Goal: Task Accomplishment & Management: Manage account settings

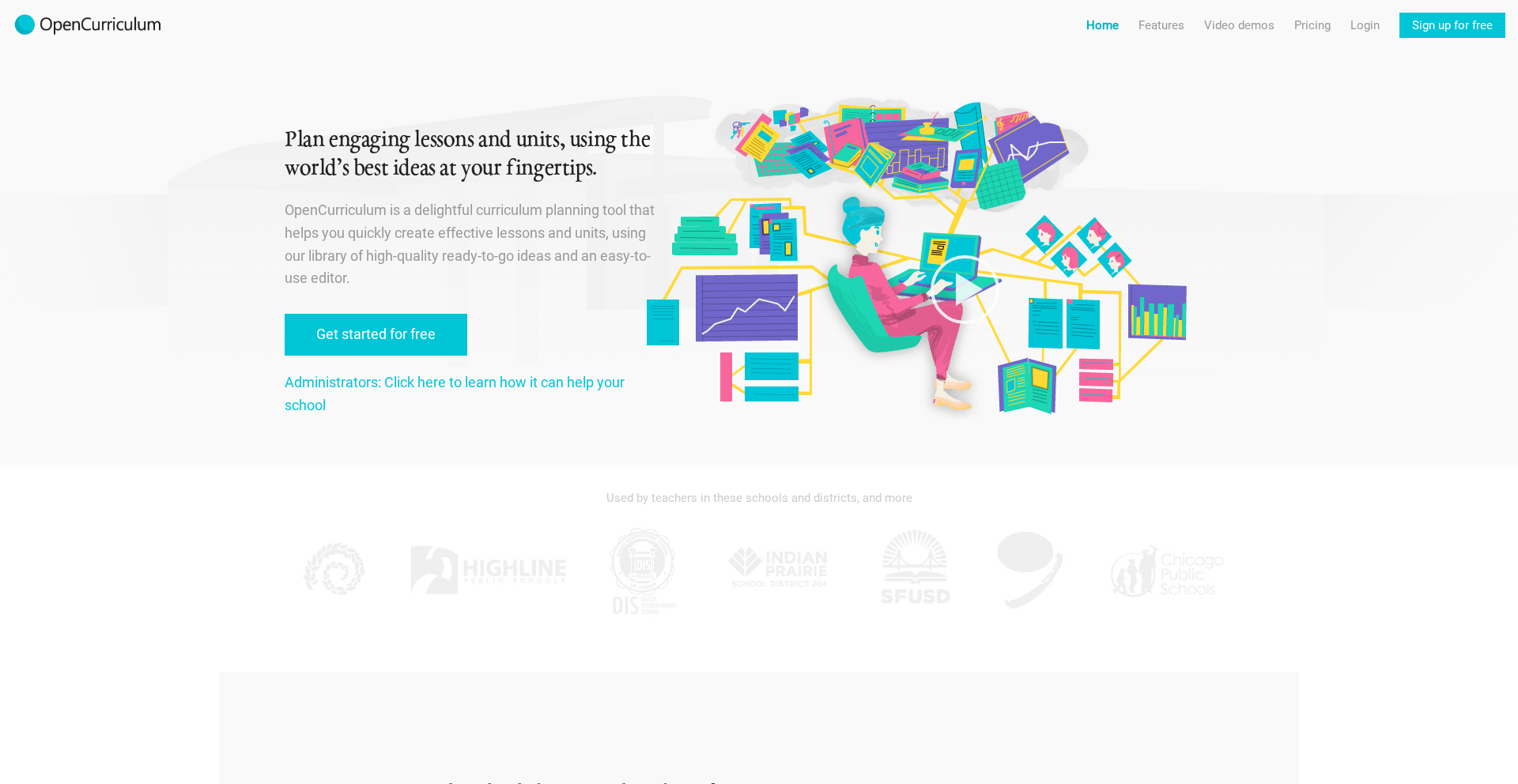
click at [1101, 31] on link "Home" at bounding box center [1103, 25] width 33 height 25
click at [1157, 22] on link "Features" at bounding box center [1160, 25] width 46 height 25
click at [1176, 81] on link "Features For administrators" at bounding box center [1186, 85] width 120 height 28
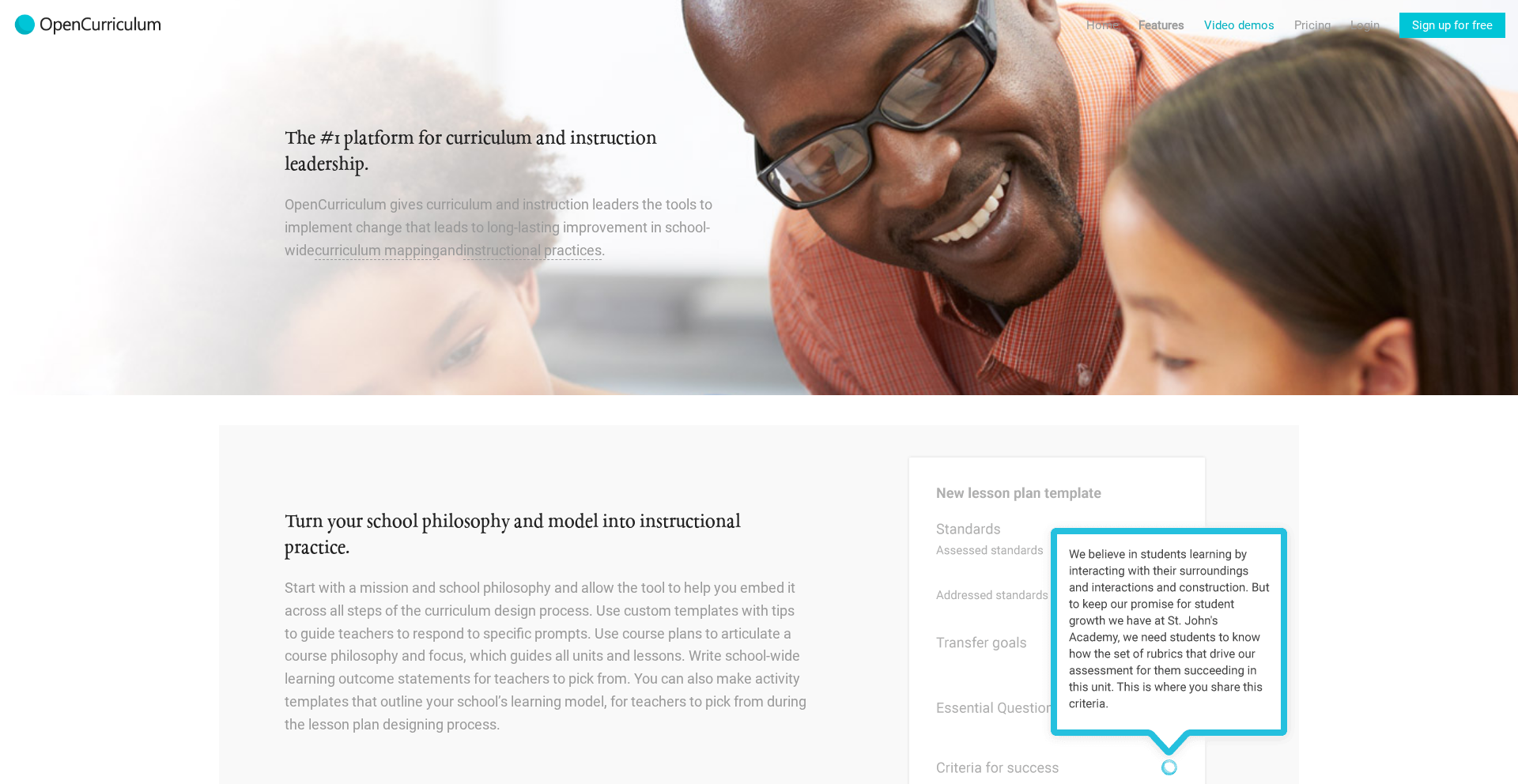
click at [1228, 17] on link "Video demos" at bounding box center [1240, 25] width 71 height 25
radio input "true"
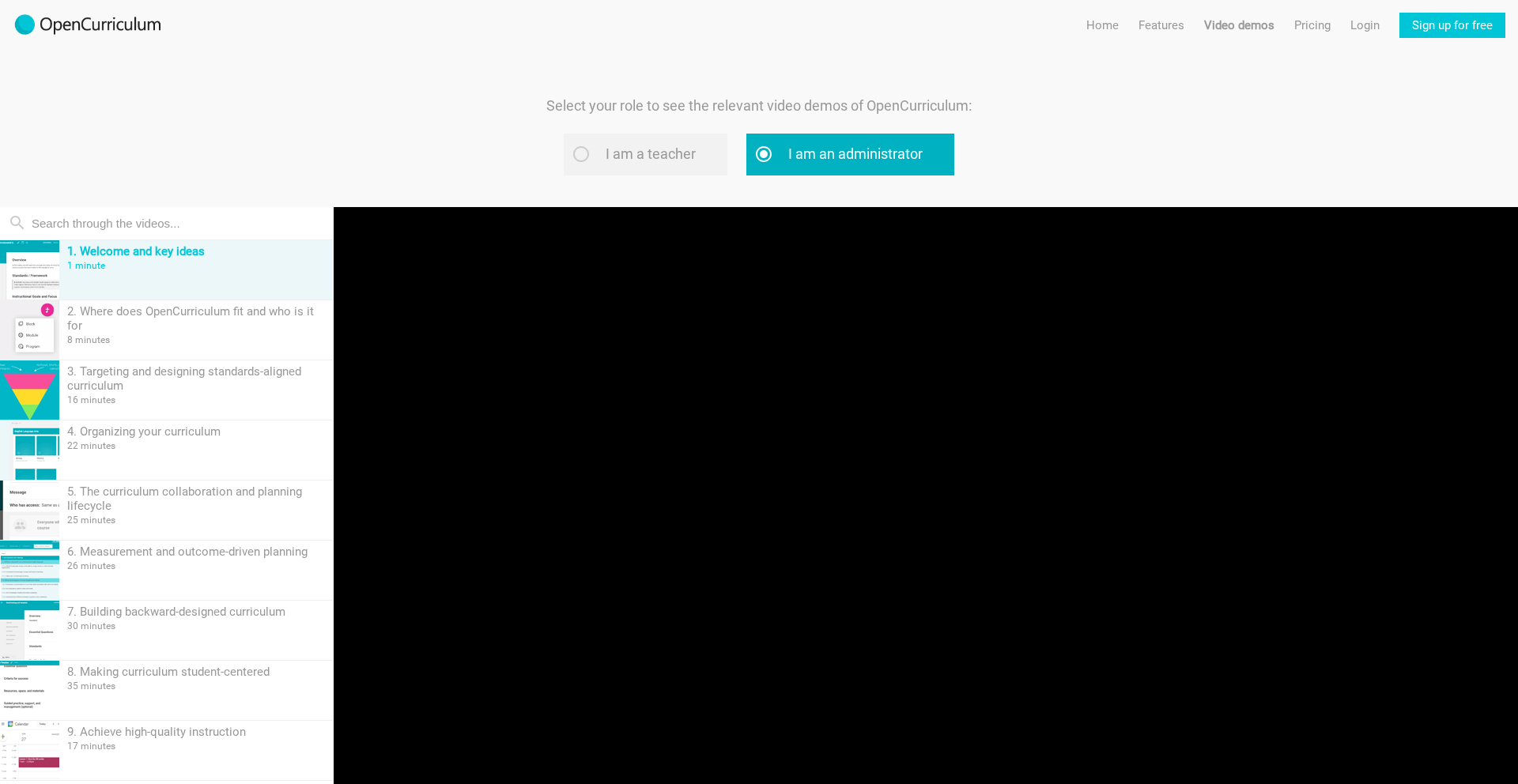
click at [839, 160] on label "I am an administrator" at bounding box center [850, 154] width 208 height 42
click at [788, 159] on input "I am an administrator" at bounding box center [783, 153] width 10 height 10
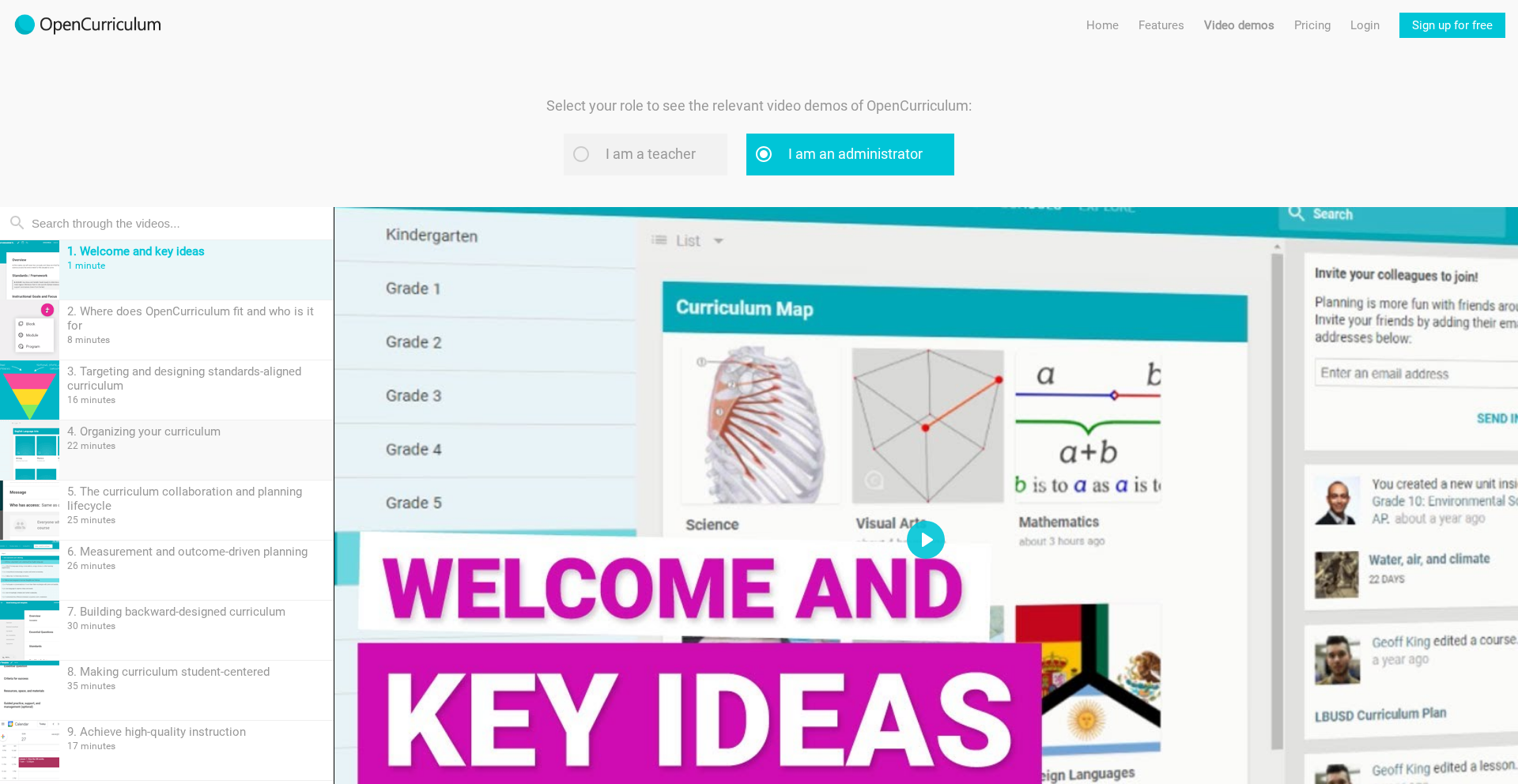
click at [225, 441] on div "22 minutes" at bounding box center [197, 445] width 259 height 11
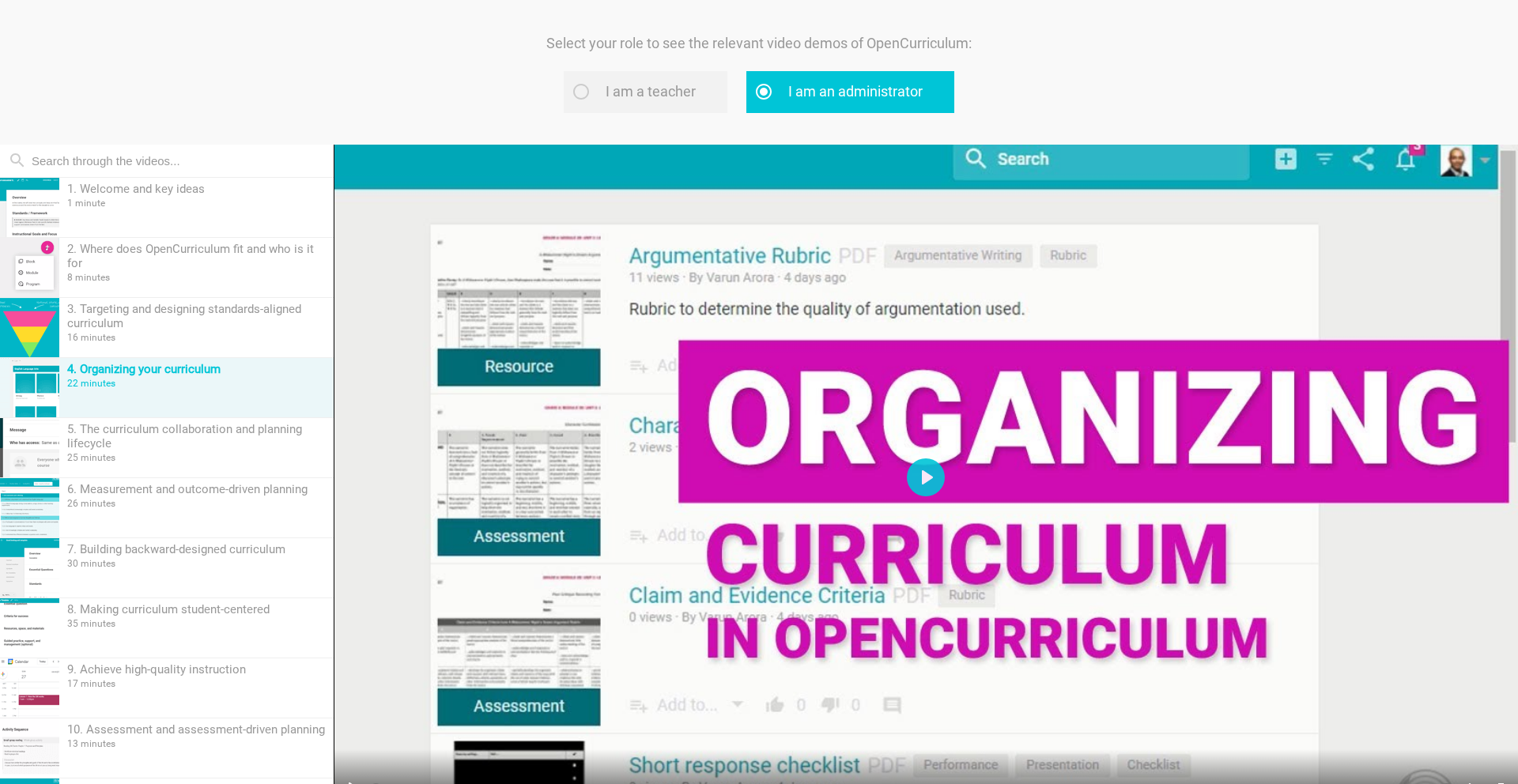
scroll to position [155, 0]
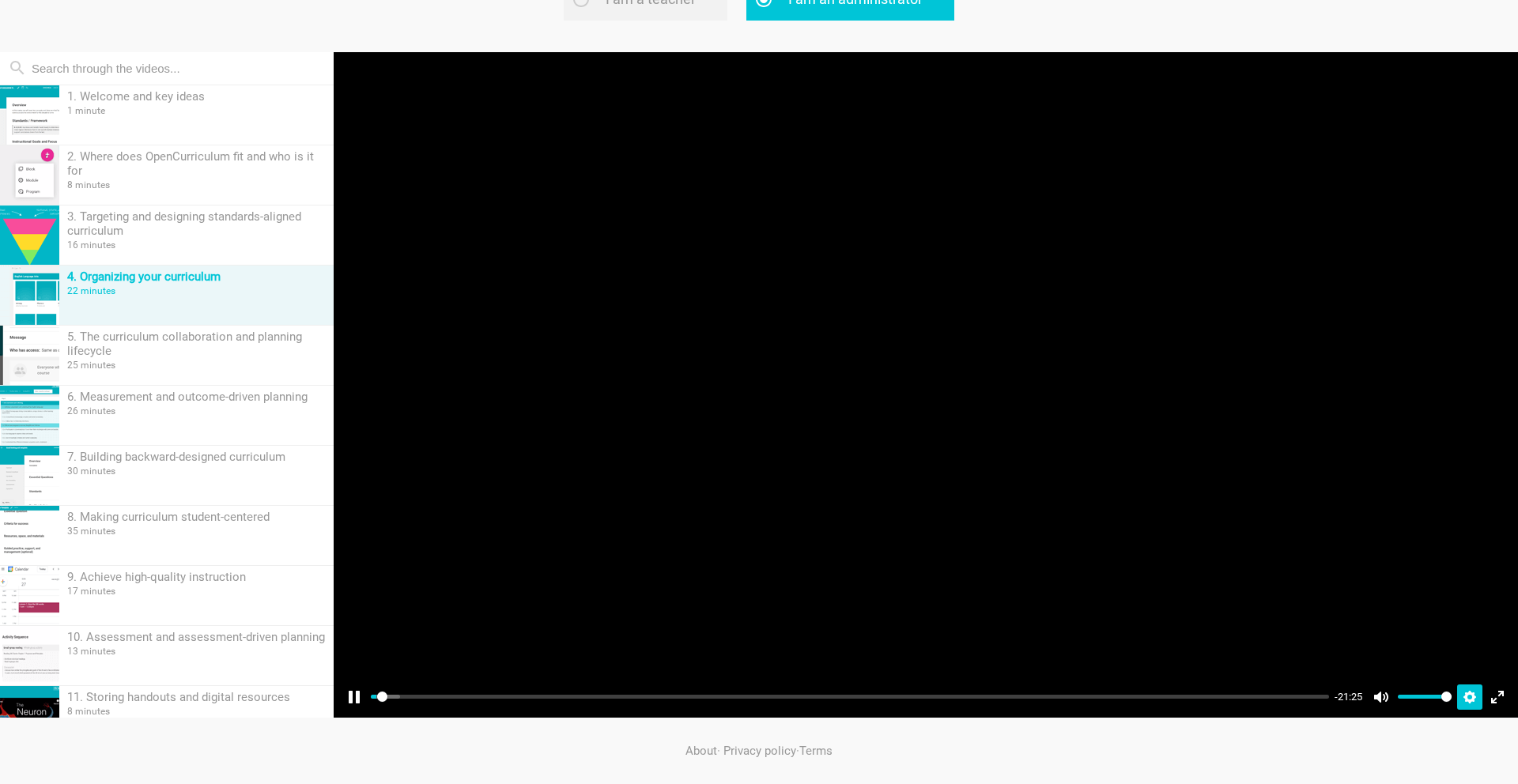
click at [1475, 691] on button "Settings" at bounding box center [1469, 696] width 25 height 25
click at [1463, 657] on button "Speed Normal" at bounding box center [1423, 658] width 110 height 24
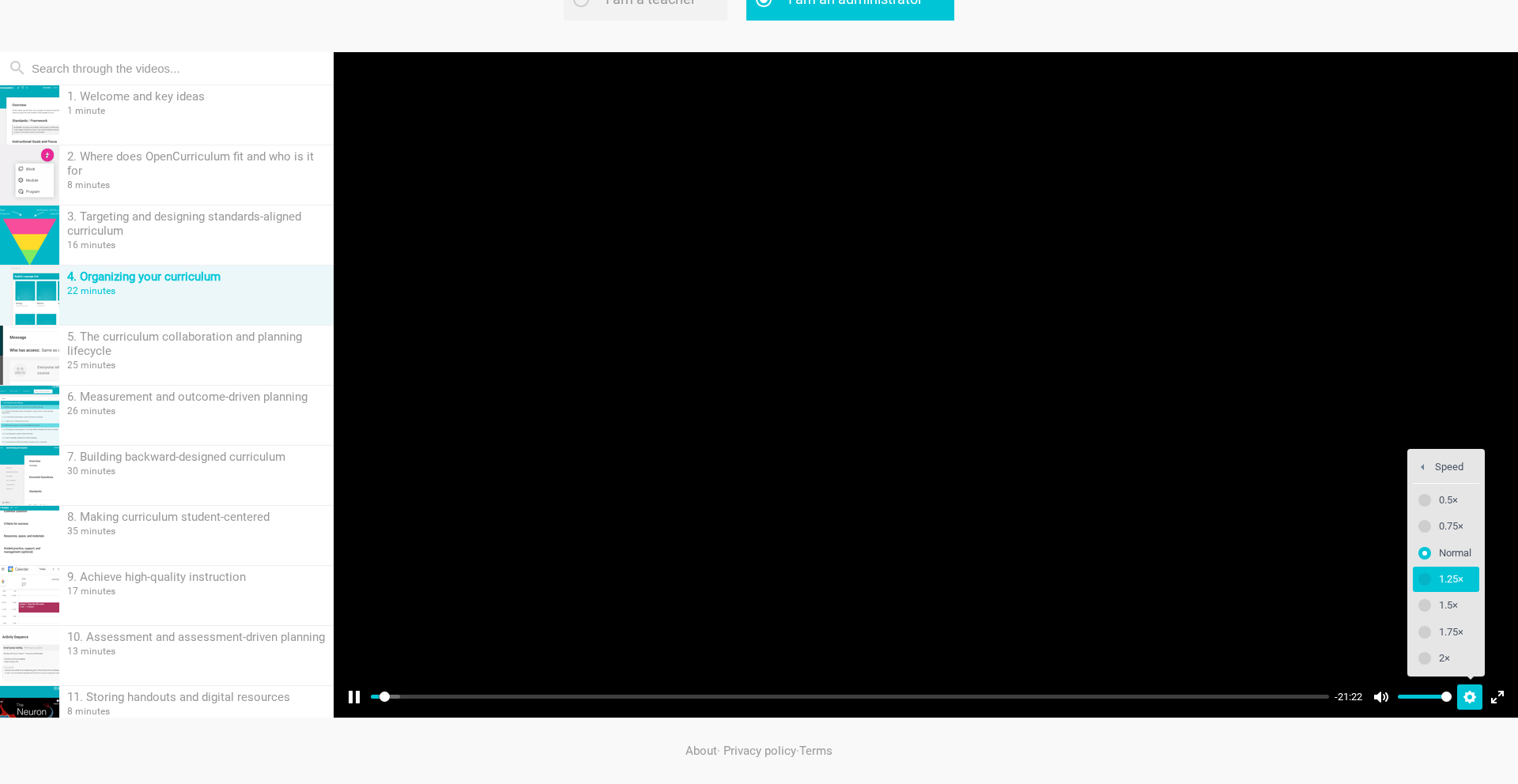
click at [1457, 577] on span "1.25×" at bounding box center [1455, 579] width 33 height 17
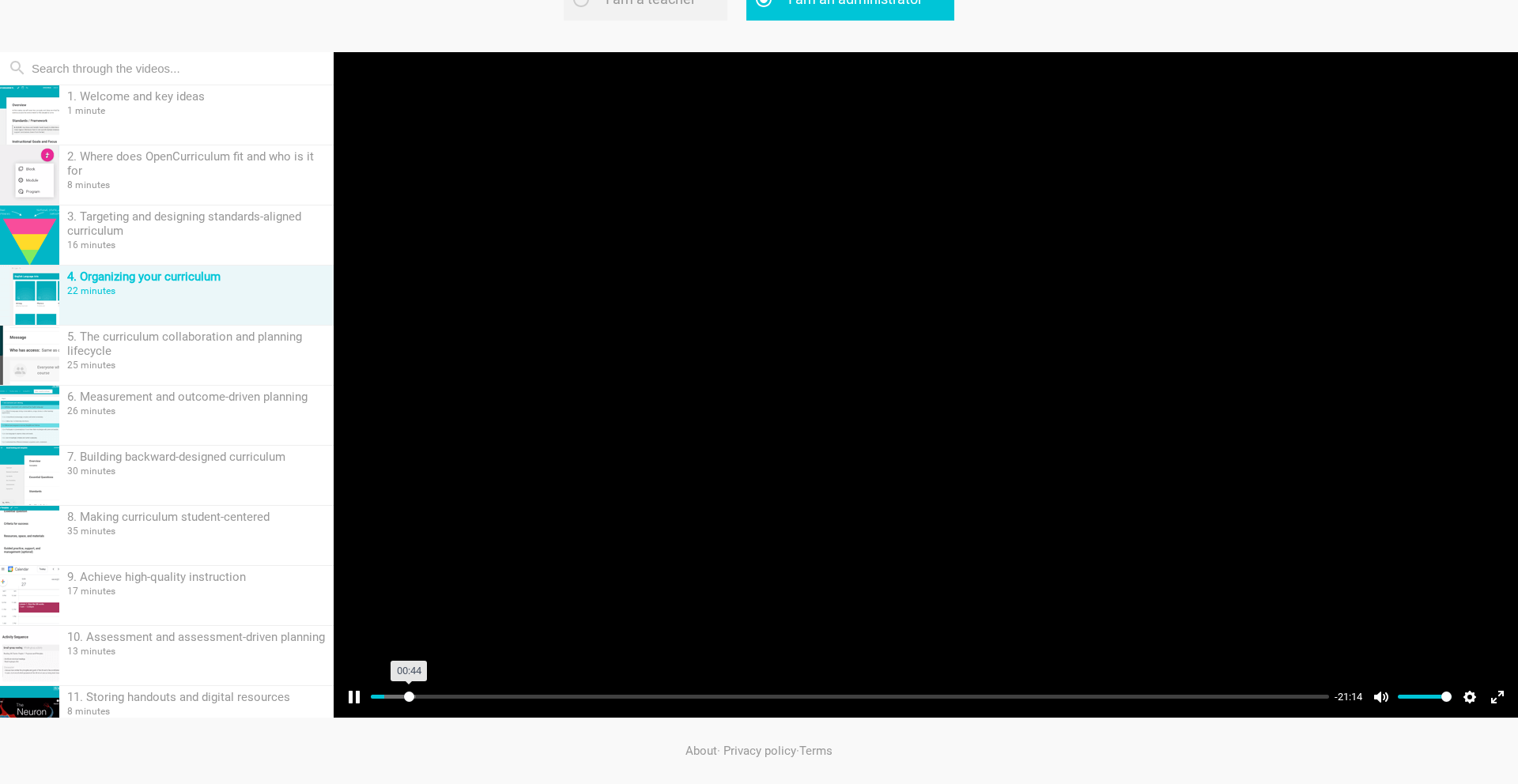
click at [409, 701] on input "Seek" at bounding box center [849, 696] width 958 height 15
click at [400, 697] on input "Seek" at bounding box center [849, 696] width 958 height 15
click at [432, 695] on input "Seek" at bounding box center [849, 696] width 958 height 15
click at [460, 699] on input "Seek" at bounding box center [849, 696] width 958 height 15
click at [485, 695] on input "Seek" at bounding box center [849, 696] width 958 height 15
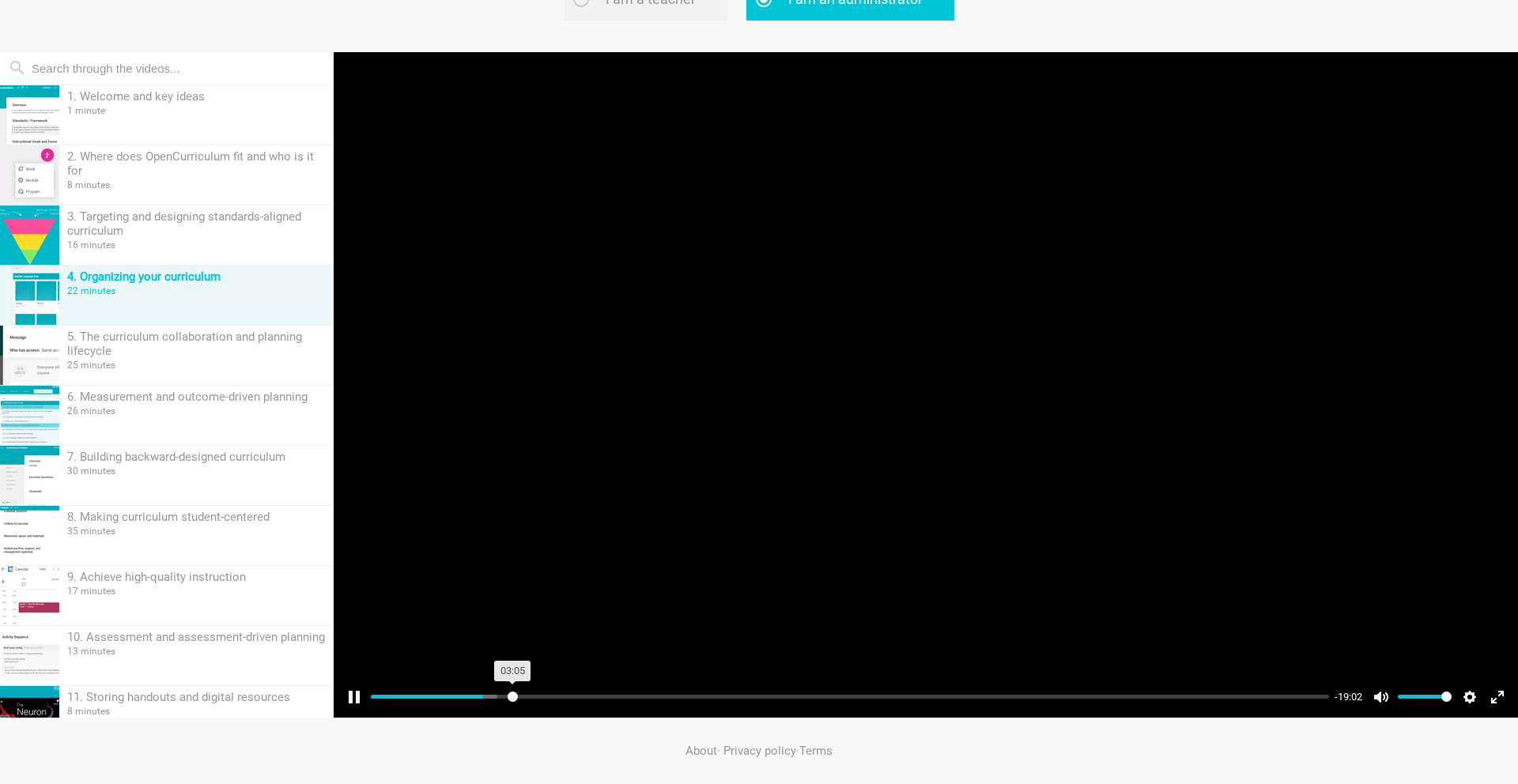
click at [512, 694] on input "Seek" at bounding box center [849, 696] width 958 height 15
click at [538, 697] on input "Seek" at bounding box center [849, 696] width 958 height 15
click at [548, 695] on input "Seek" at bounding box center [849, 696] width 958 height 15
click at [576, 695] on input "Seek" at bounding box center [849, 696] width 958 height 15
click at [610, 696] on input "Seek" at bounding box center [849, 696] width 958 height 15
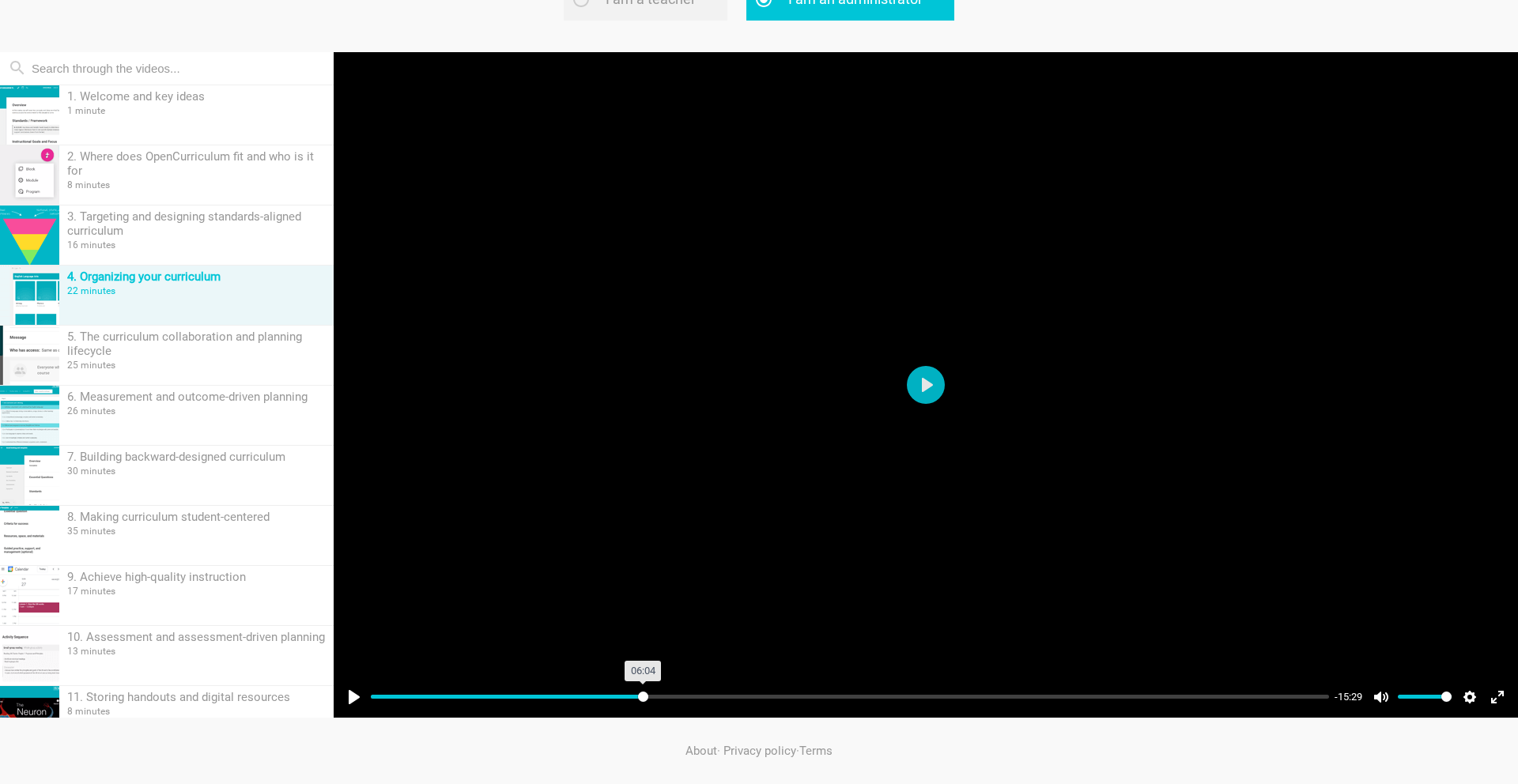
click at [643, 694] on input "Seek" at bounding box center [849, 696] width 958 height 15
click at [728, 691] on input "Seek" at bounding box center [849, 696] width 958 height 15
click at [753, 690] on input "Seek" at bounding box center [849, 696] width 958 height 15
click at [784, 696] on input "Seek" at bounding box center [849, 696] width 958 height 15
click at [812, 693] on input "Seek" at bounding box center [849, 696] width 958 height 15
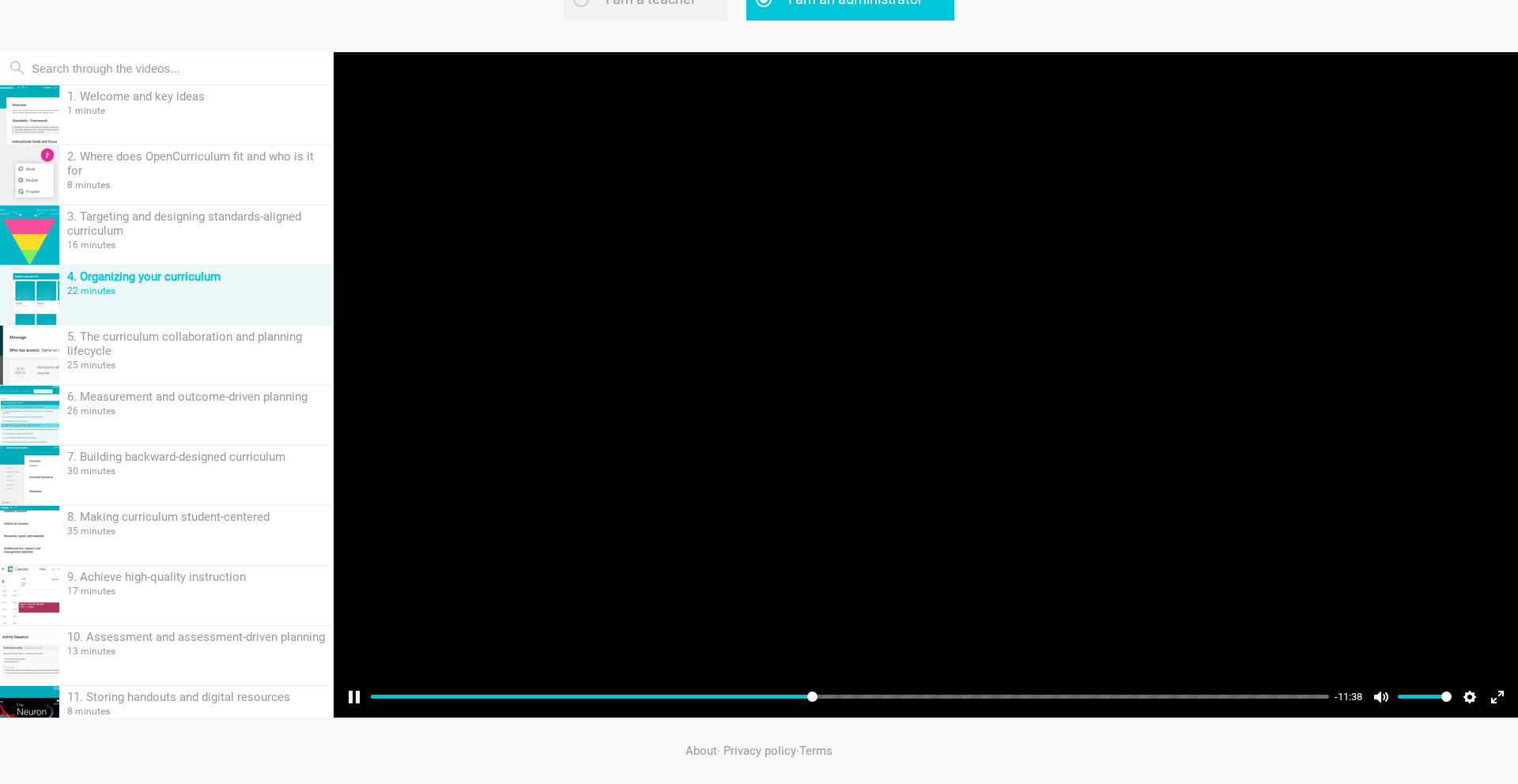
click at [859, 687] on div "Pause Play % buffered 10:45 -11:38 Unmute Mute Disable captions Enable captions…" at bounding box center [926, 687] width 1184 height 61
click at [871, 695] on input "Seek" at bounding box center [849, 696] width 958 height 15
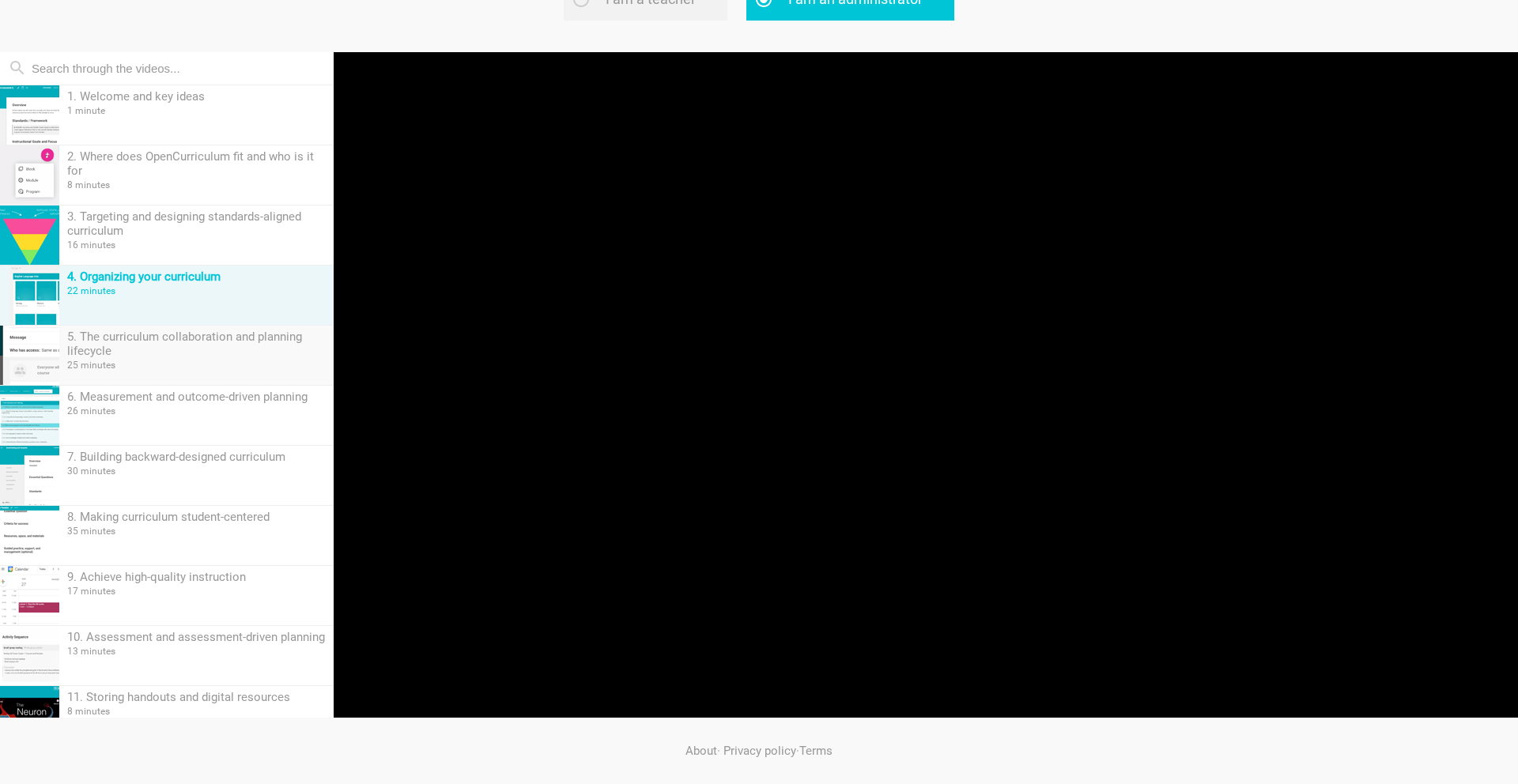
type input "52.71"
click at [224, 366] on div "25 minutes" at bounding box center [197, 364] width 259 height 11
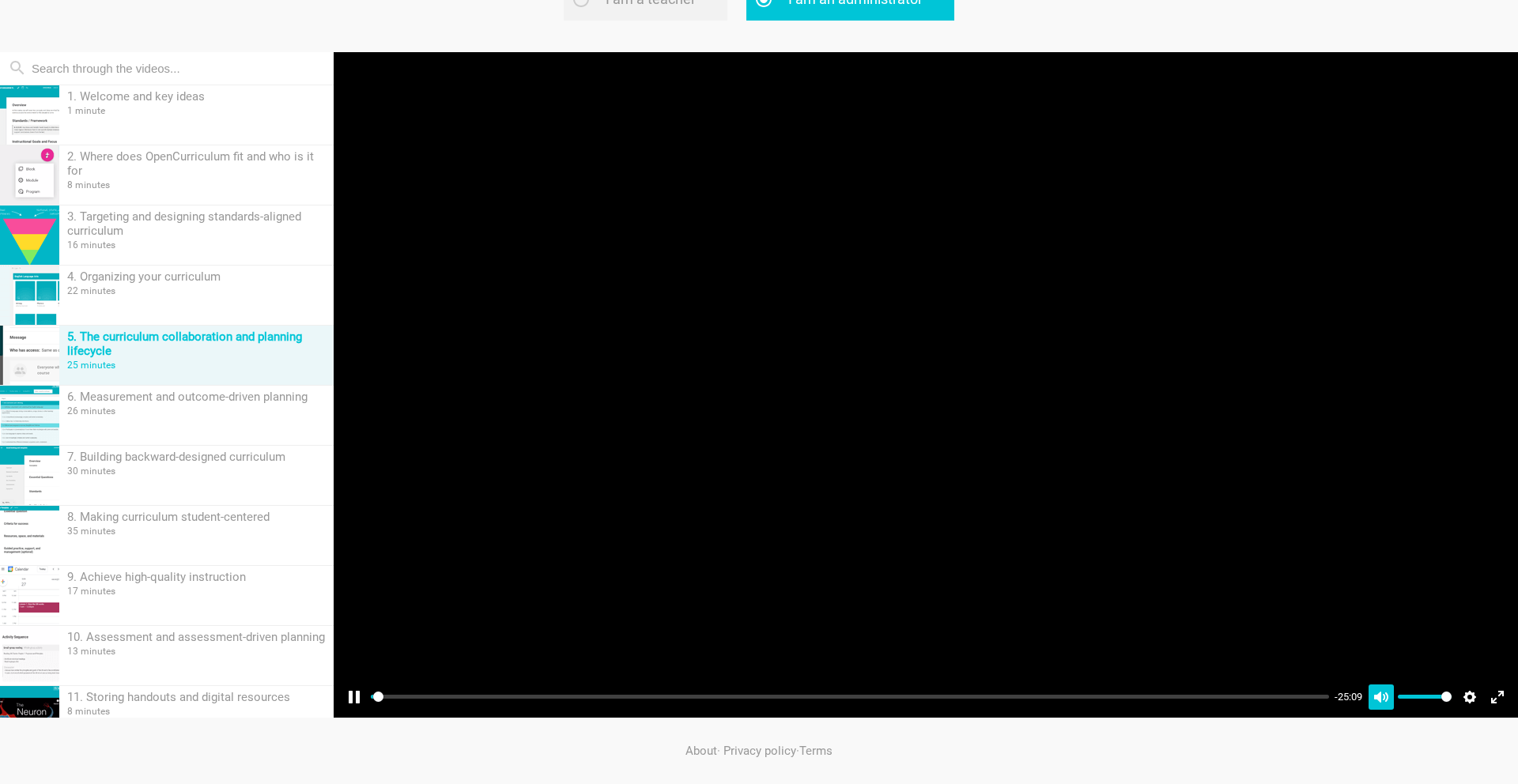
type input "0.23"
click at [1380, 701] on button "Unmute Mute" at bounding box center [1380, 696] width 25 height 25
type input "0"
type input "0.34"
click at [1380, 700] on button "Unmute Mute" at bounding box center [1380, 696] width 25 height 25
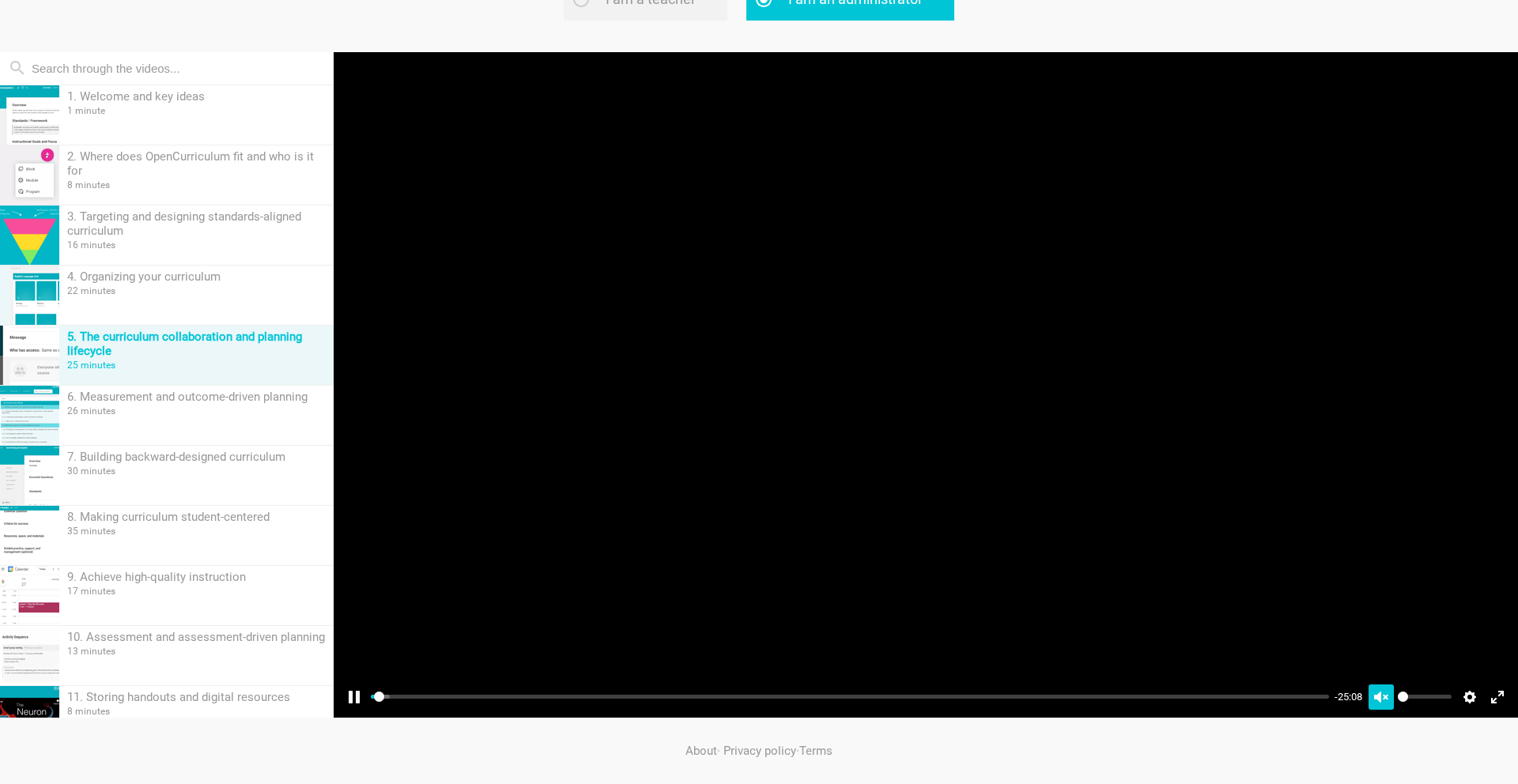
type input "1"
click at [1468, 700] on button "Settings" at bounding box center [1469, 696] width 25 height 25
click at [1452, 651] on span "Speed 1.25×" at bounding box center [1421, 658] width 72 height 17
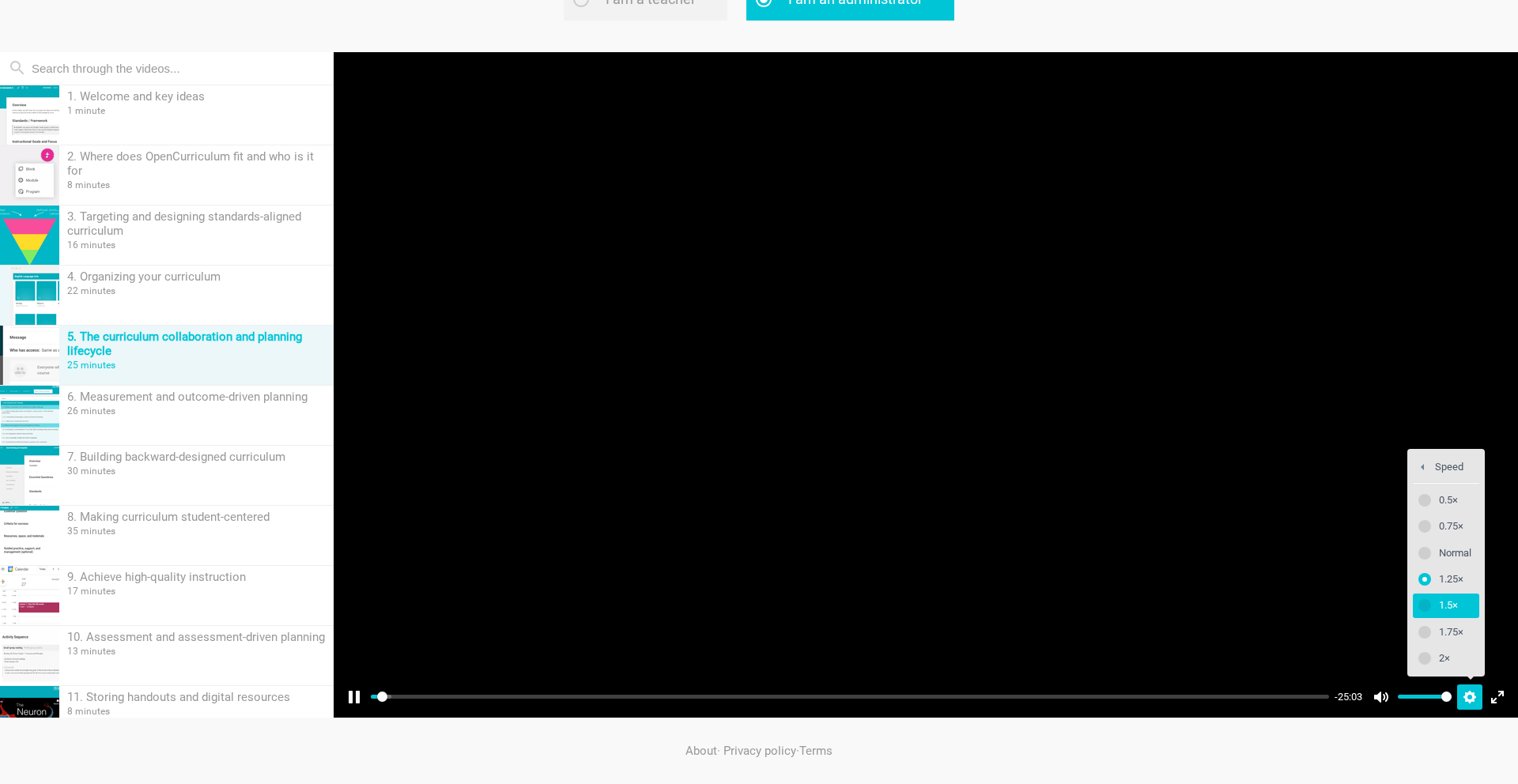
click at [1447, 606] on span "1.5×" at bounding box center [1455, 605] width 33 height 17
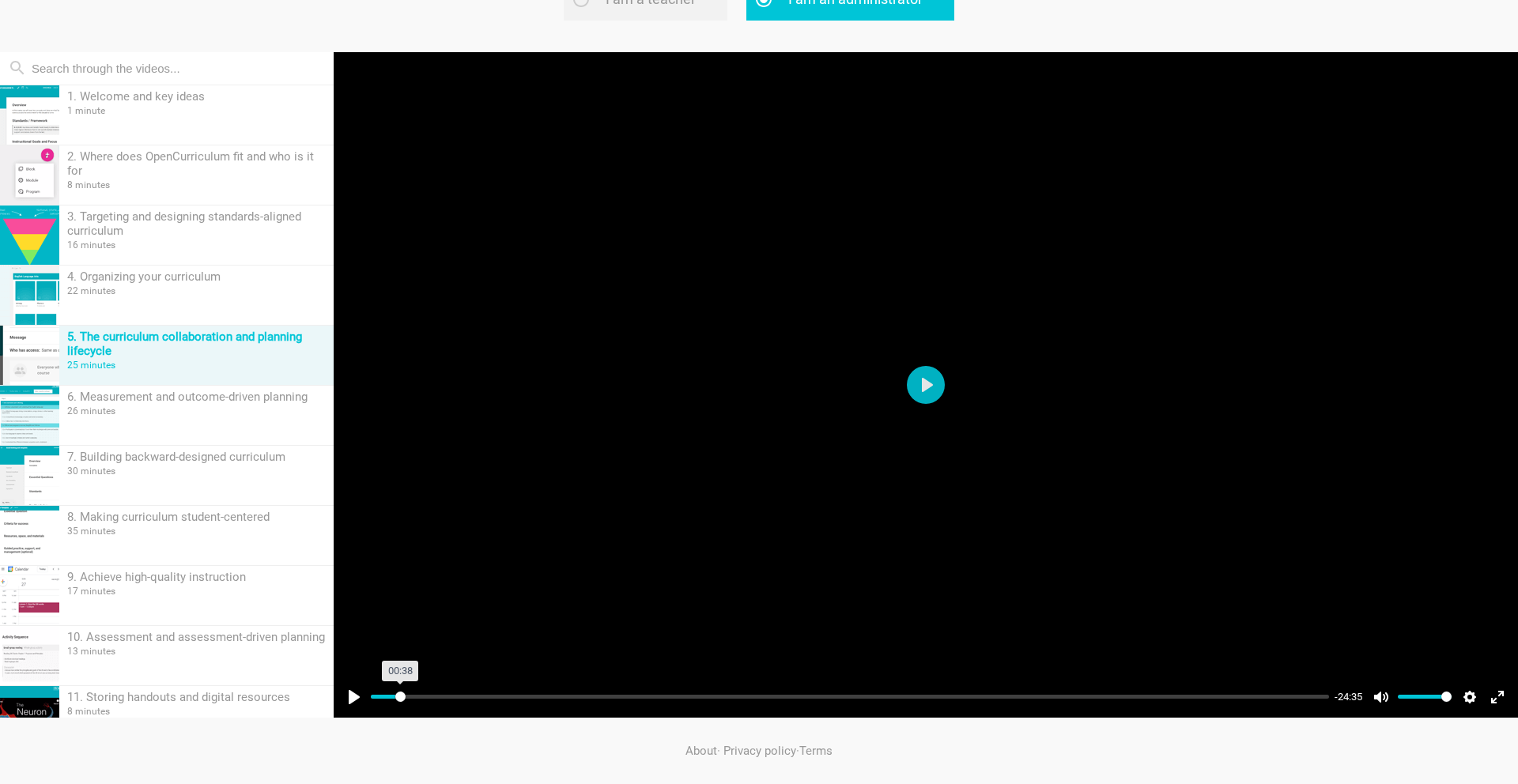
click at [400, 692] on input "Seek" at bounding box center [849, 696] width 958 height 15
click at [434, 694] on input "Seek" at bounding box center [849, 696] width 958 height 15
click at [421, 695] on input "Seek" at bounding box center [849, 696] width 958 height 15
click at [443, 694] on input "Seek" at bounding box center [849, 696] width 958 height 15
click at [462, 694] on input "Seek" at bounding box center [849, 696] width 958 height 15
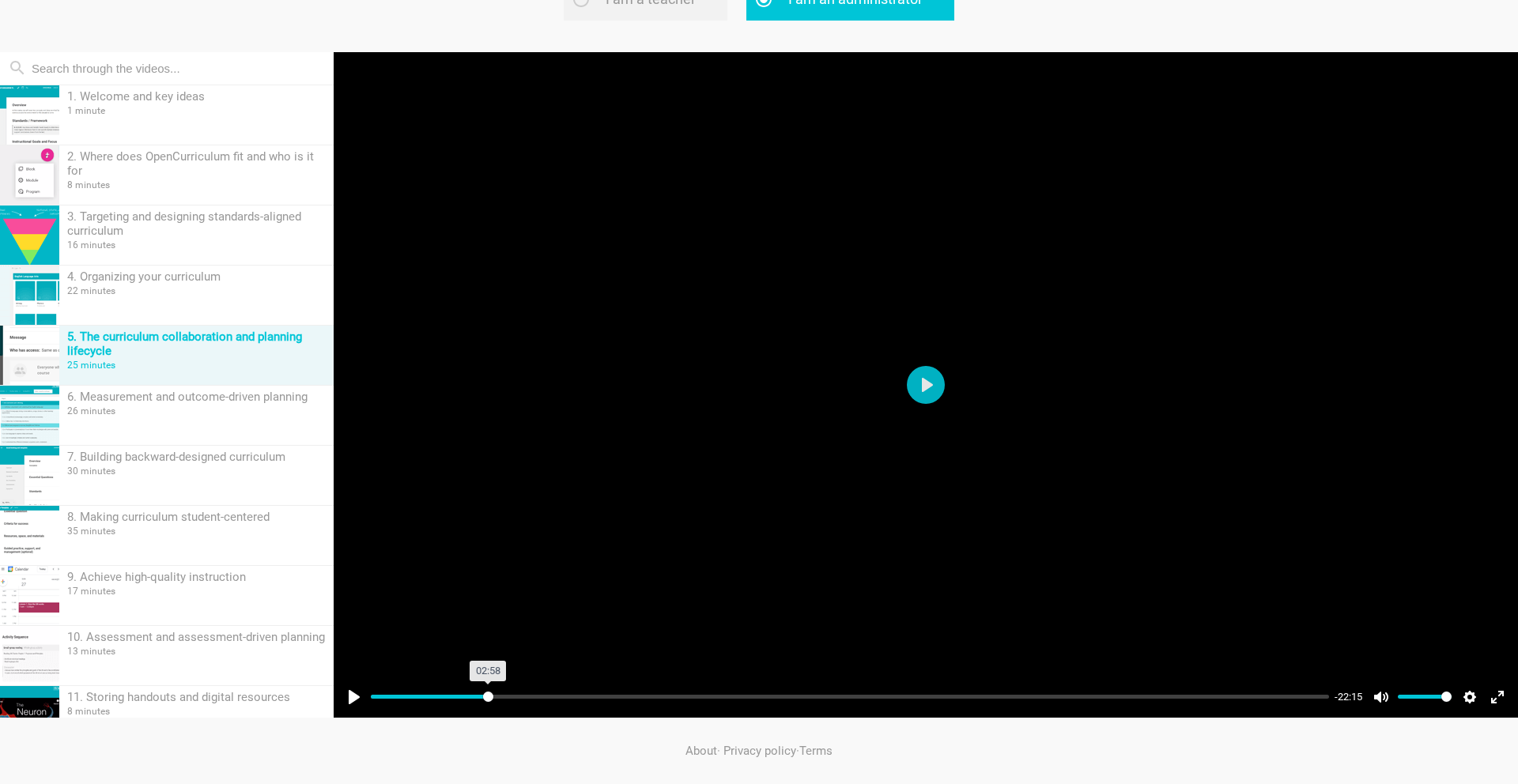
click at [488, 695] on input "Seek" at bounding box center [849, 696] width 958 height 15
click at [515, 694] on input "Seek" at bounding box center [849, 696] width 958 height 15
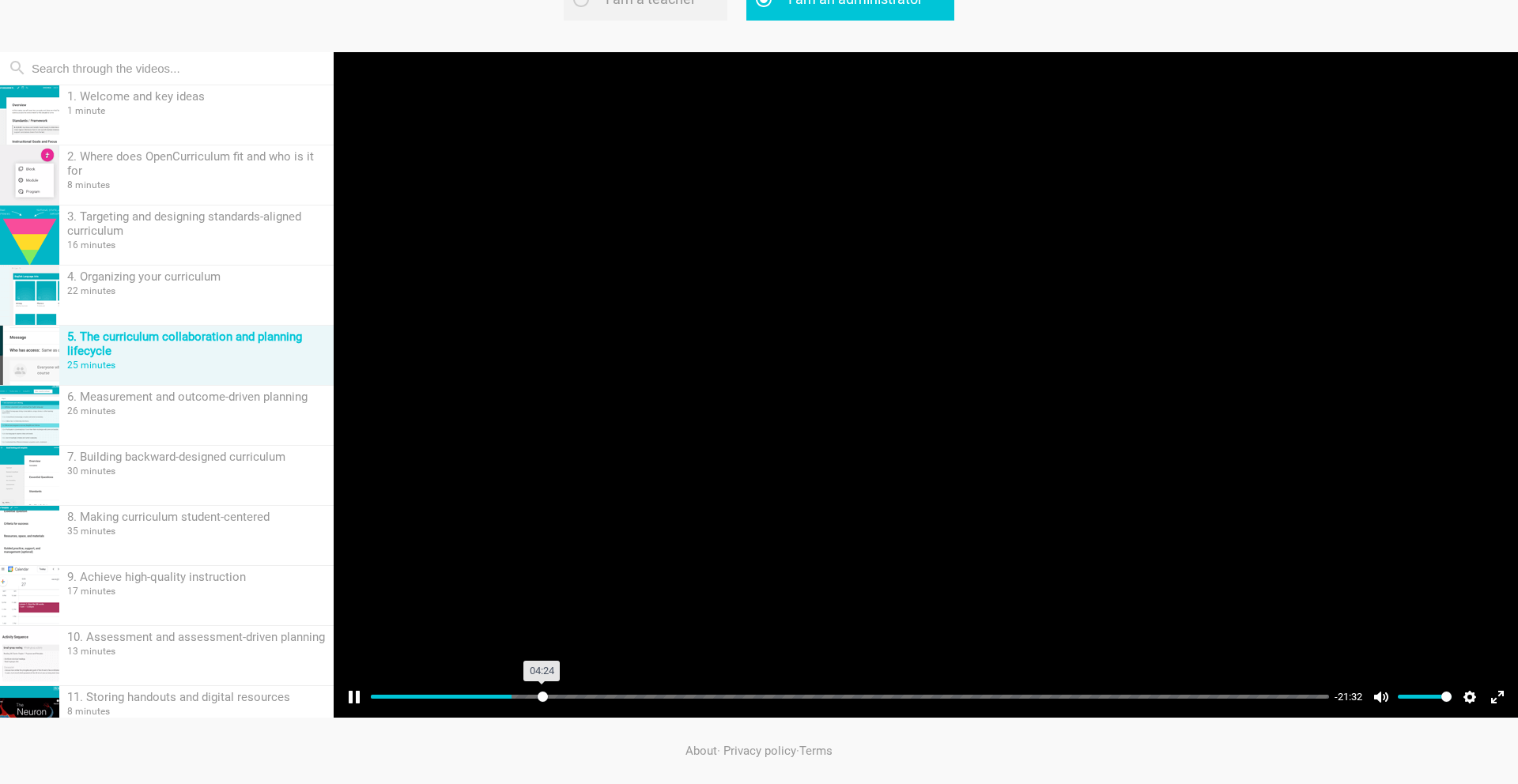
click at [542, 690] on input "Seek" at bounding box center [849, 696] width 958 height 15
click at [578, 687] on div "Pause Play % buffered 05:13 -21:32 Unmute Mute Disable captions Enable captions…" at bounding box center [926, 687] width 1184 height 61
click at [615, 682] on div "Pause Play % buffered 05:13 -20:47 Unmute Mute Disable captions Enable captions…" at bounding box center [926, 687] width 1184 height 61
click at [617, 694] on input "Seek" at bounding box center [849, 696] width 958 height 15
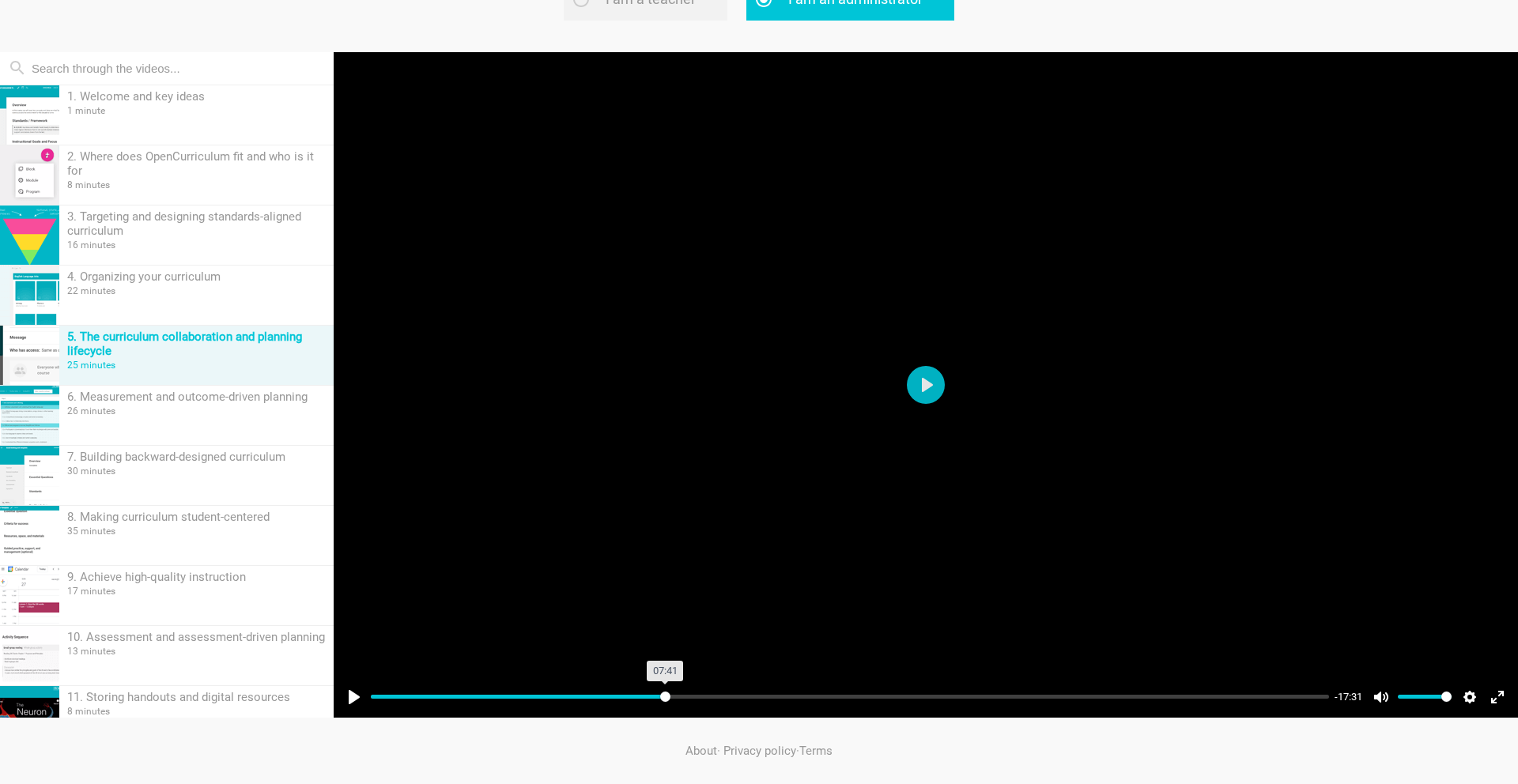
click at [665, 694] on input "Seek" at bounding box center [849, 696] width 958 height 15
click at [719, 695] on input "Seek" at bounding box center [849, 696] width 958 height 15
click at [750, 698] on input "Seek" at bounding box center [849, 696] width 958 height 15
click at [793, 694] on input "Seek" at bounding box center [849, 696] width 958 height 15
click at [833, 696] on input "Seek" at bounding box center [849, 696] width 958 height 15
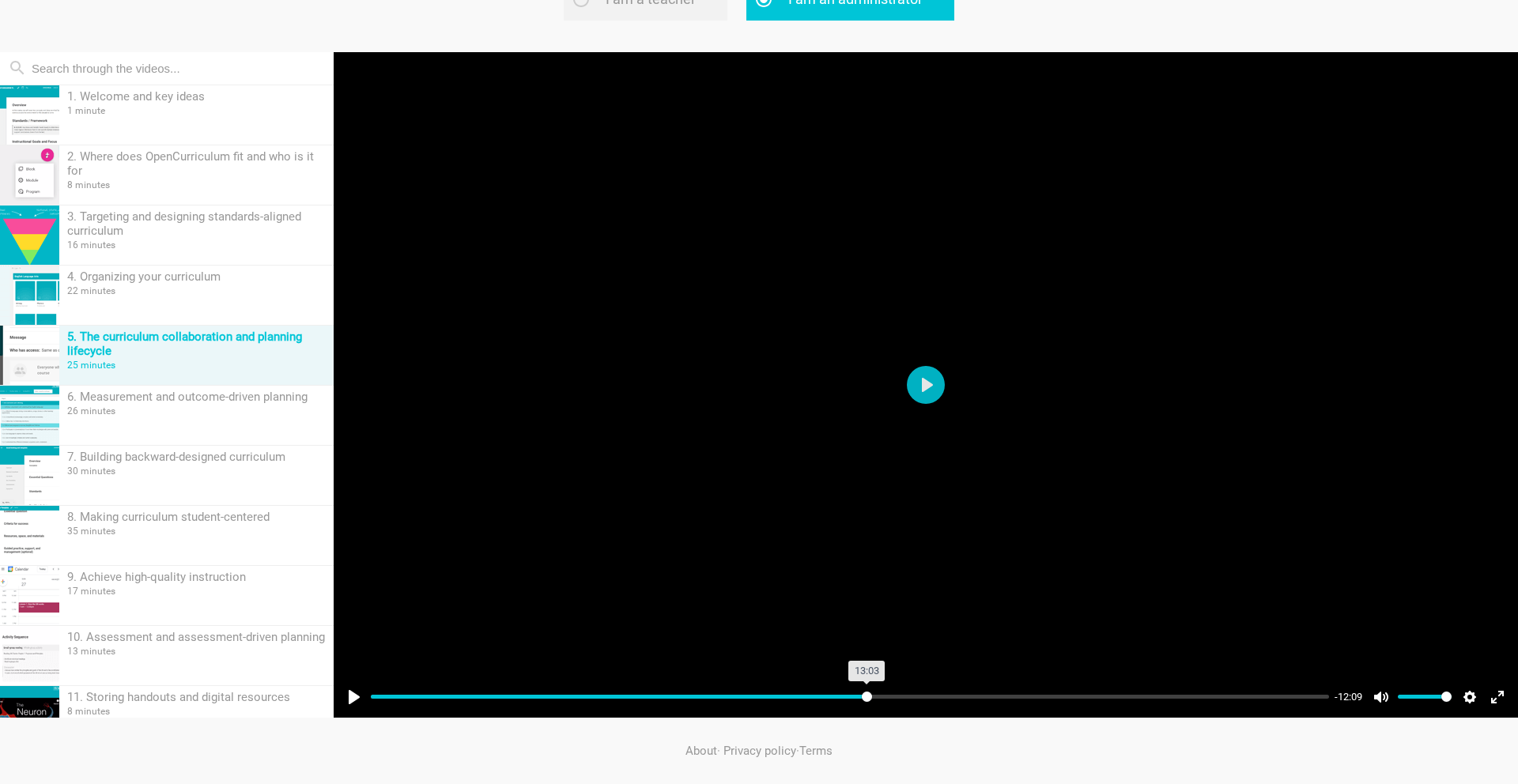
click at [866, 692] on input "Seek" at bounding box center [849, 696] width 958 height 15
click at [902, 696] on input "Seek" at bounding box center [849, 696] width 958 height 15
click at [930, 696] on input "Seek" at bounding box center [849, 696] width 958 height 15
click at [976, 691] on input "Seek" at bounding box center [849, 696] width 958 height 15
click at [1015, 694] on input "Seek" at bounding box center [849, 696] width 958 height 15
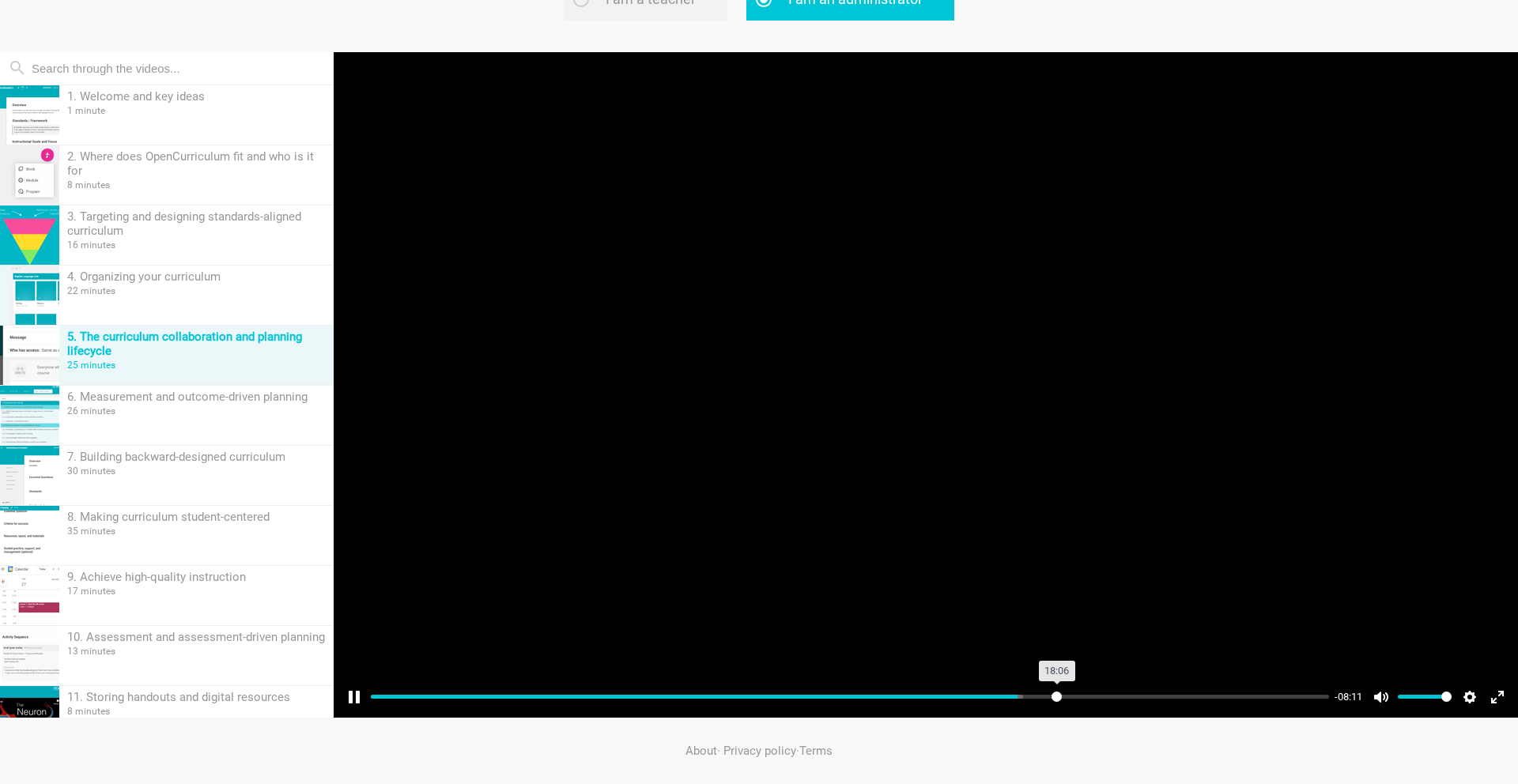
click at [1056, 693] on input "Seek" at bounding box center [849, 696] width 958 height 15
click at [1046, 700] on input "Seek" at bounding box center [849, 696] width 958 height 15
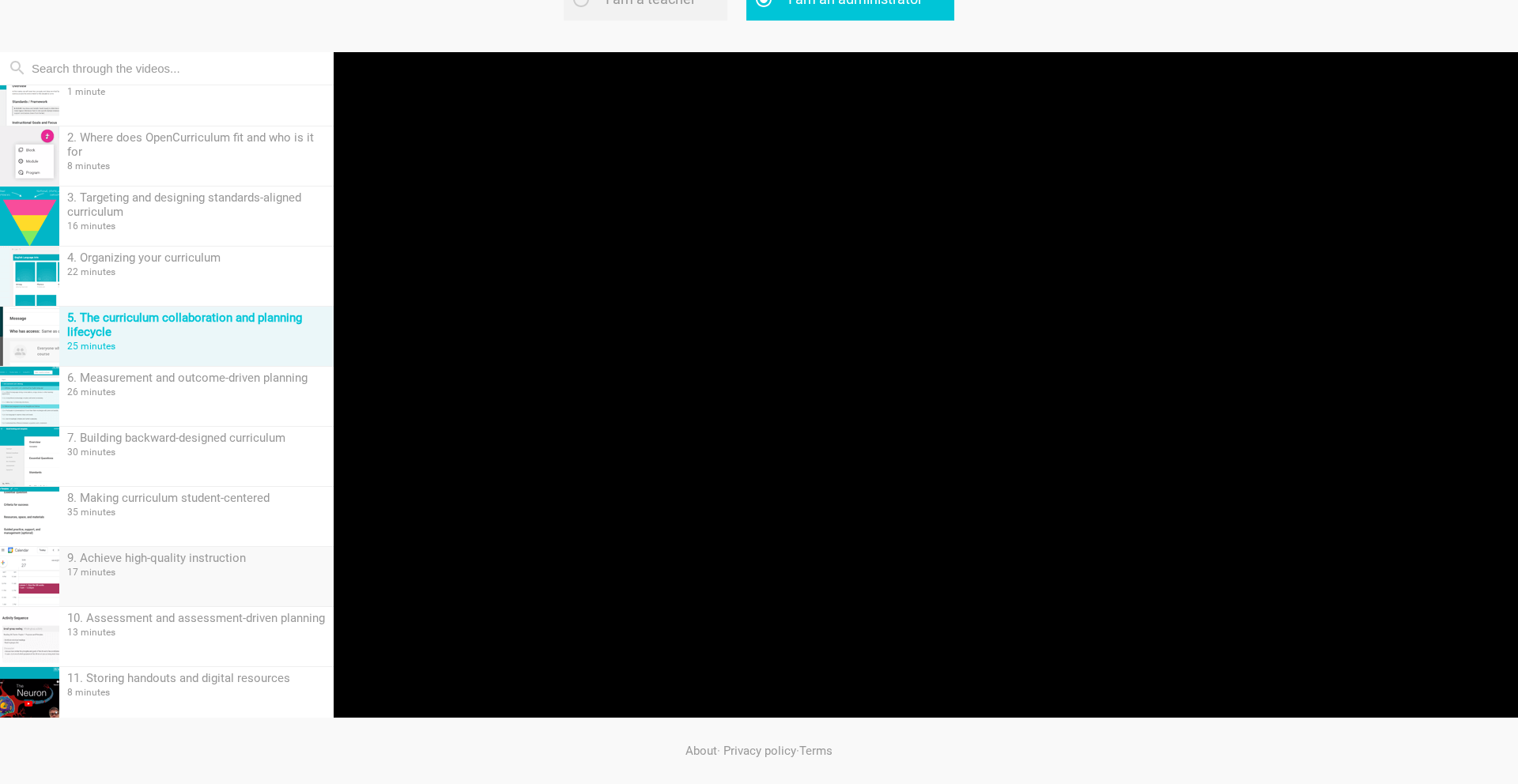
scroll to position [0, 0]
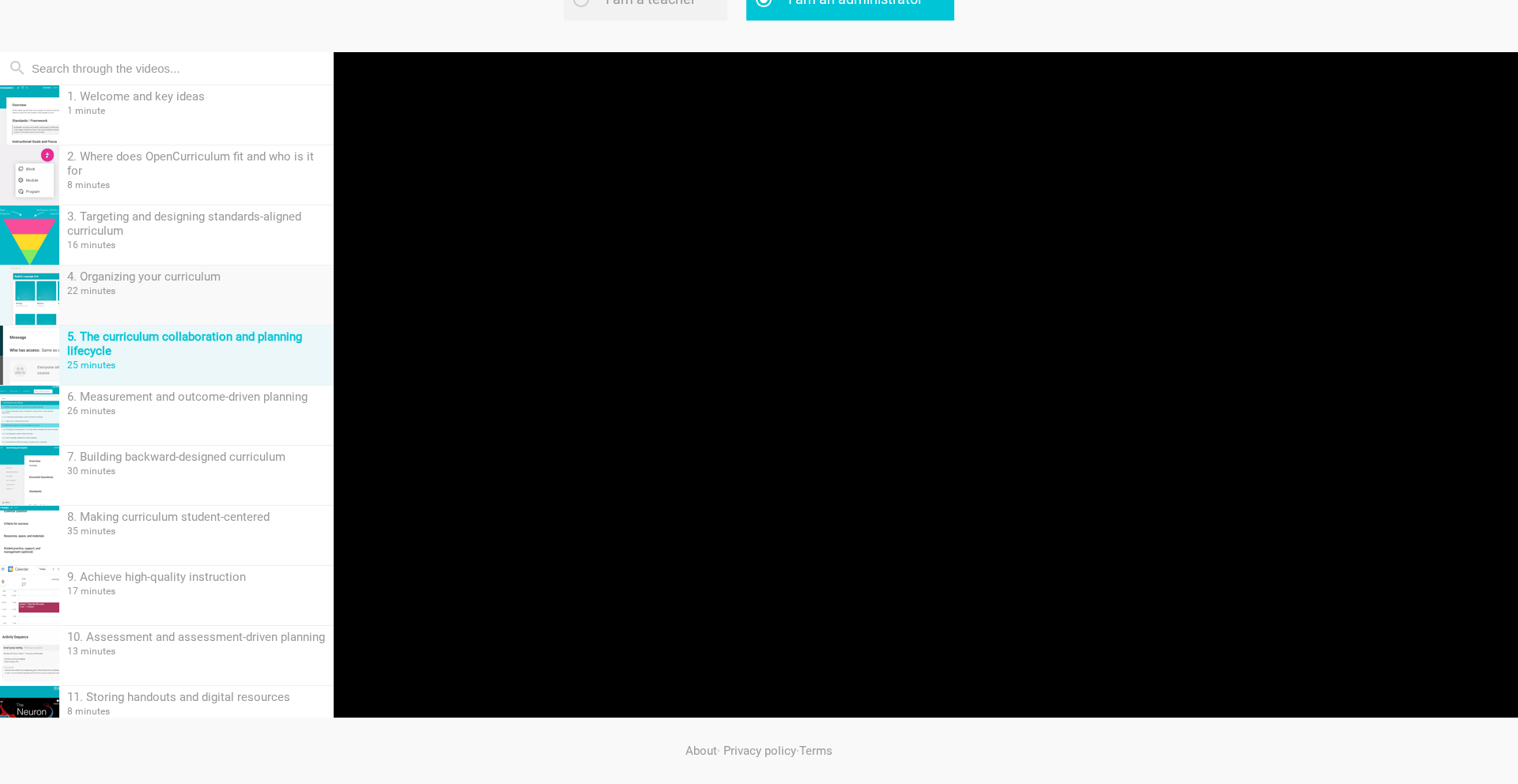
type input "71.76"
click at [255, 300] on div "4. Organizing your curriculum 22 minutes" at bounding box center [197, 295] width 274 height 59
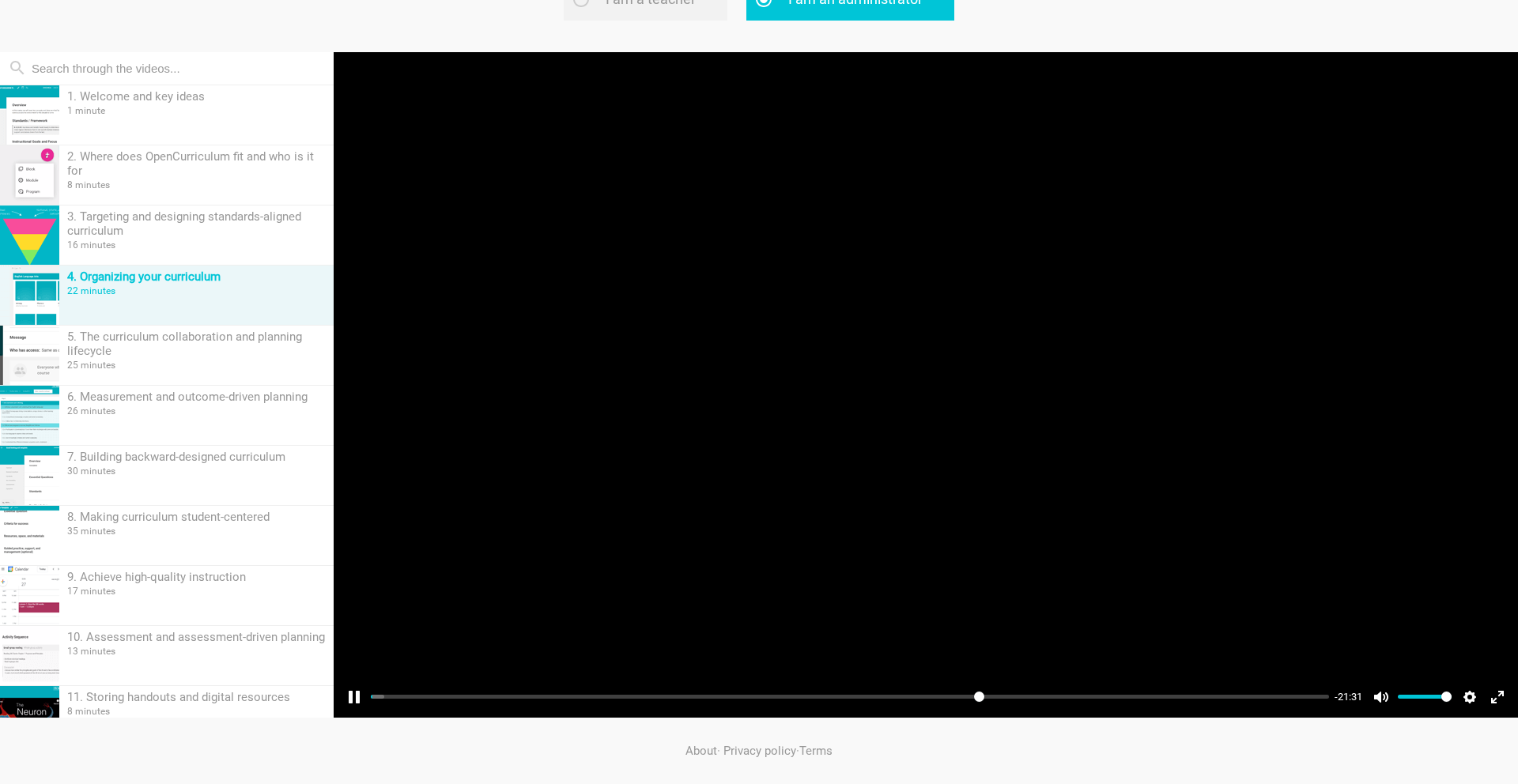
click at [978, 691] on input "Seek" at bounding box center [849, 696] width 958 height 15
type input "64.53"
click at [1383, 695] on button "Unmute Mute" at bounding box center [1380, 696] width 25 height 25
type input "0"
type input "64.66"
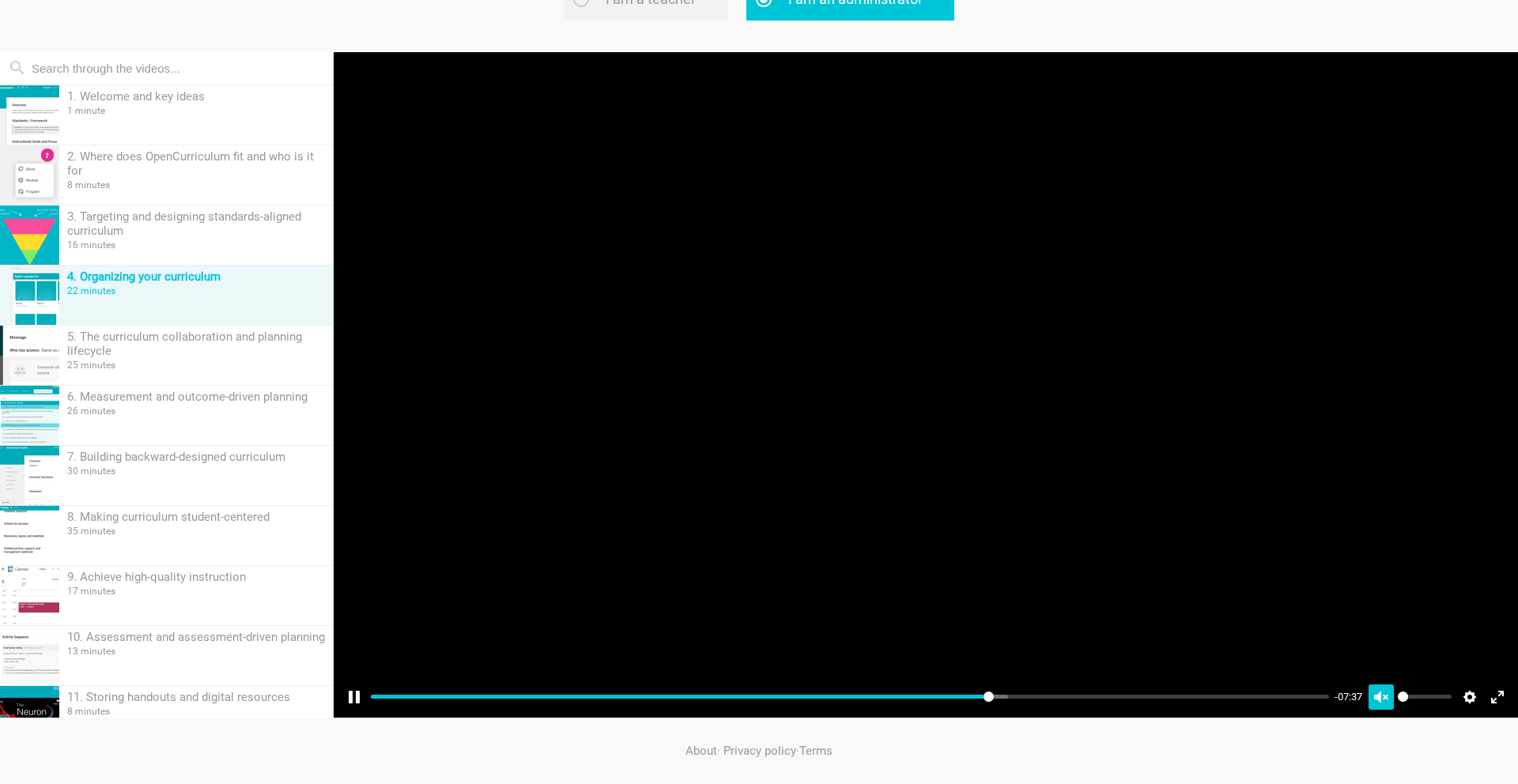
click at [1384, 695] on button "Unmute Mute" at bounding box center [1380, 696] width 25 height 25
type input "1"
click at [1478, 695] on button "Settings" at bounding box center [1469, 696] width 25 height 25
click at [1427, 536] on div at bounding box center [926, 385] width 1184 height 665
click at [1015, 698] on input "Seek" at bounding box center [849, 696] width 958 height 15
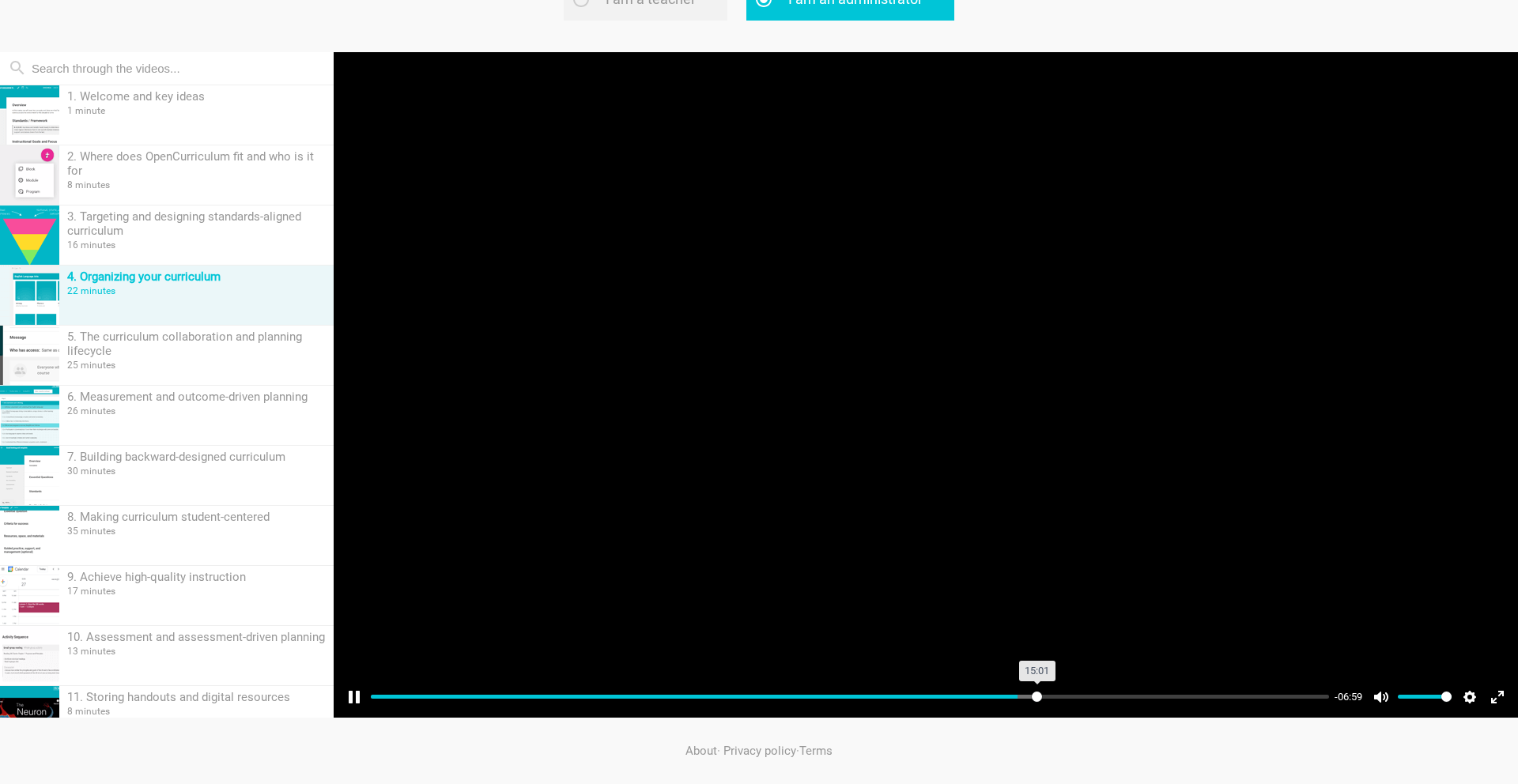
click at [1036, 699] on input "Seek" at bounding box center [849, 696] width 958 height 15
click at [1069, 700] on input "Seek" at bounding box center [849, 696] width 958 height 15
click at [1090, 696] on input "Seek" at bounding box center [849, 696] width 958 height 15
click at [1115, 696] on input "Seek" at bounding box center [849, 696] width 958 height 15
click at [1149, 695] on input "Seek" at bounding box center [849, 696] width 958 height 15
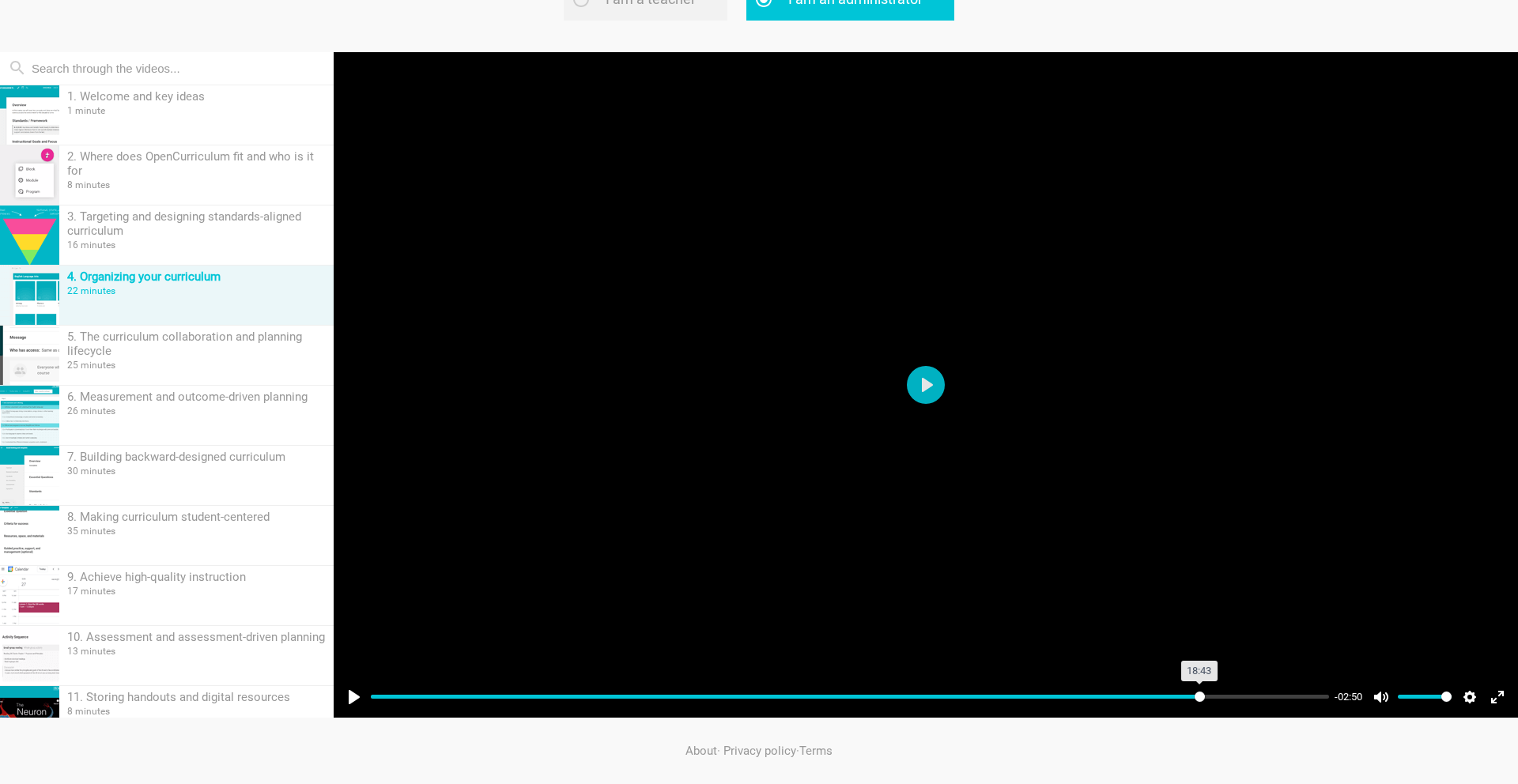
click at [1198, 694] on input "Seek" at bounding box center [849, 696] width 958 height 15
click at [1227, 694] on input "Seek" at bounding box center [849, 696] width 958 height 15
click at [1246, 694] on input "Seek" at bounding box center [849, 696] width 958 height 15
click at [1263, 695] on input "Seek" at bounding box center [849, 696] width 958 height 15
click at [1278, 695] on input "Seek" at bounding box center [849, 696] width 958 height 15
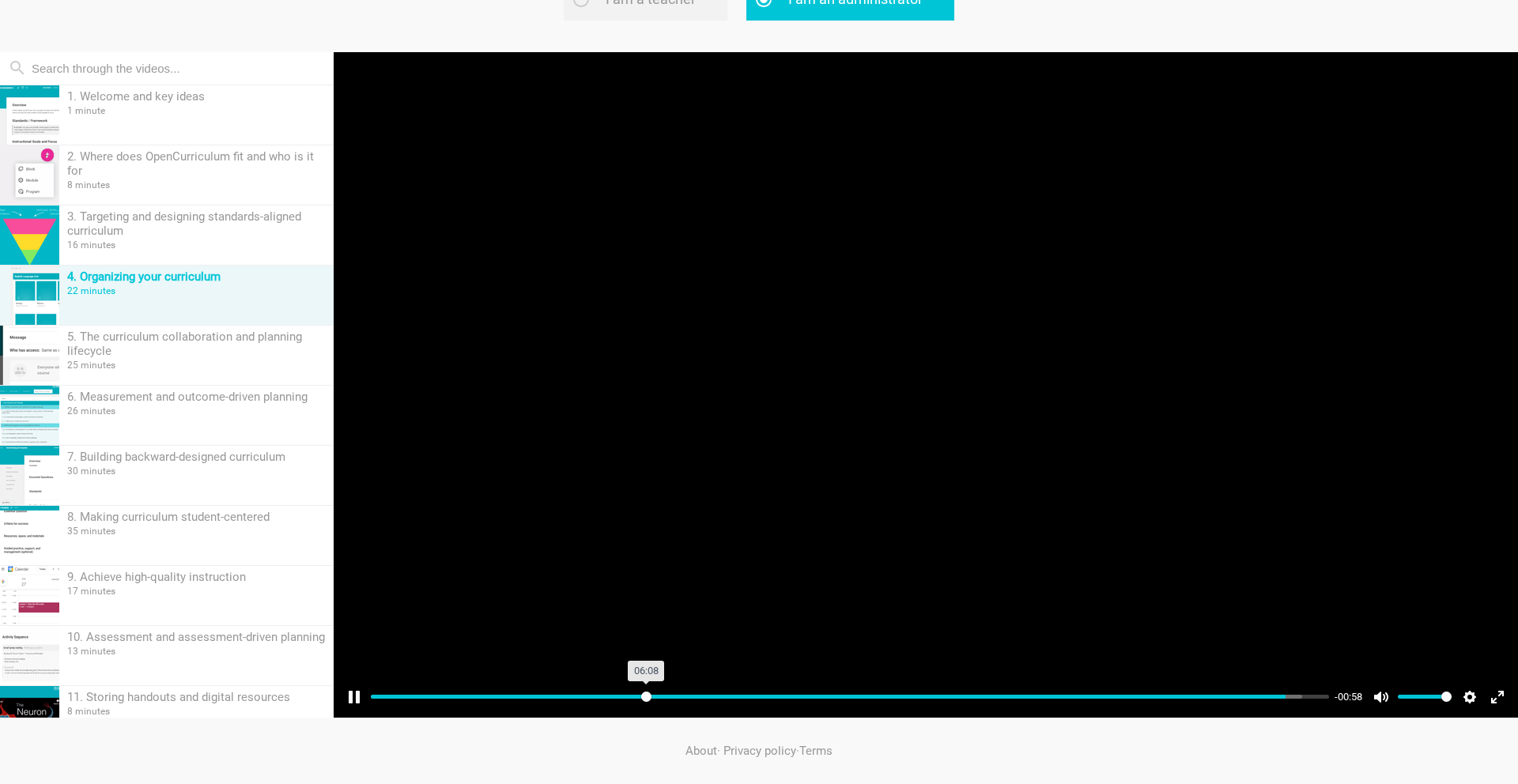
click at [646, 697] on input "Seek" at bounding box center [849, 696] width 958 height 15
click at [669, 695] on input "Seek" at bounding box center [849, 696] width 958 height 15
click at [684, 695] on input "Seek" at bounding box center [849, 696] width 958 height 15
click at [700, 695] on input "Seek" at bounding box center [849, 696] width 958 height 15
click at [716, 695] on input "Seek" at bounding box center [849, 696] width 958 height 15
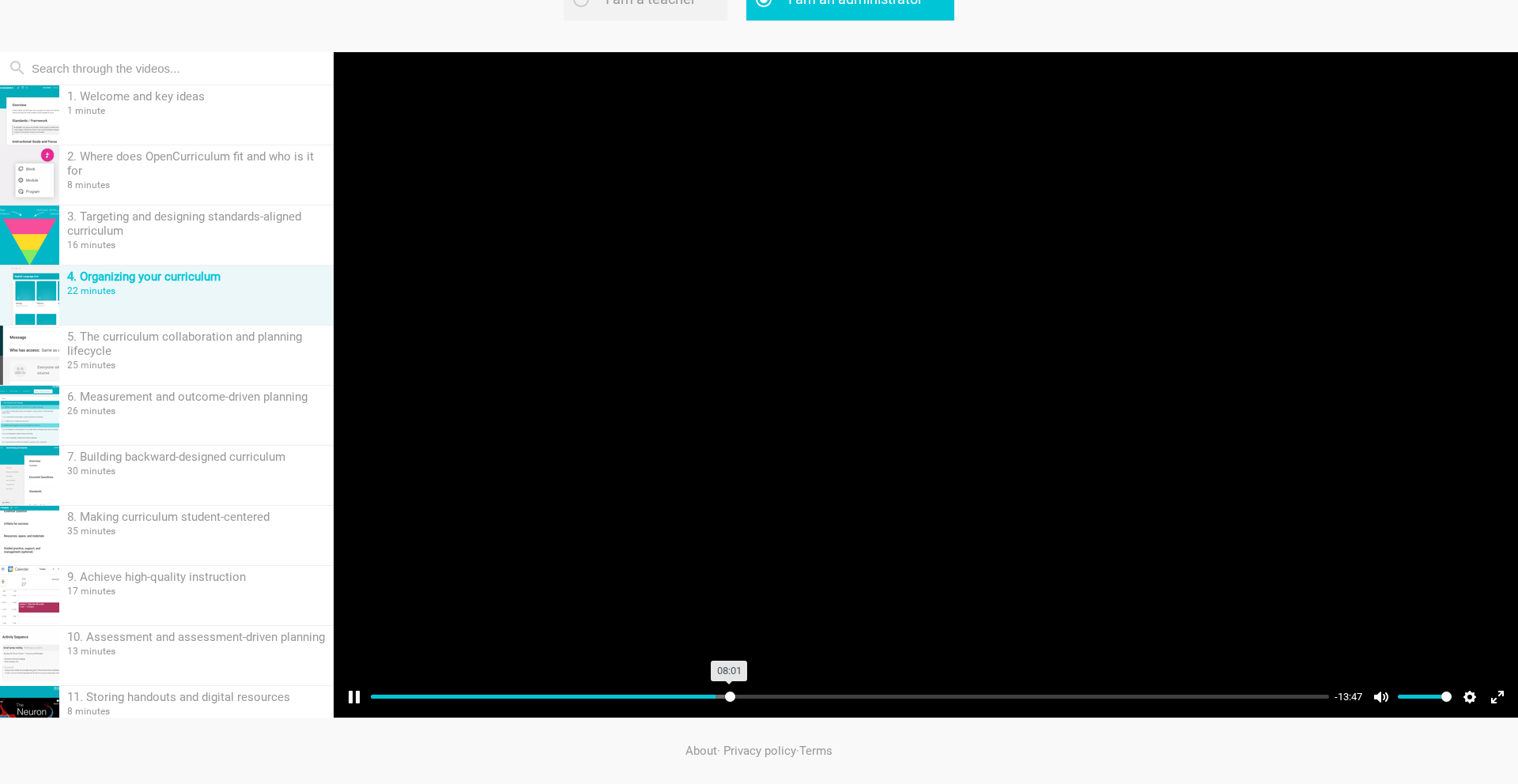
click at [728, 696] on input "Seek" at bounding box center [849, 696] width 958 height 15
click at [740, 696] on input "Seek" at bounding box center [849, 696] width 958 height 15
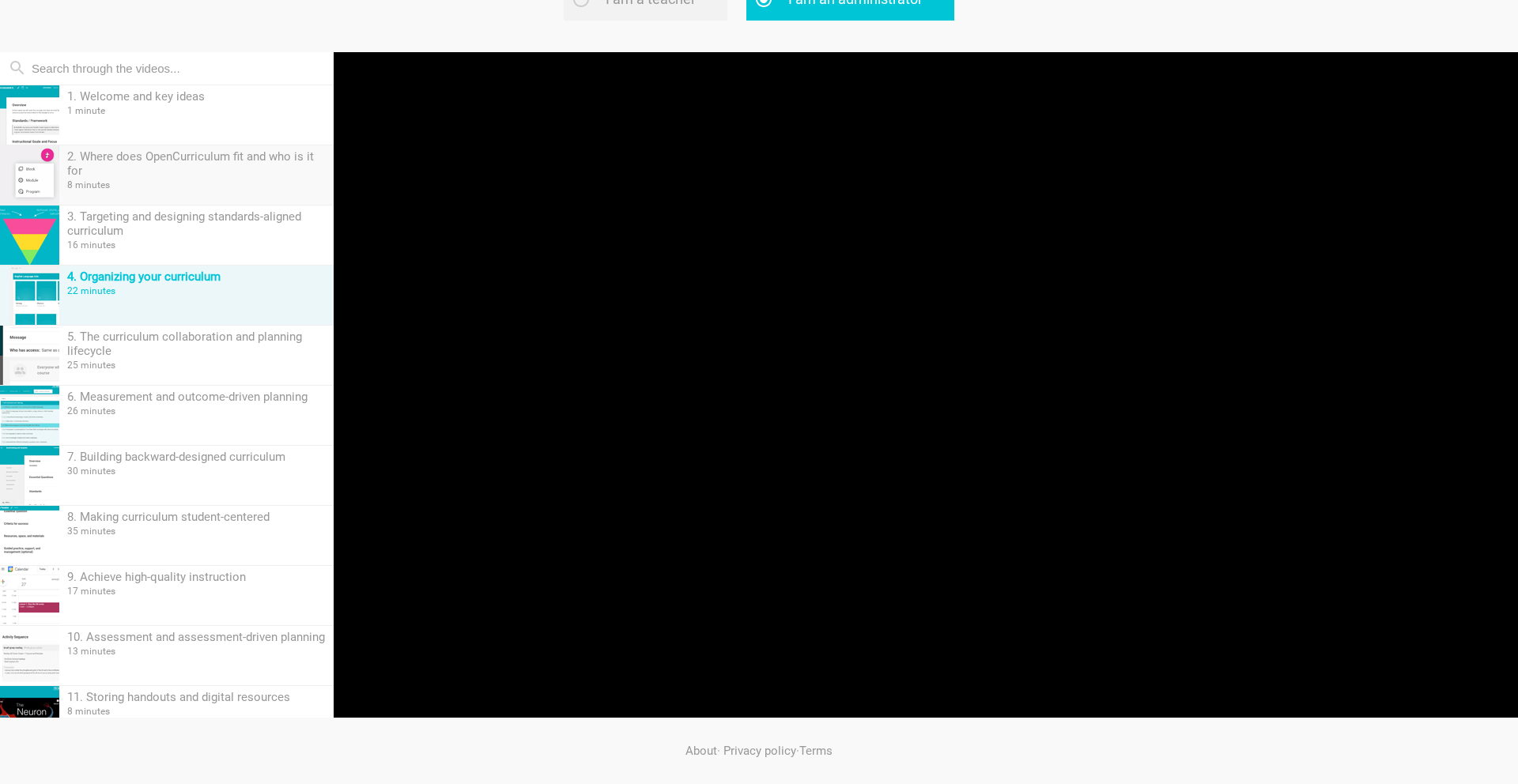
type input "40.55"
click at [278, 162] on div "2. Where does OpenCurriculum fit and who is it for" at bounding box center [197, 163] width 259 height 28
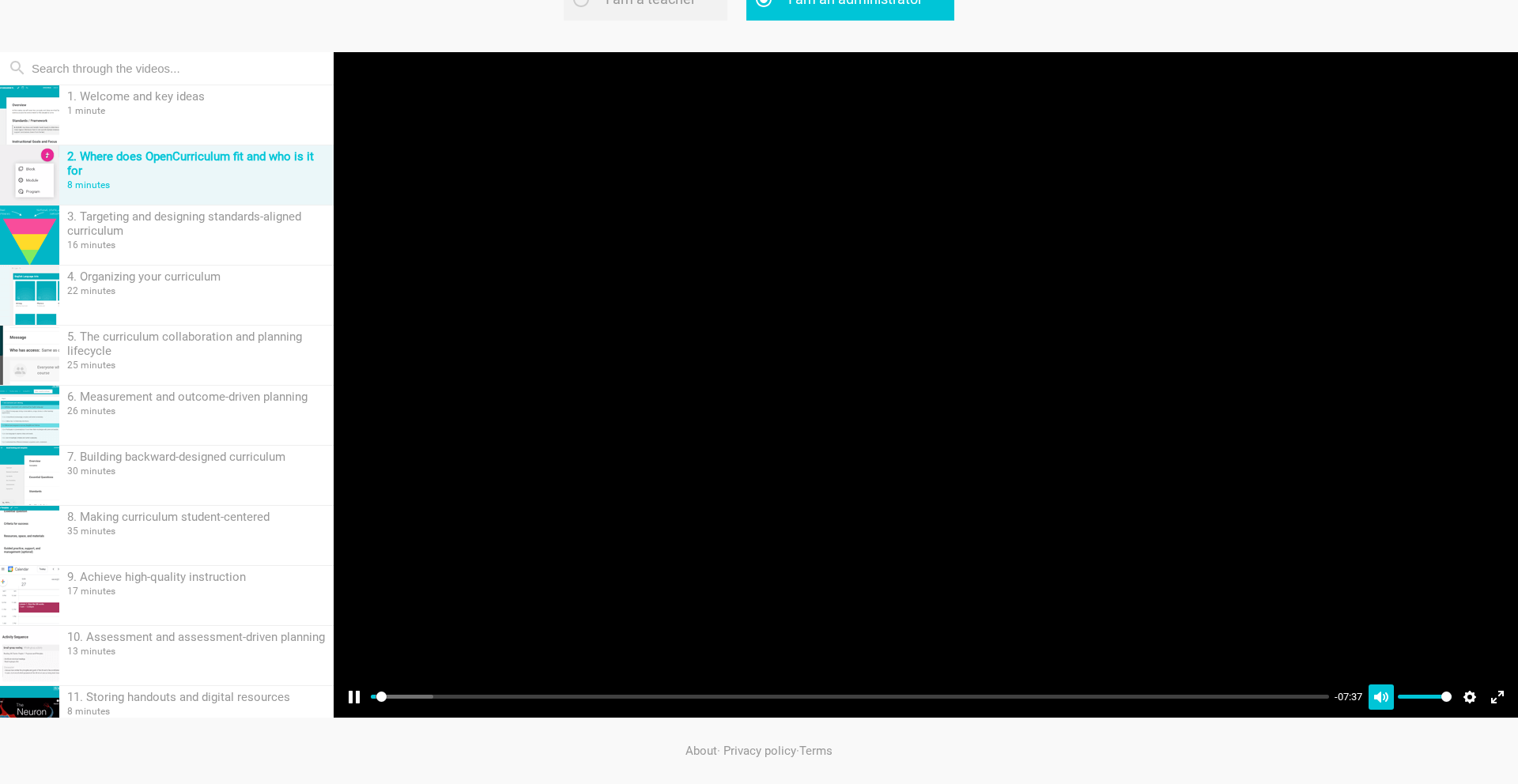
type input "0.55"
click at [1379, 701] on button "Unmute Mute" at bounding box center [1380, 696] width 25 height 25
type input "0"
type input "0.79"
click at [1379, 701] on button "Unmute Mute" at bounding box center [1380, 696] width 25 height 25
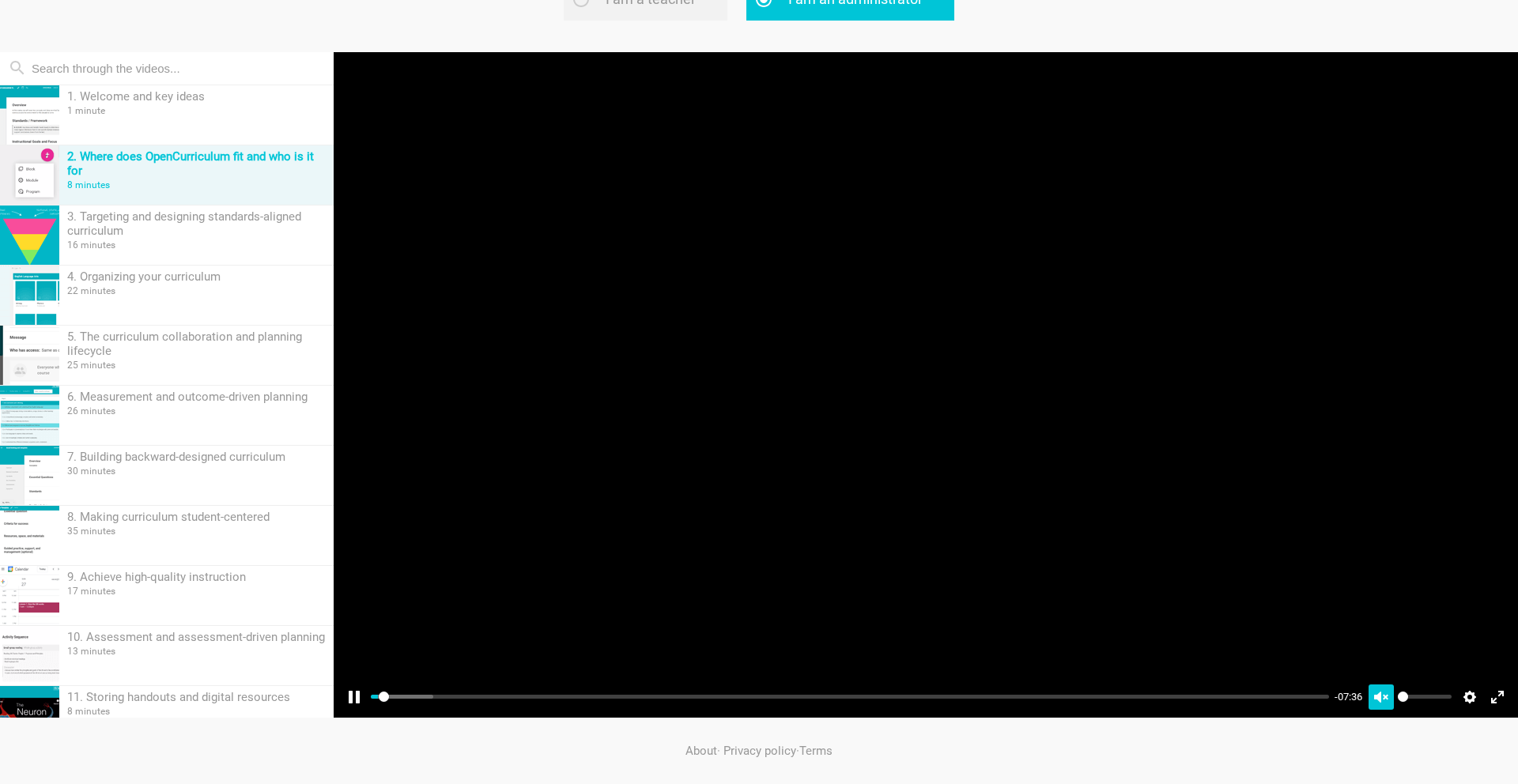
type input "1"
click at [1466, 697] on button "Settings" at bounding box center [1469, 696] width 25 height 25
click at [409, 698] on input "Seek" at bounding box center [849, 696] width 958 height 15
click at [433, 695] on input "Seek" at bounding box center [849, 696] width 958 height 15
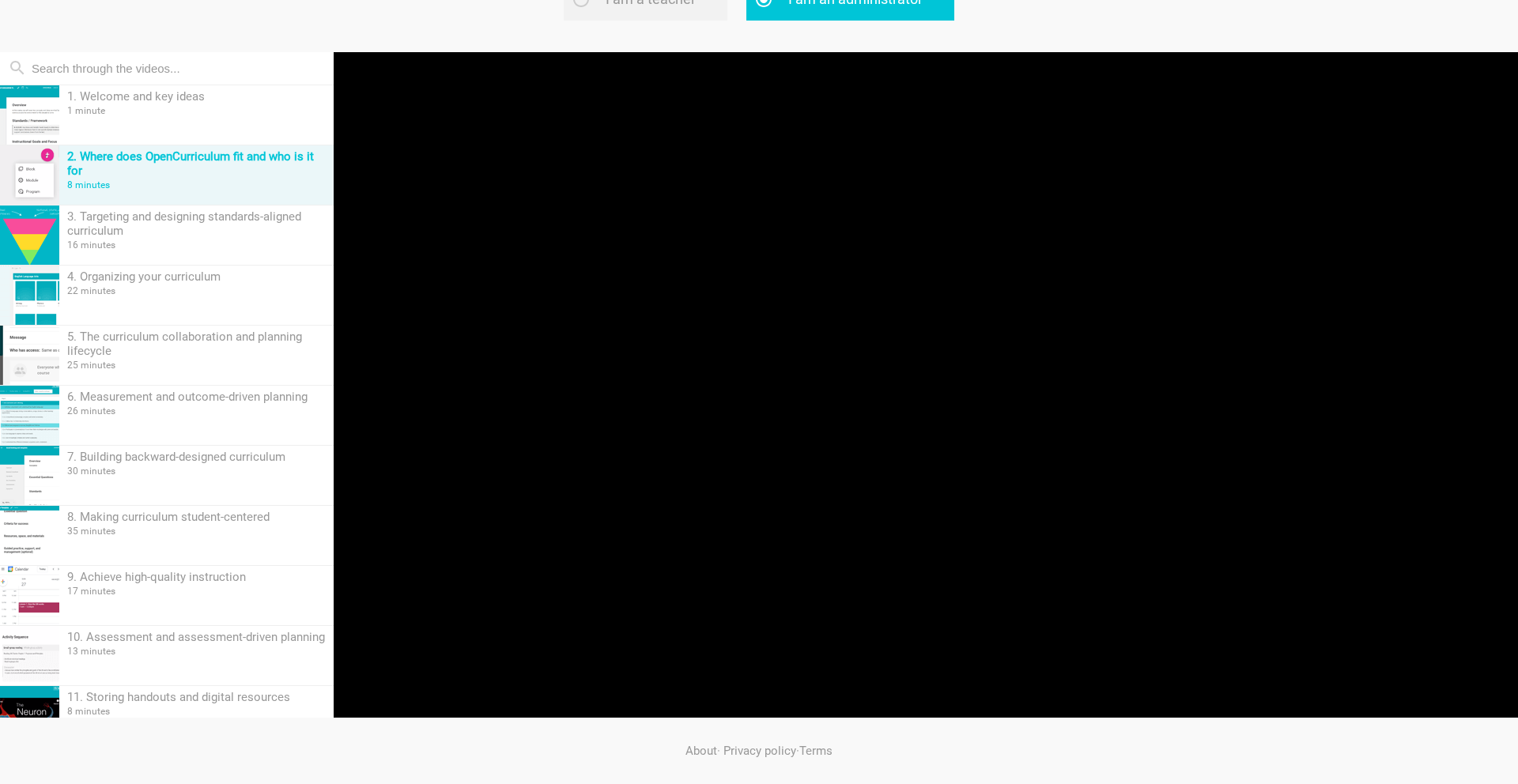
type input "75.16"
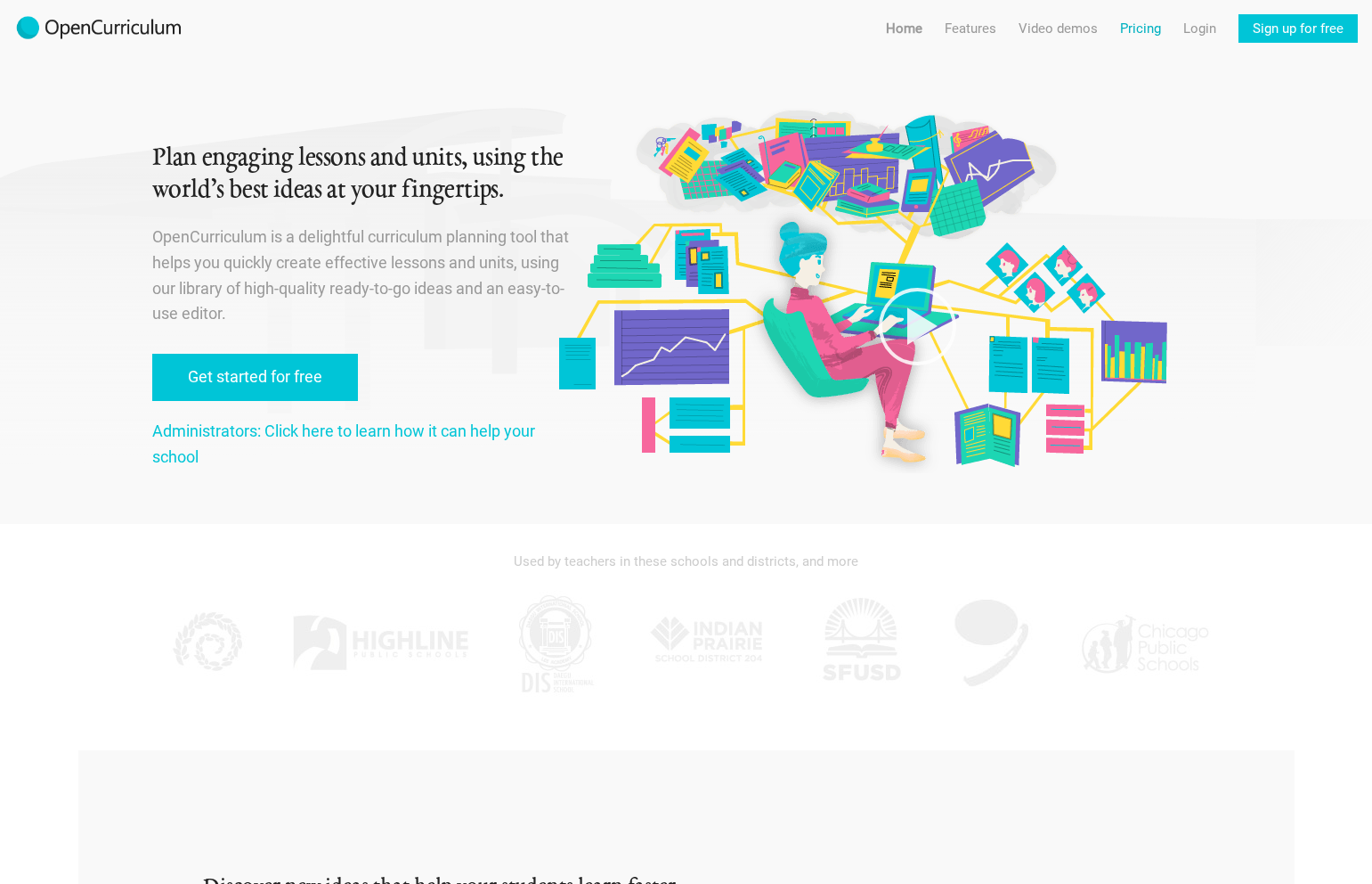
click at [1147, 29] on link "Pricing" at bounding box center [1141, 28] width 41 height 28
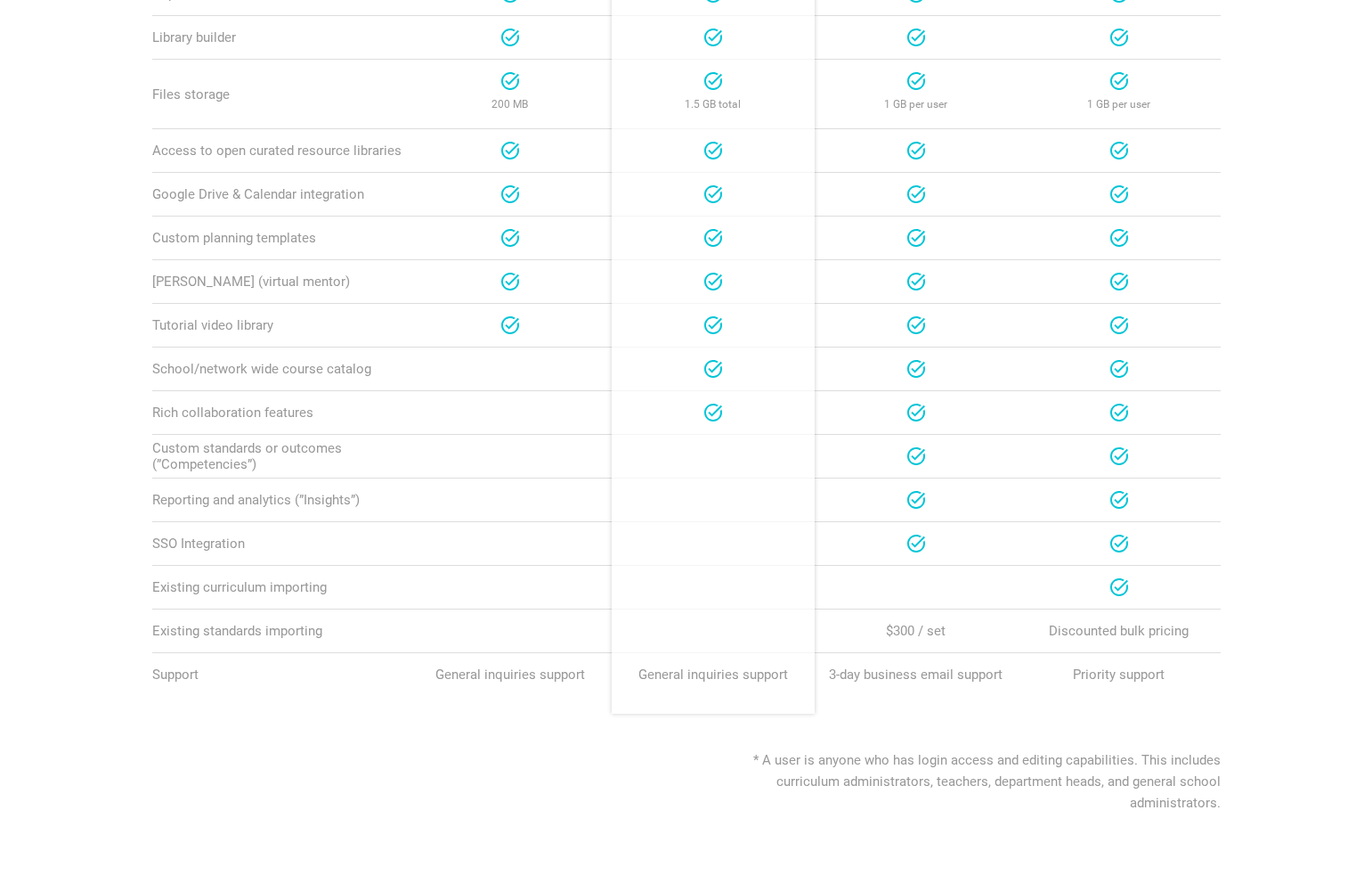
scroll to position [890, 0]
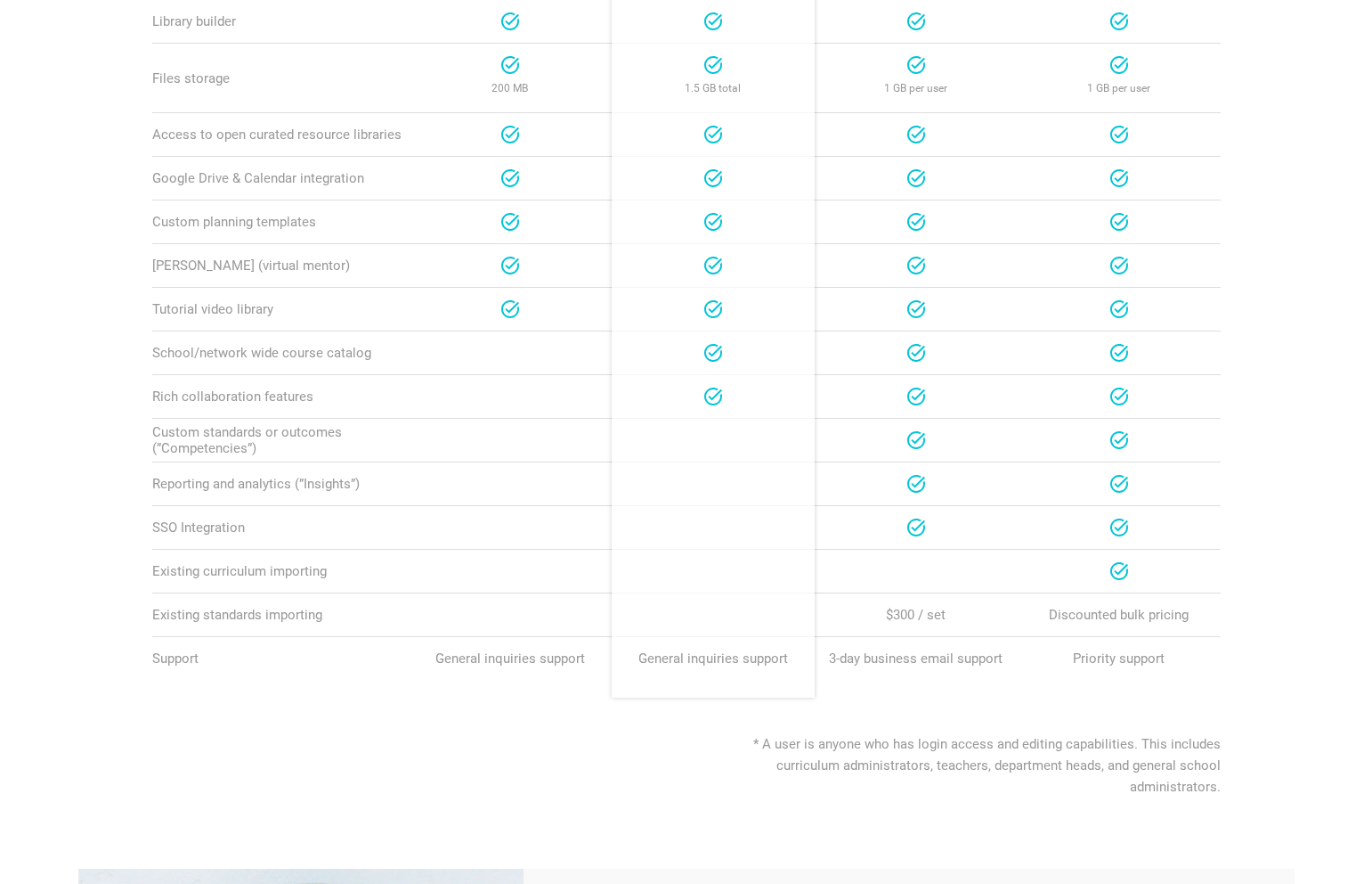
click at [1007, 499] on div "School" at bounding box center [916, 484] width 203 height 43
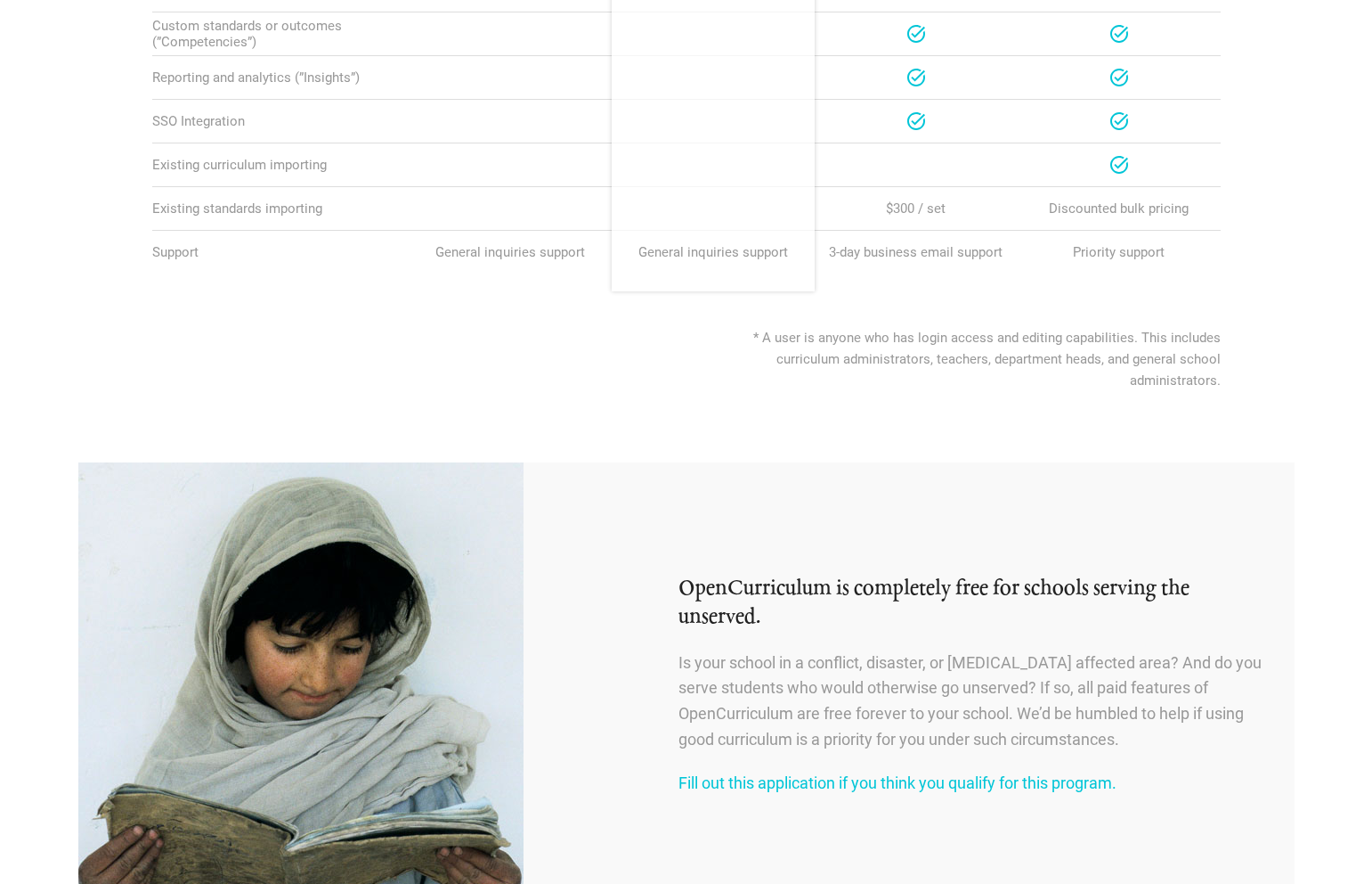
scroll to position [1355, 0]
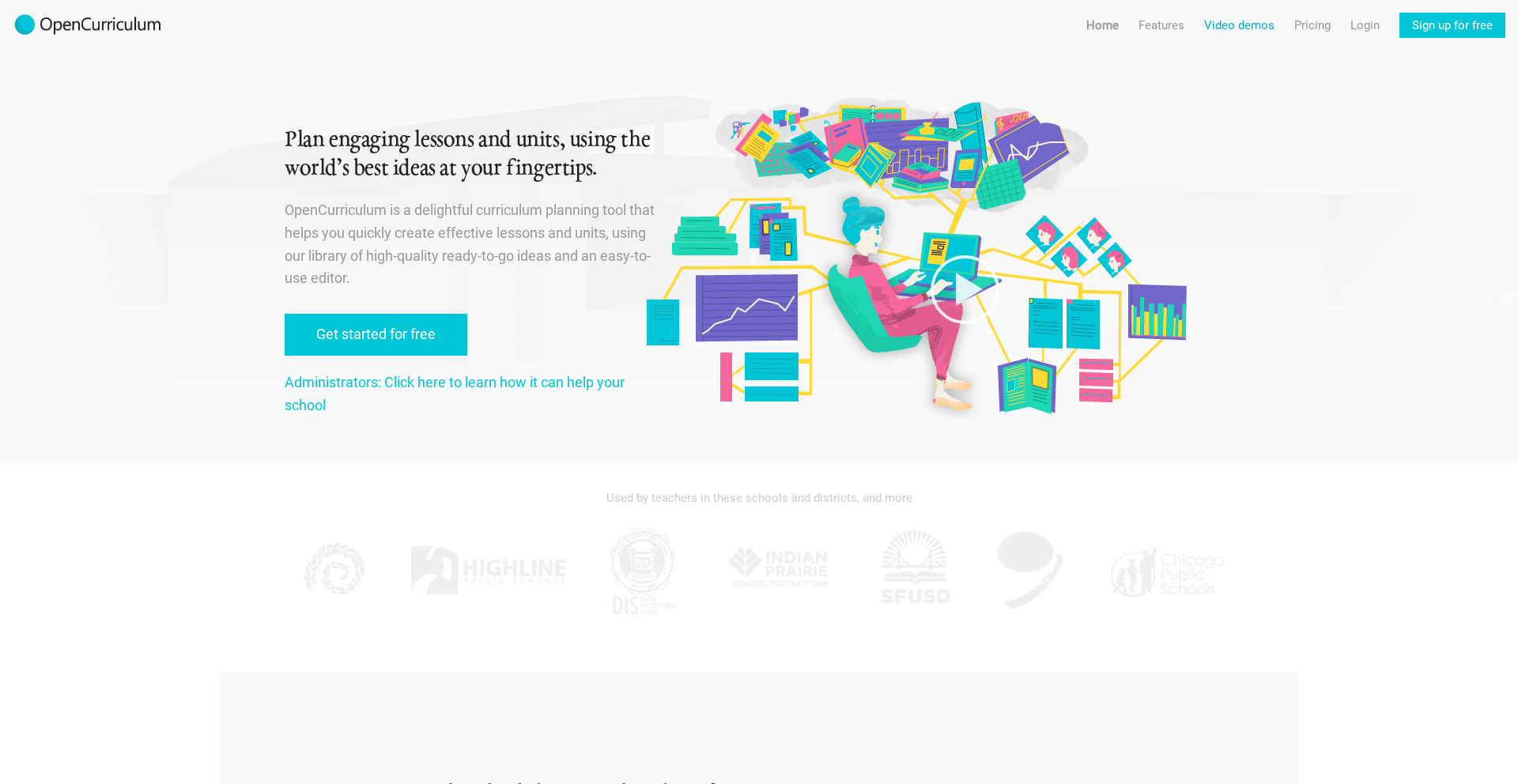
click at [1242, 34] on link "Video demos" at bounding box center [1240, 25] width 71 height 25
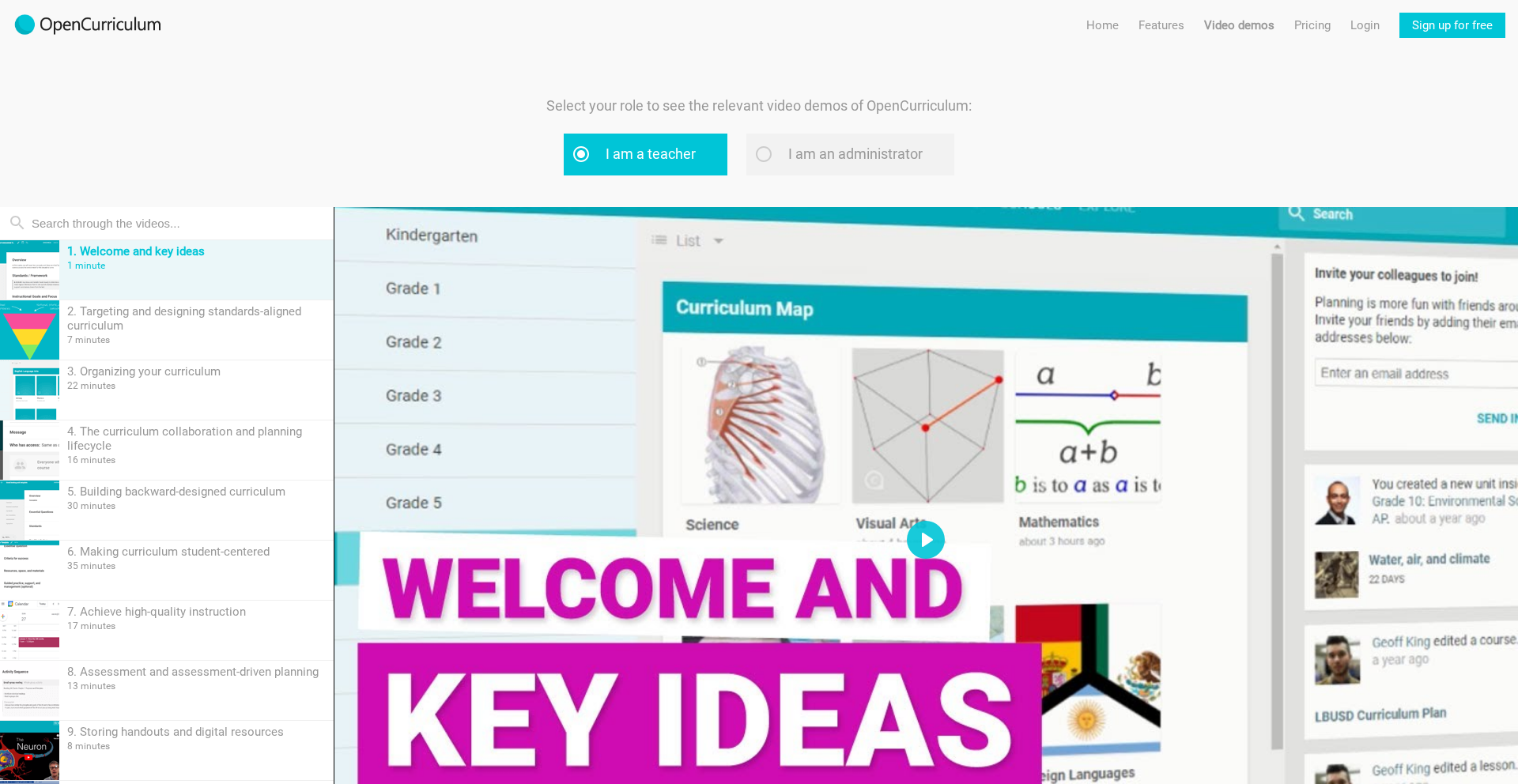
click at [101, 34] on img at bounding box center [88, 25] width 150 height 25
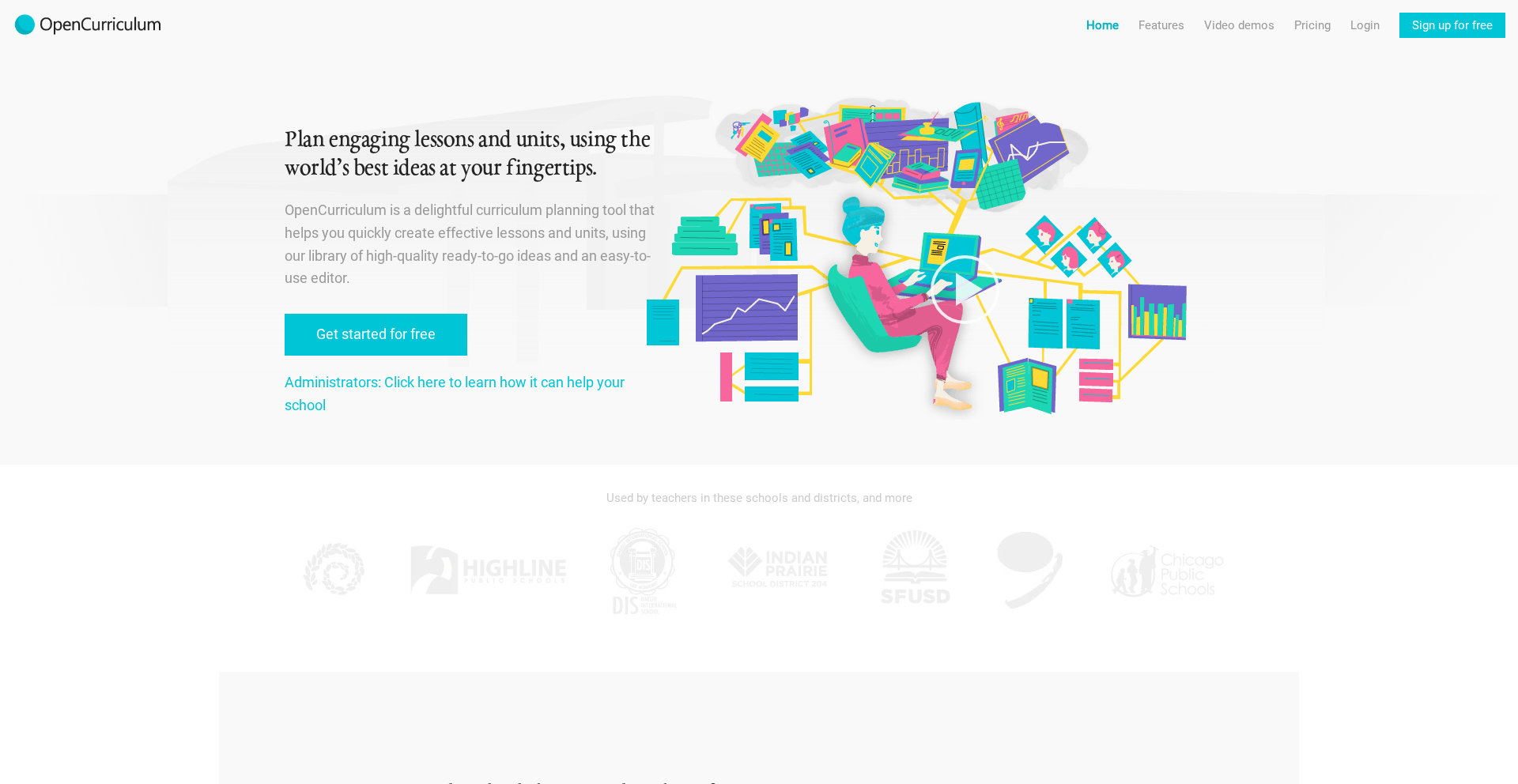
click at [1104, 24] on link "Home" at bounding box center [1103, 25] width 33 height 25
click at [1249, 21] on link "Video demos" at bounding box center [1240, 25] width 71 height 25
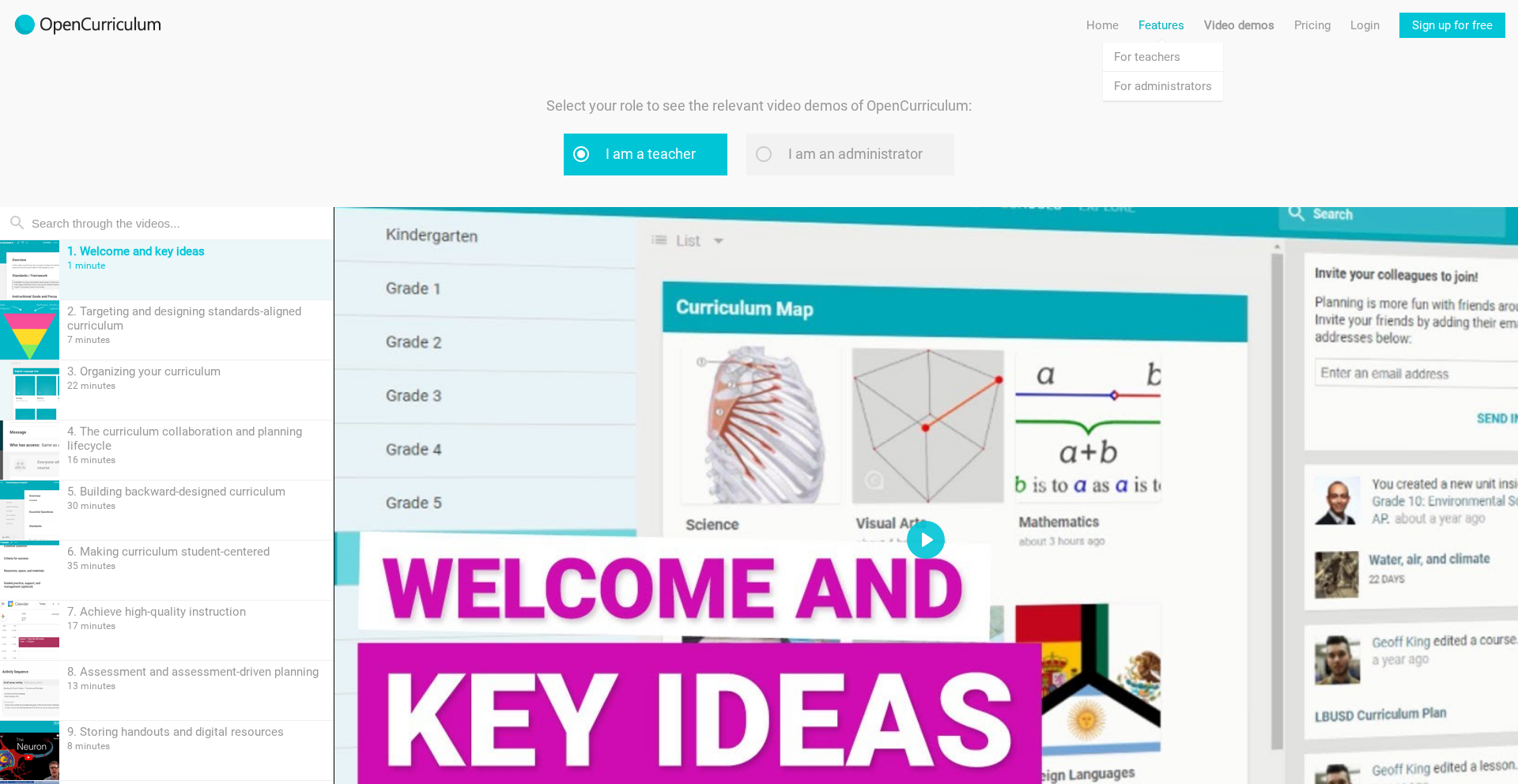
click at [1165, 19] on link "Features" at bounding box center [1160, 25] width 46 height 25
click at [1109, 22] on link "Home" at bounding box center [1103, 25] width 33 height 25
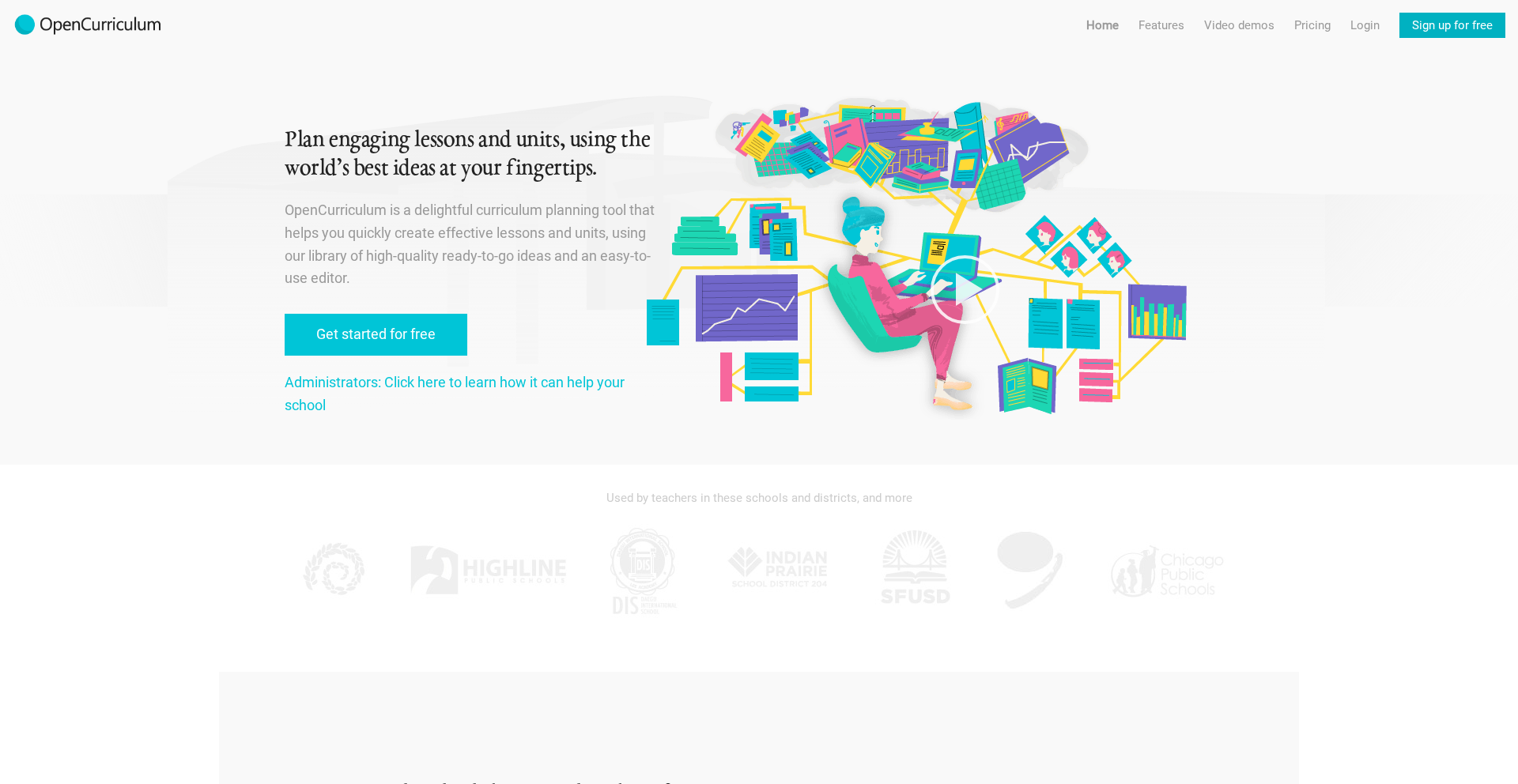
click at [1442, 25] on link "Sign up for free" at bounding box center [1452, 25] width 106 height 25
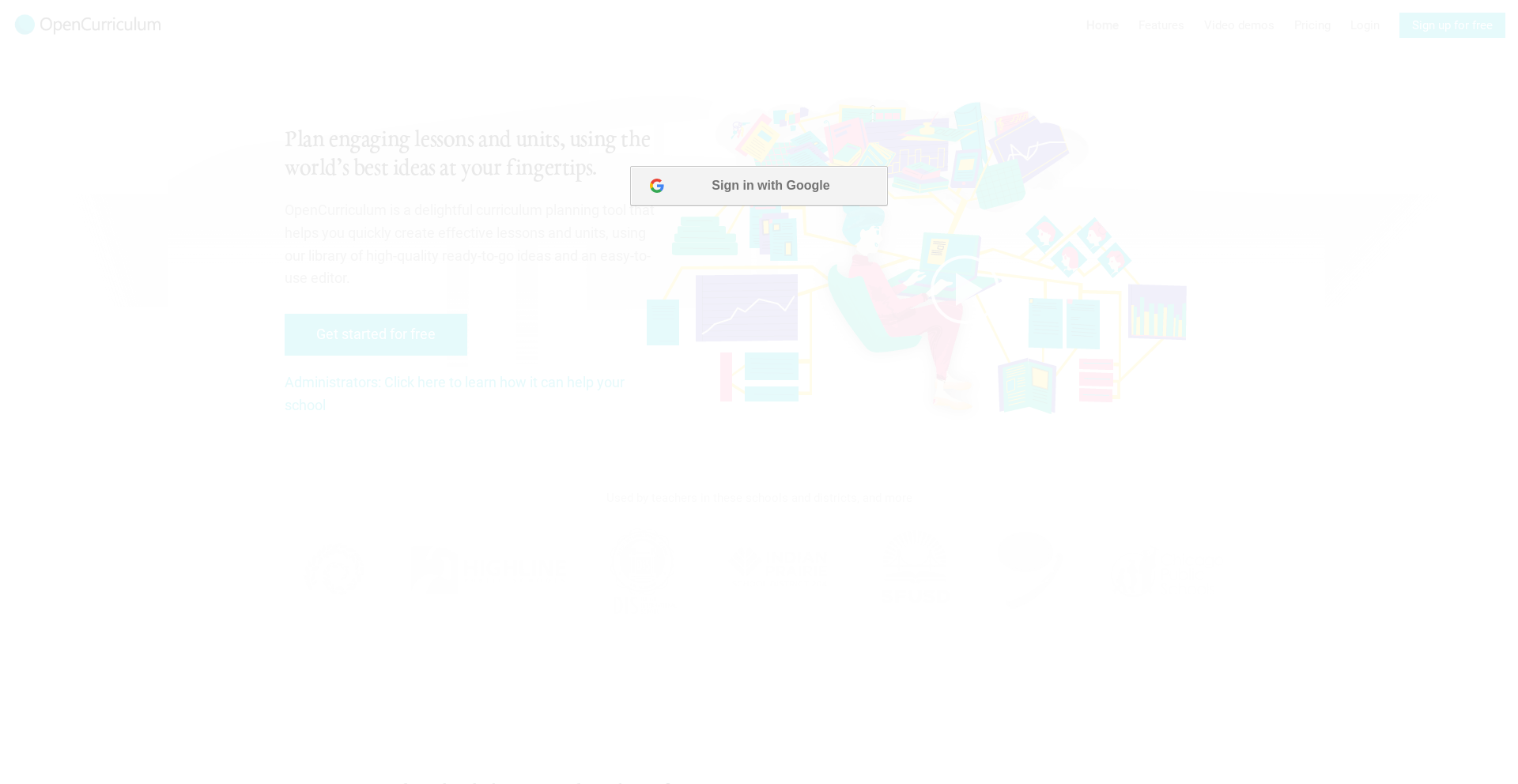
click at [822, 197] on button "Sign in with Google" at bounding box center [759, 186] width 257 height 40
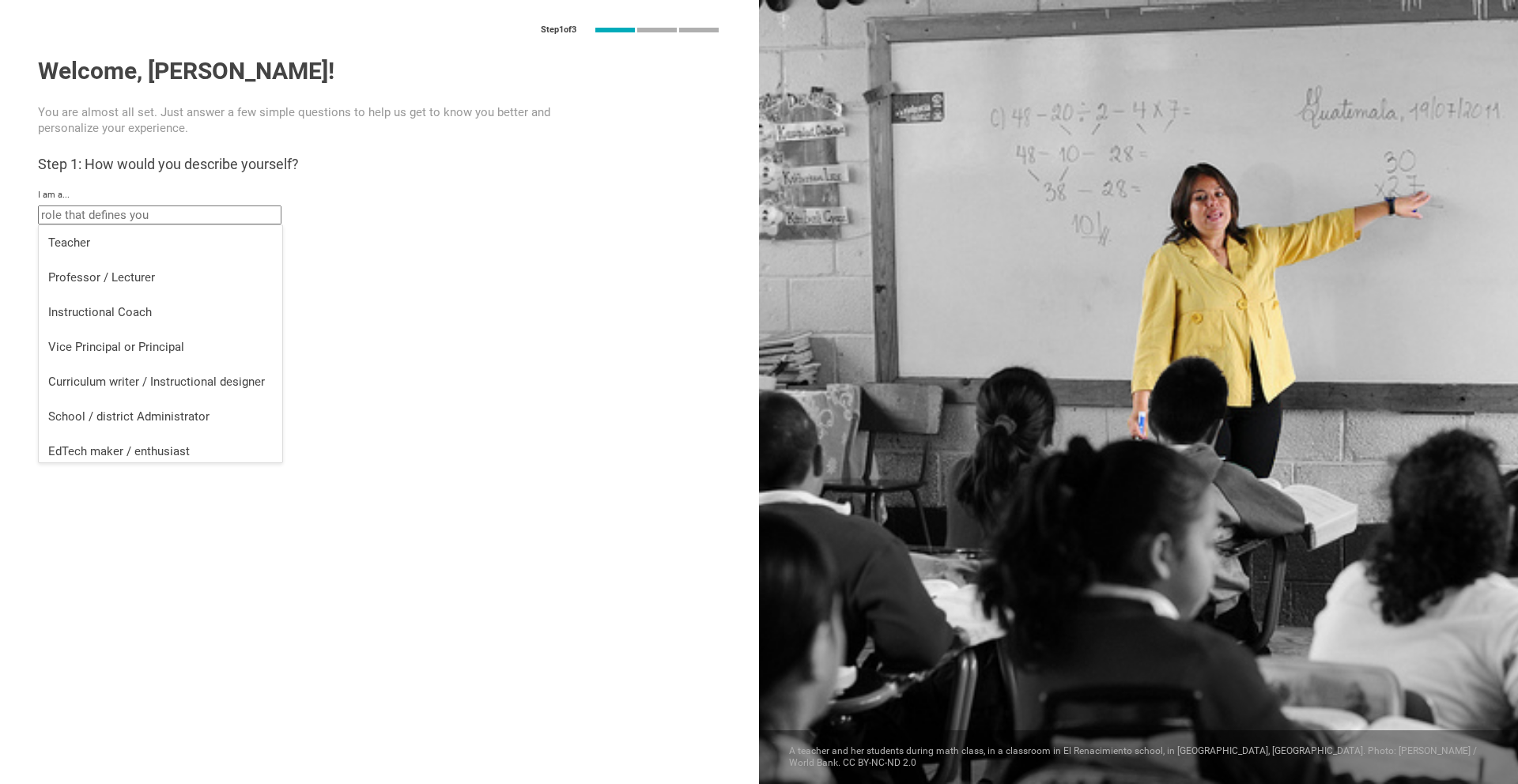
click at [151, 211] on input "text" at bounding box center [159, 215] width 243 height 19
click at [189, 404] on div "School / district Administrator" at bounding box center [160, 410] width 224 height 16
type input "School / district Administrator"
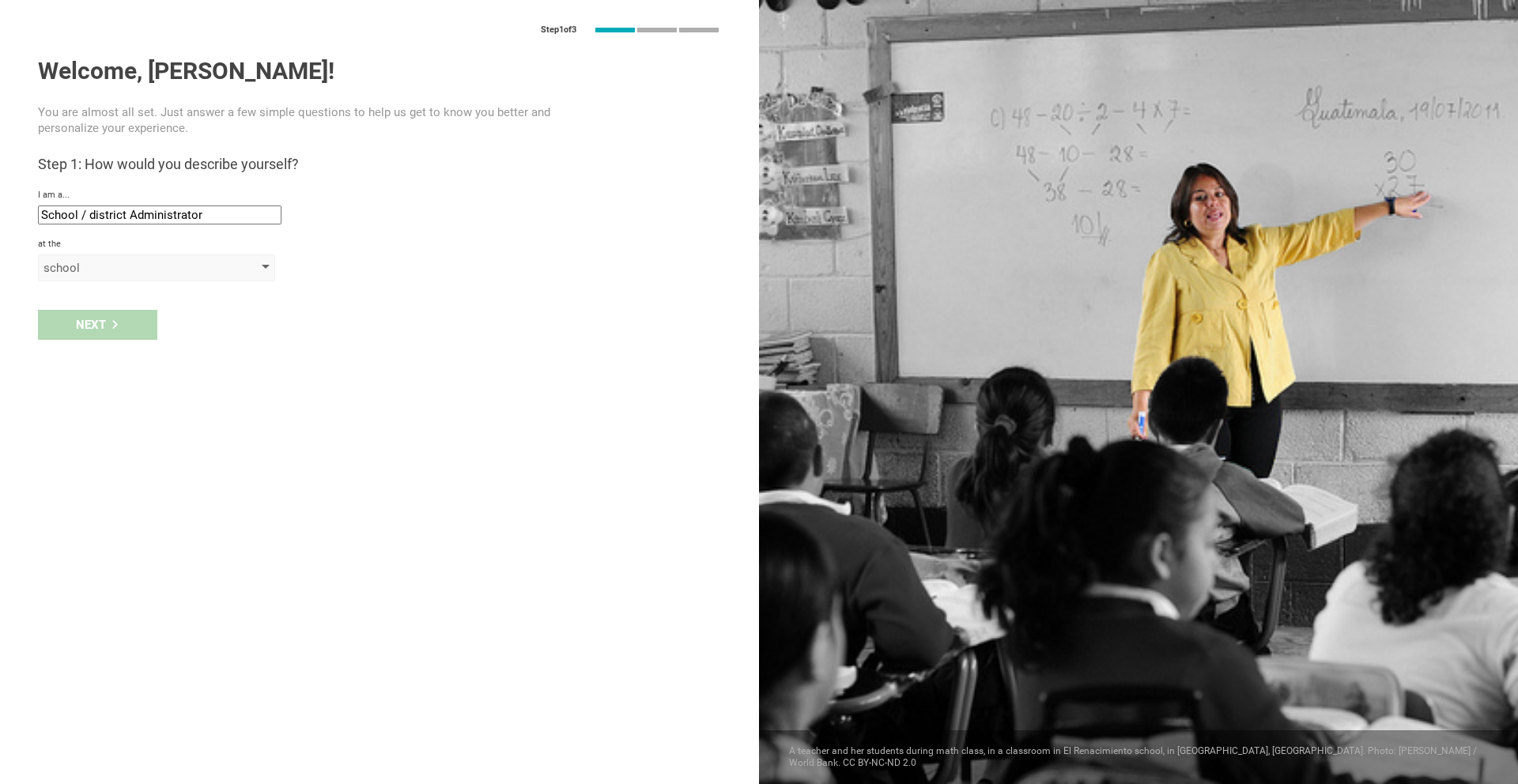
click at [150, 260] on div "school" at bounding box center [134, 268] width 181 height 16
click at [155, 295] on div "school" at bounding box center [157, 299] width 218 height 16
click at [127, 349] on div "Next" at bounding box center [379, 358] width 759 height 49
click at [122, 300] on input "text" at bounding box center [159, 305] width 243 height 19
type input "[GEOGRAPHIC_DATA]"
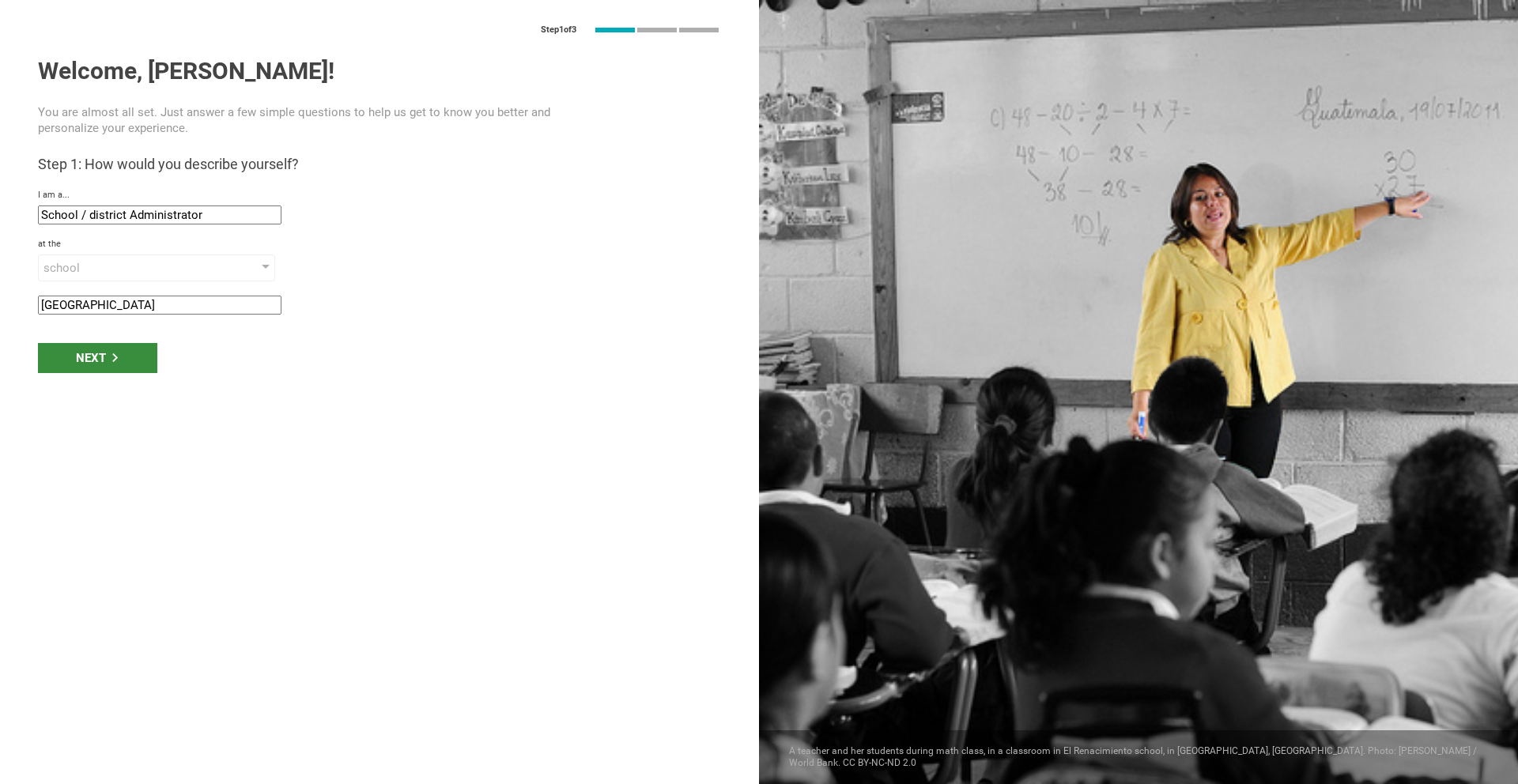
click at [74, 354] on div "Next" at bounding box center [97, 358] width 119 height 30
click at [96, 345] on input "Cairo, Egypt" at bounding box center [159, 354] width 243 height 19
type input "[GEOGRAPHIC_DATA], [GEOGRAPHIC_DATA]"
click at [86, 409] on div "Next" at bounding box center [97, 407] width 119 height 30
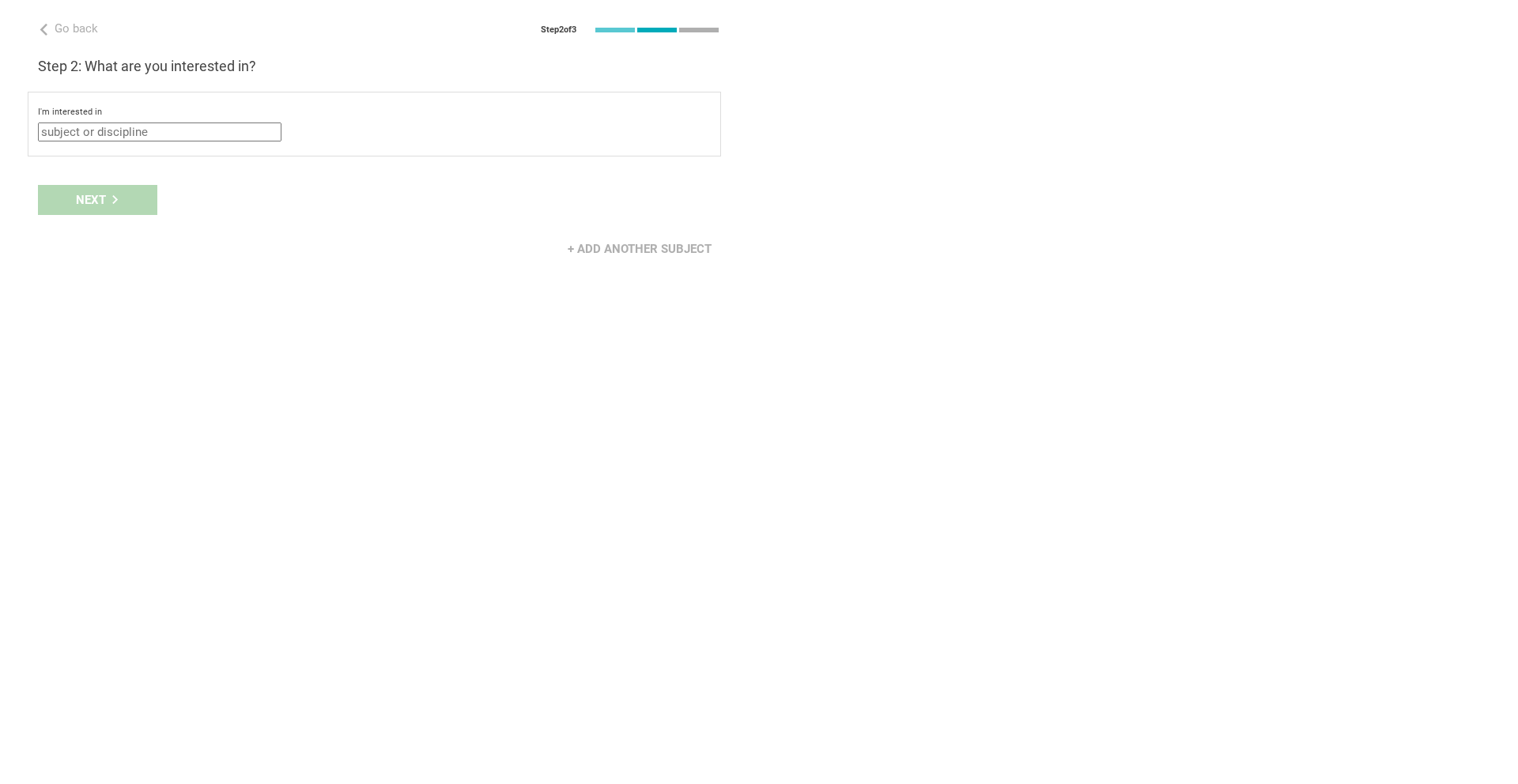
click at [166, 131] on input "text" at bounding box center [159, 132] width 243 height 19
click at [453, 65] on h3 "Step 2: What are you interested in?" at bounding box center [379, 66] width 683 height 19
click at [204, 133] on input "text" at bounding box center [159, 132] width 243 height 19
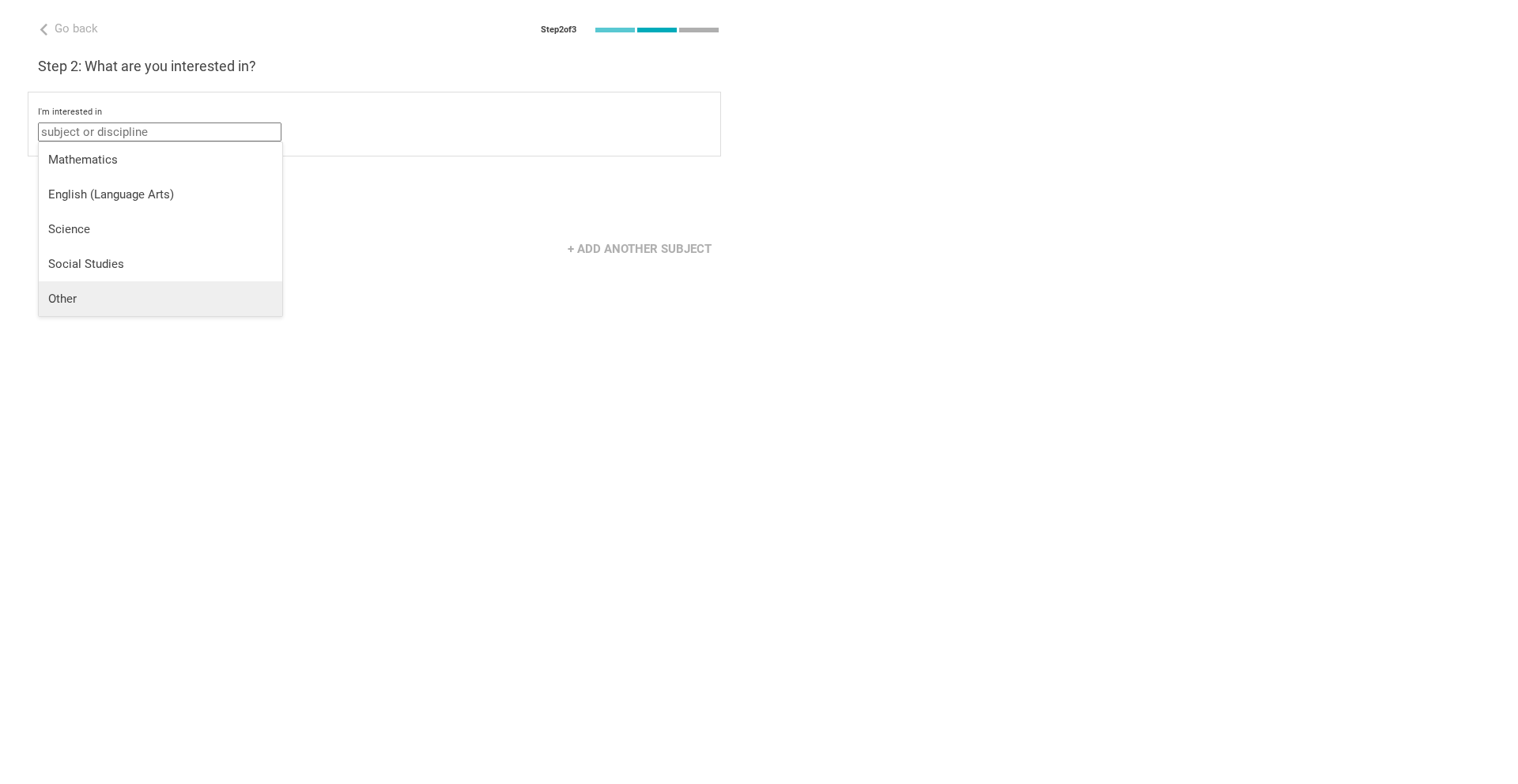
click at [167, 288] on li "Other" at bounding box center [160, 298] width 243 height 34
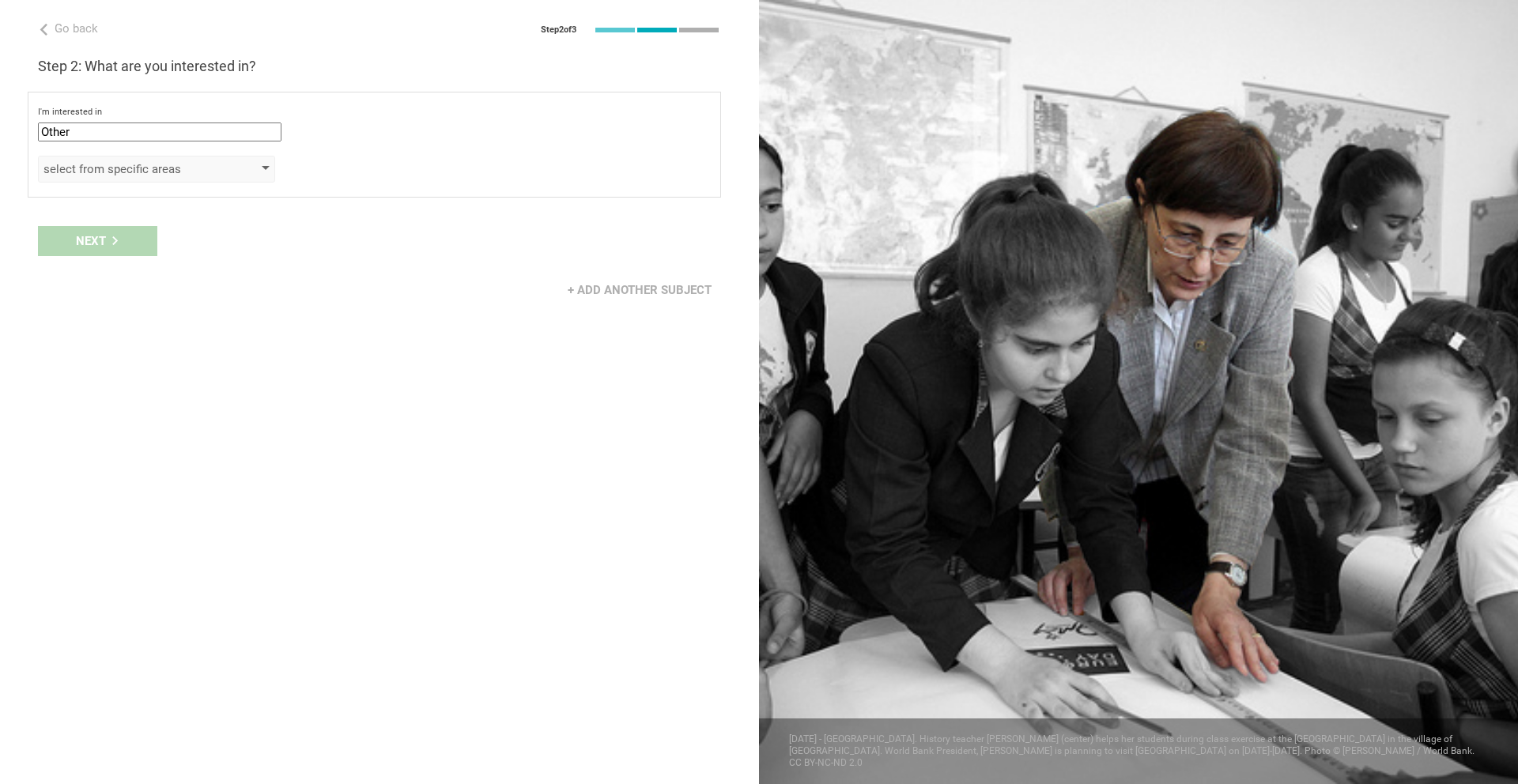
click at [166, 171] on div "select from specific areas" at bounding box center [134, 169] width 181 height 16
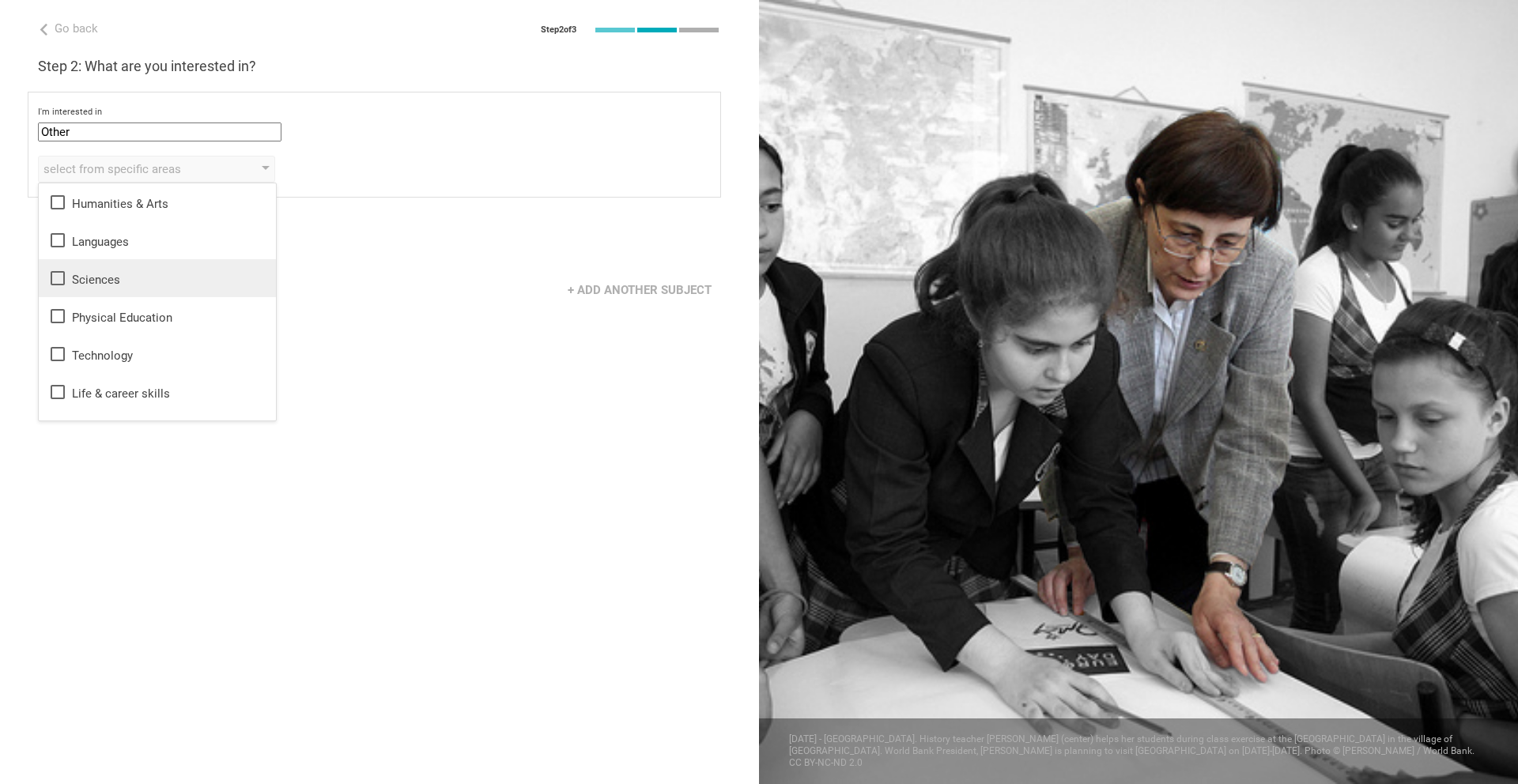
scroll to position [28, 0]
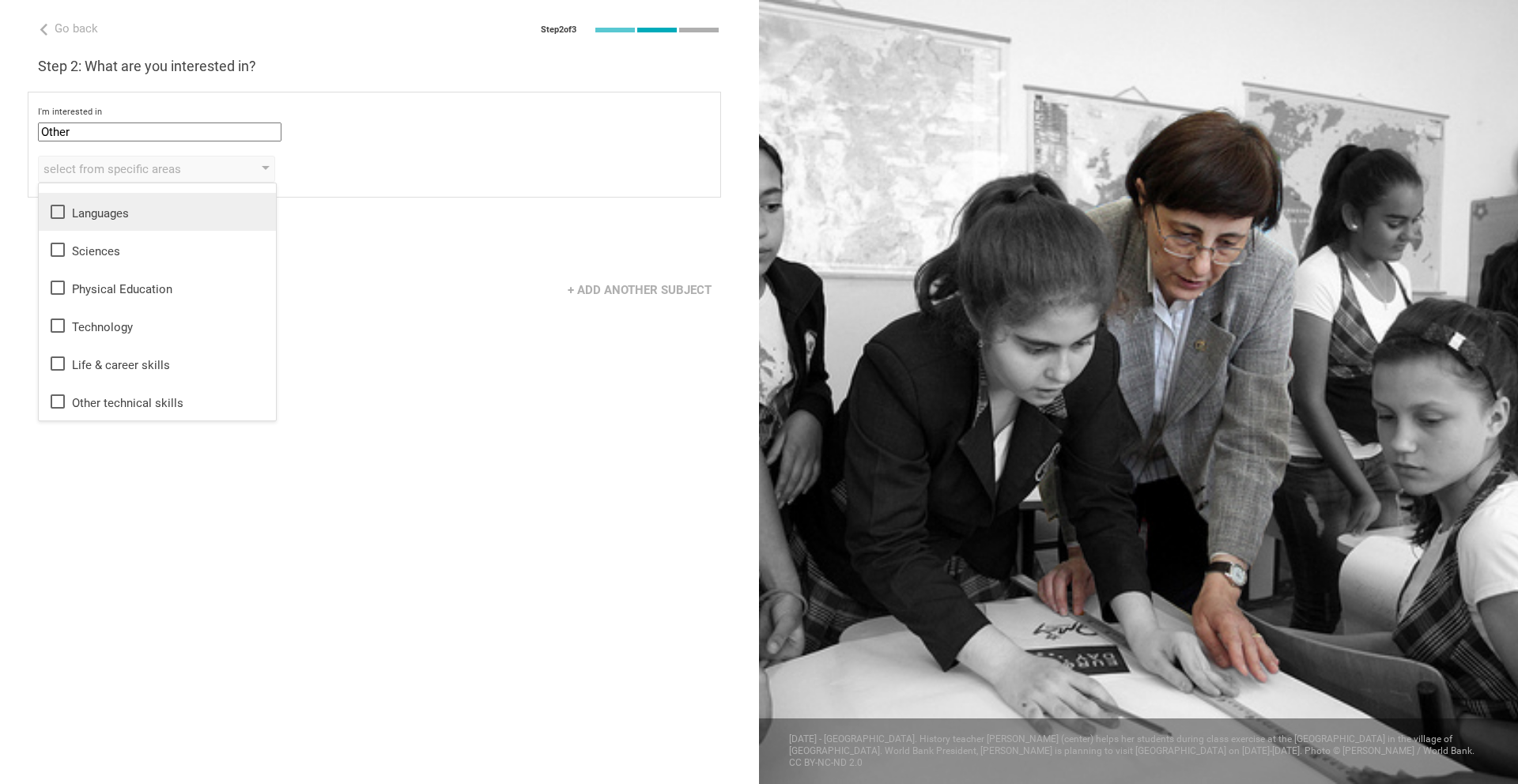
click at [62, 217] on icon at bounding box center [58, 211] width 15 height 15
click at [62, 241] on icon at bounding box center [58, 250] width 19 height 19
click at [62, 215] on icon at bounding box center [58, 211] width 15 height 15
click at [60, 251] on icon at bounding box center [58, 250] width 15 height 15
click at [495, 157] on div "select from specific areas Humanities & Arts Languages Sciences Physical Educat…" at bounding box center [374, 169] width 672 height 27
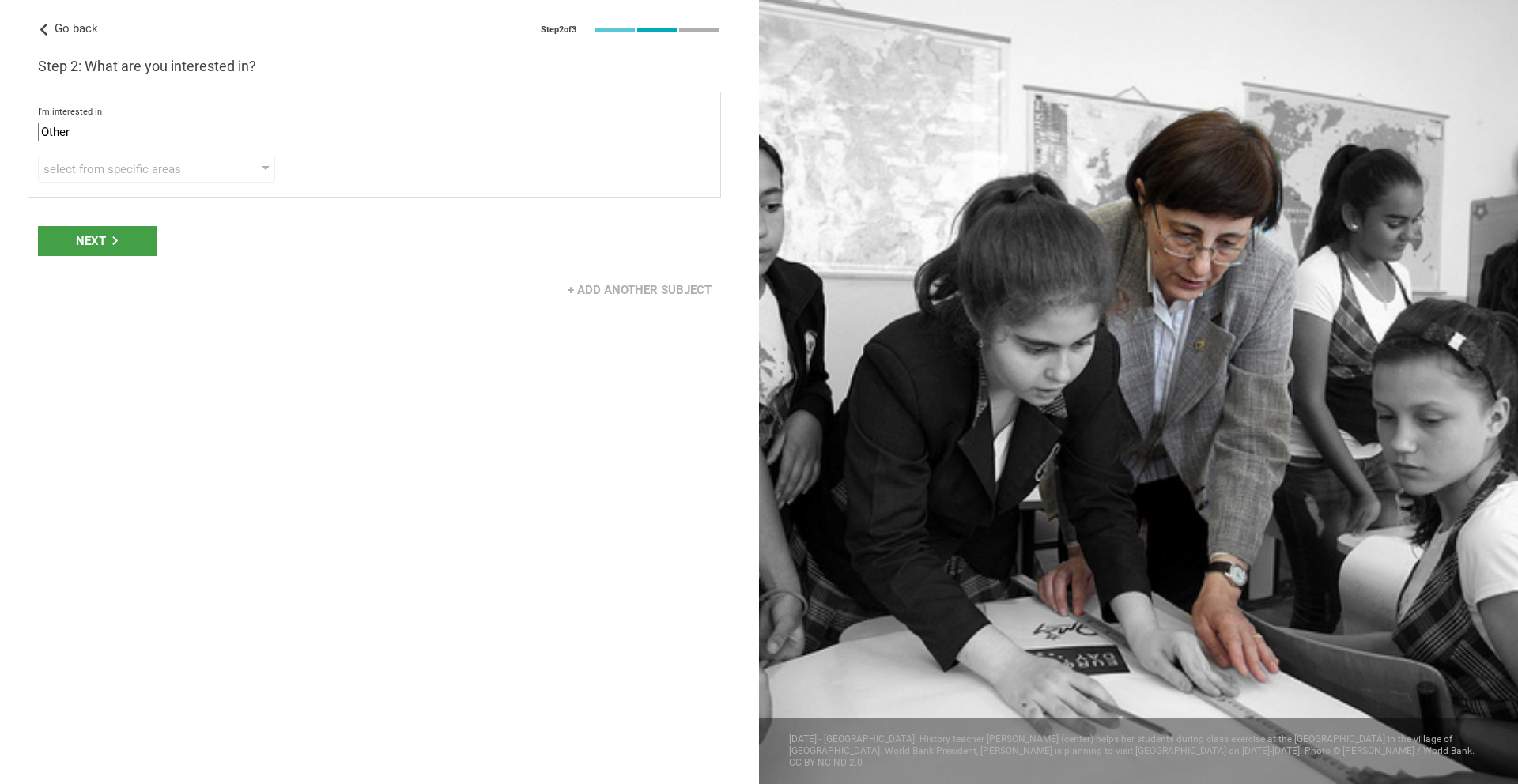
click at [46, 30] on icon at bounding box center [44, 30] width 12 height 12
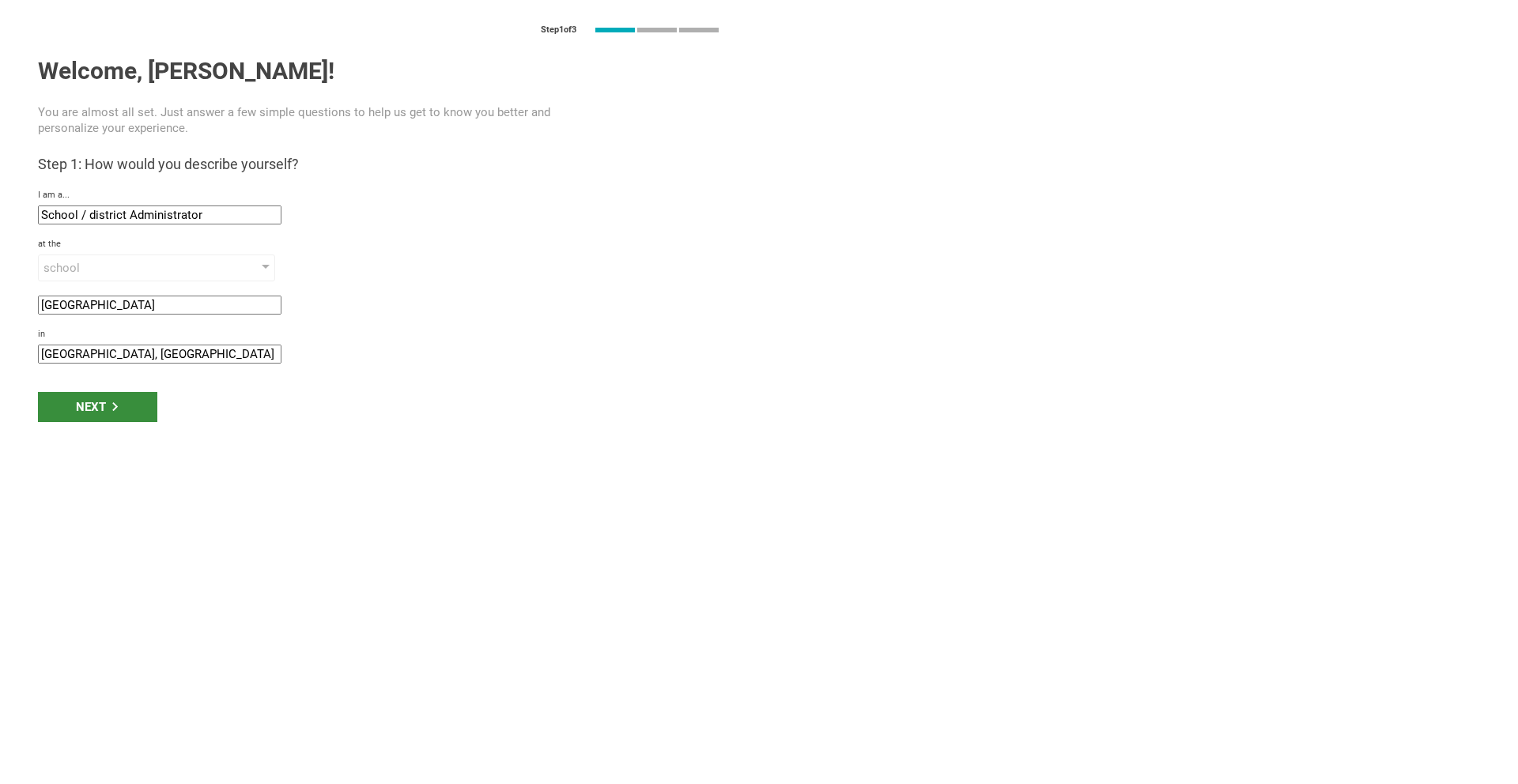
click at [122, 395] on div "Next" at bounding box center [97, 407] width 119 height 30
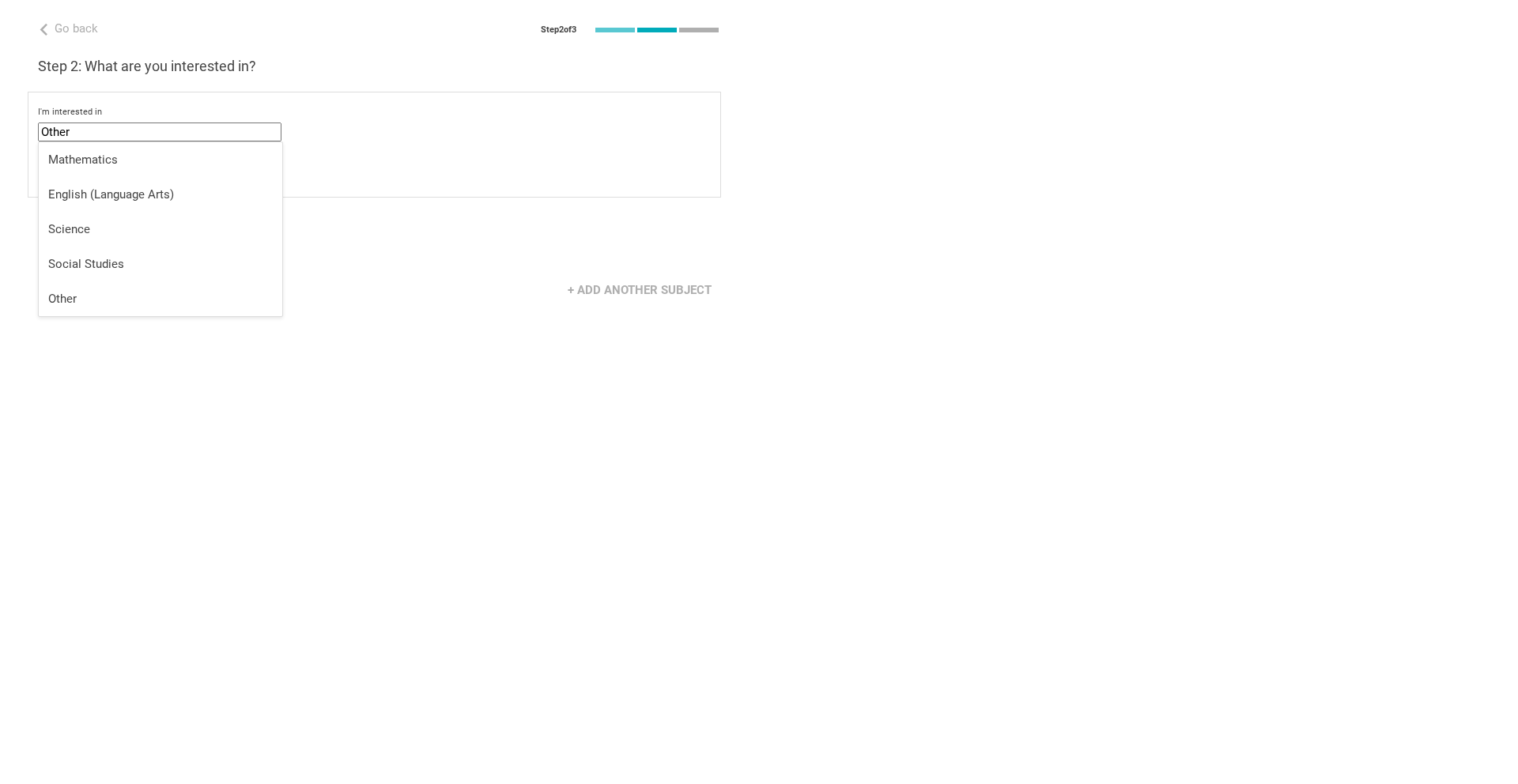
click at [172, 128] on input "Other" at bounding box center [159, 132] width 243 height 19
click at [166, 295] on div "Other" at bounding box center [160, 298] width 224 height 16
click at [139, 173] on div "select from specific areas" at bounding box center [134, 169] width 181 height 16
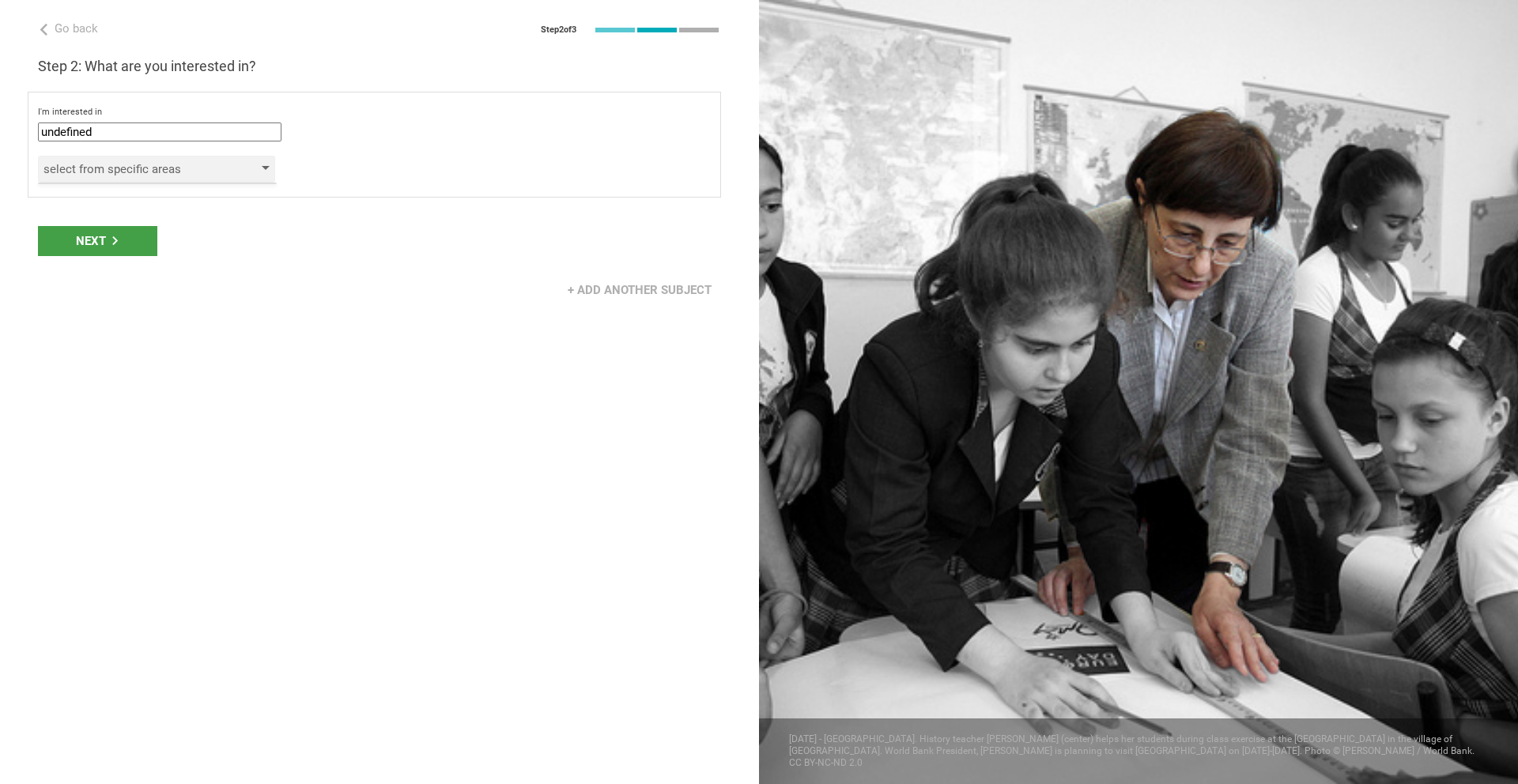
click at [147, 169] on div "select from specific areas" at bounding box center [134, 169] width 181 height 16
click at [262, 166] on div at bounding box center [265, 169] width 8 height 6
click at [222, 127] on input "undefined" at bounding box center [159, 132] width 243 height 19
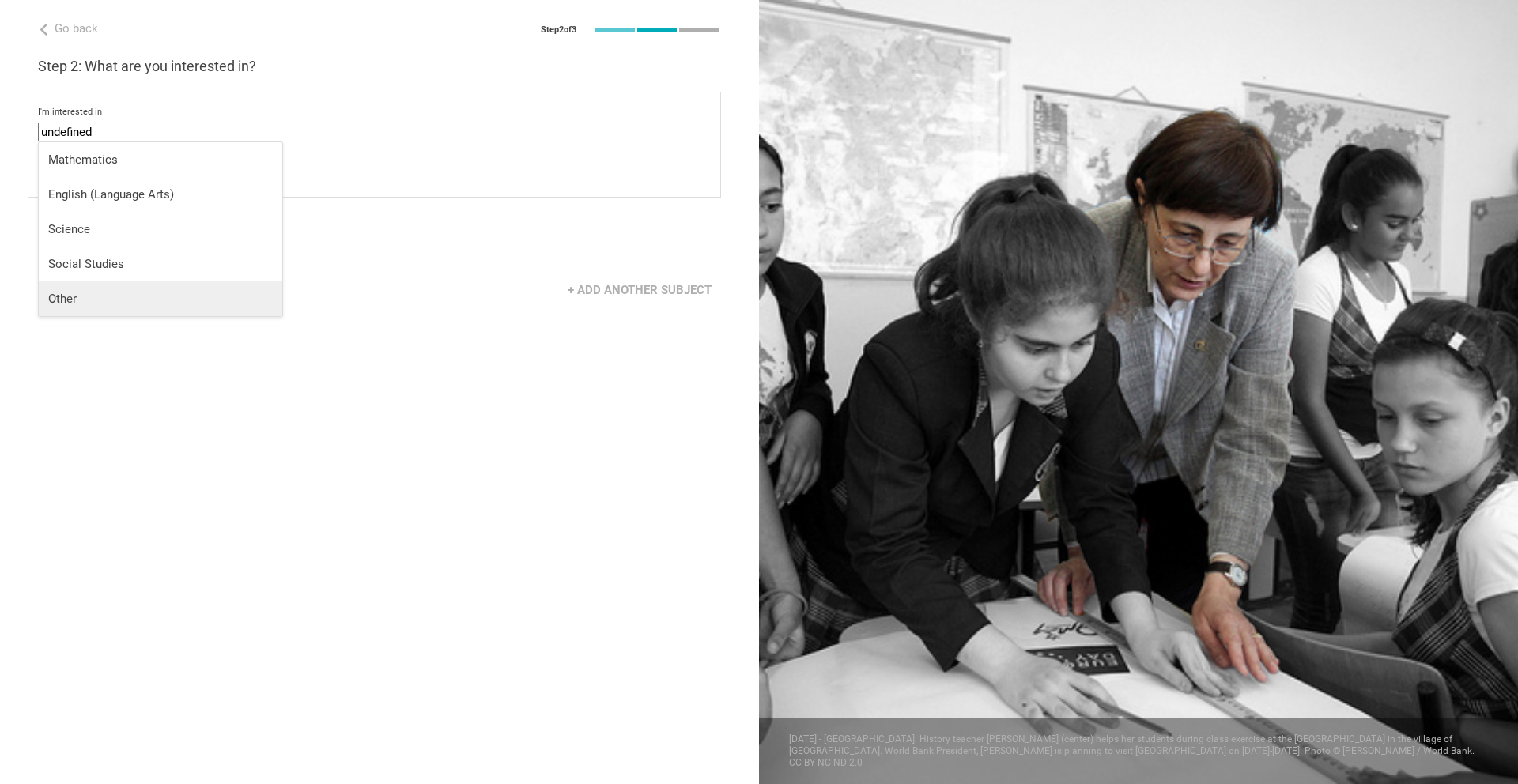
click at [146, 285] on li "Other" at bounding box center [160, 298] width 243 height 34
type input "Other"
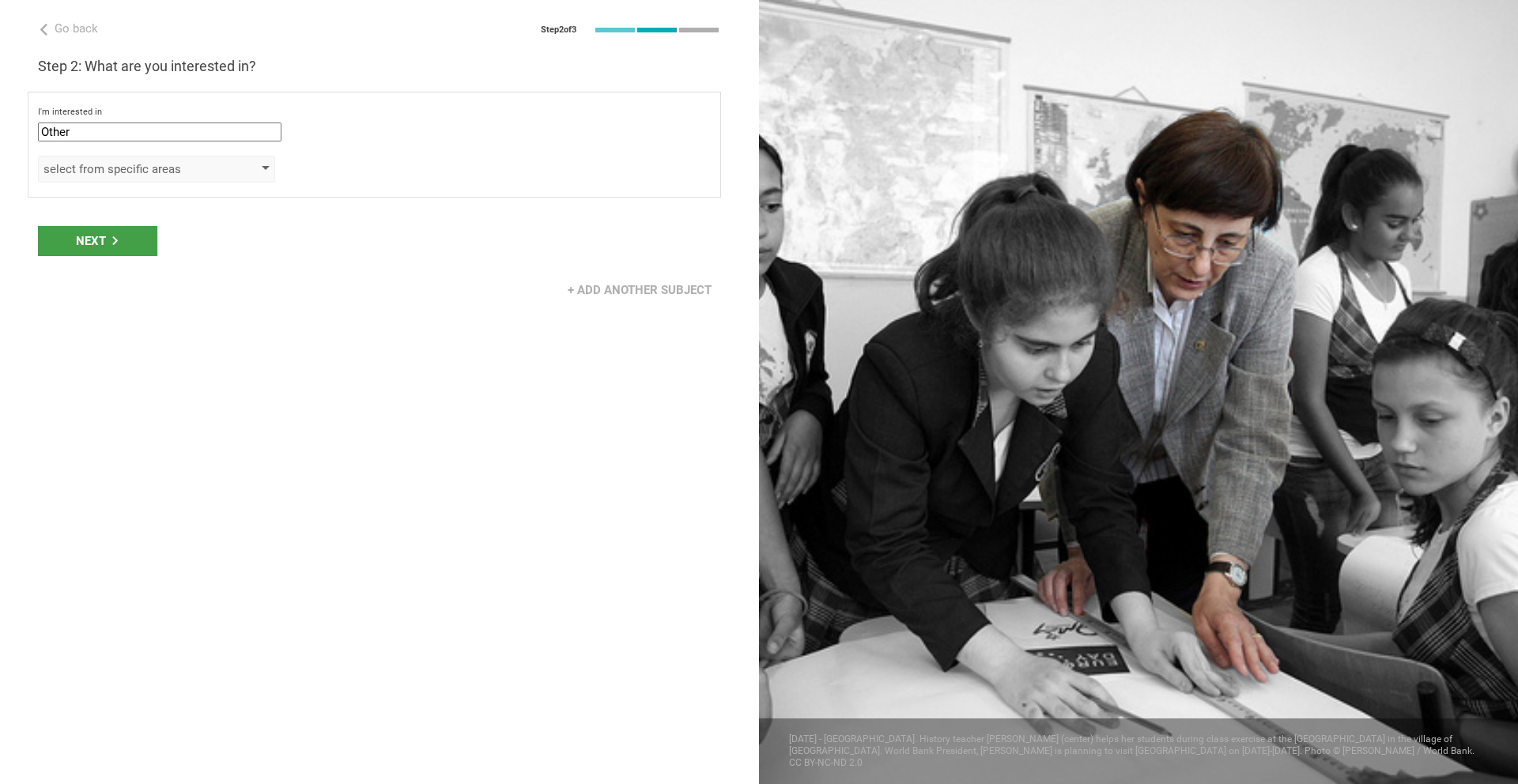
click at [250, 163] on div "select from specific areas" at bounding box center [156, 169] width 237 height 27
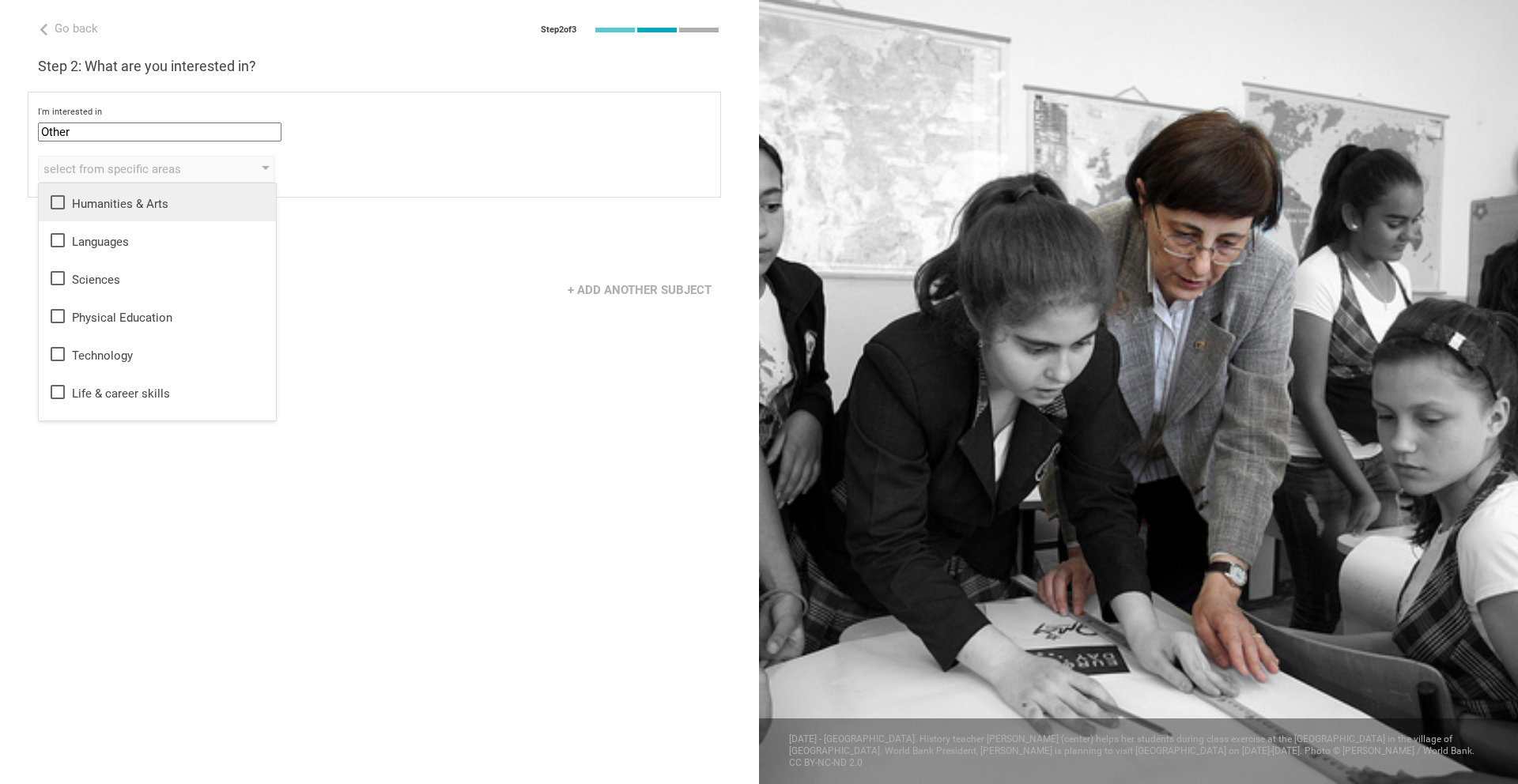
click at [200, 207] on div "Humanities & Arts" at bounding box center [157, 202] width 218 height 19
click at [186, 240] on div "Languages" at bounding box center [157, 240] width 218 height 19
click at [179, 273] on div "Sciences" at bounding box center [157, 278] width 218 height 19
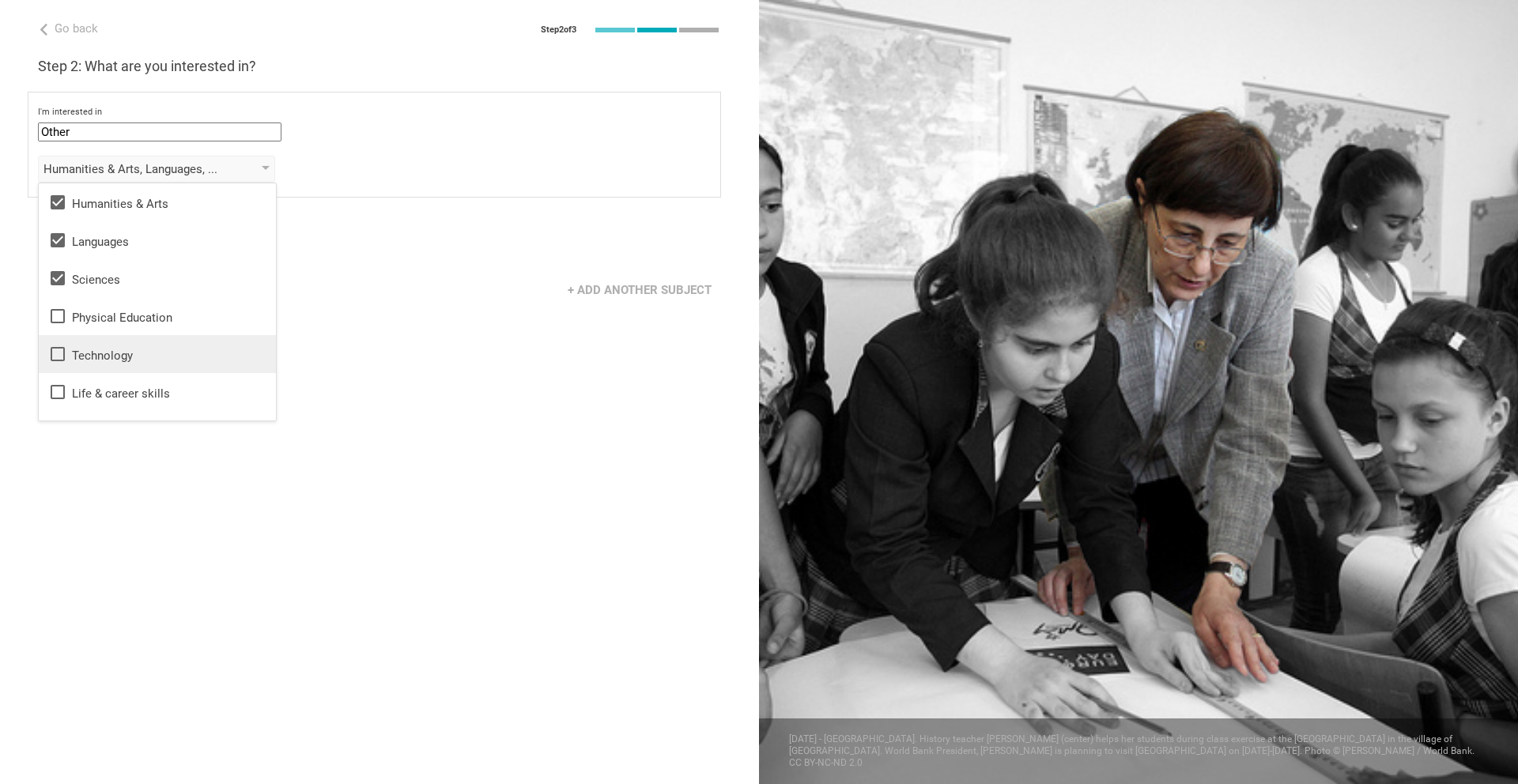
click at [168, 354] on div "Technology" at bounding box center [157, 354] width 218 height 19
click at [165, 357] on div "Technology" at bounding box center [157, 354] width 218 height 19
click at [395, 347] on div "Go back Step 2 of 3 Welcome, Tony! You are almost all set. Just answer a few si…" at bounding box center [379, 392] width 759 height 784
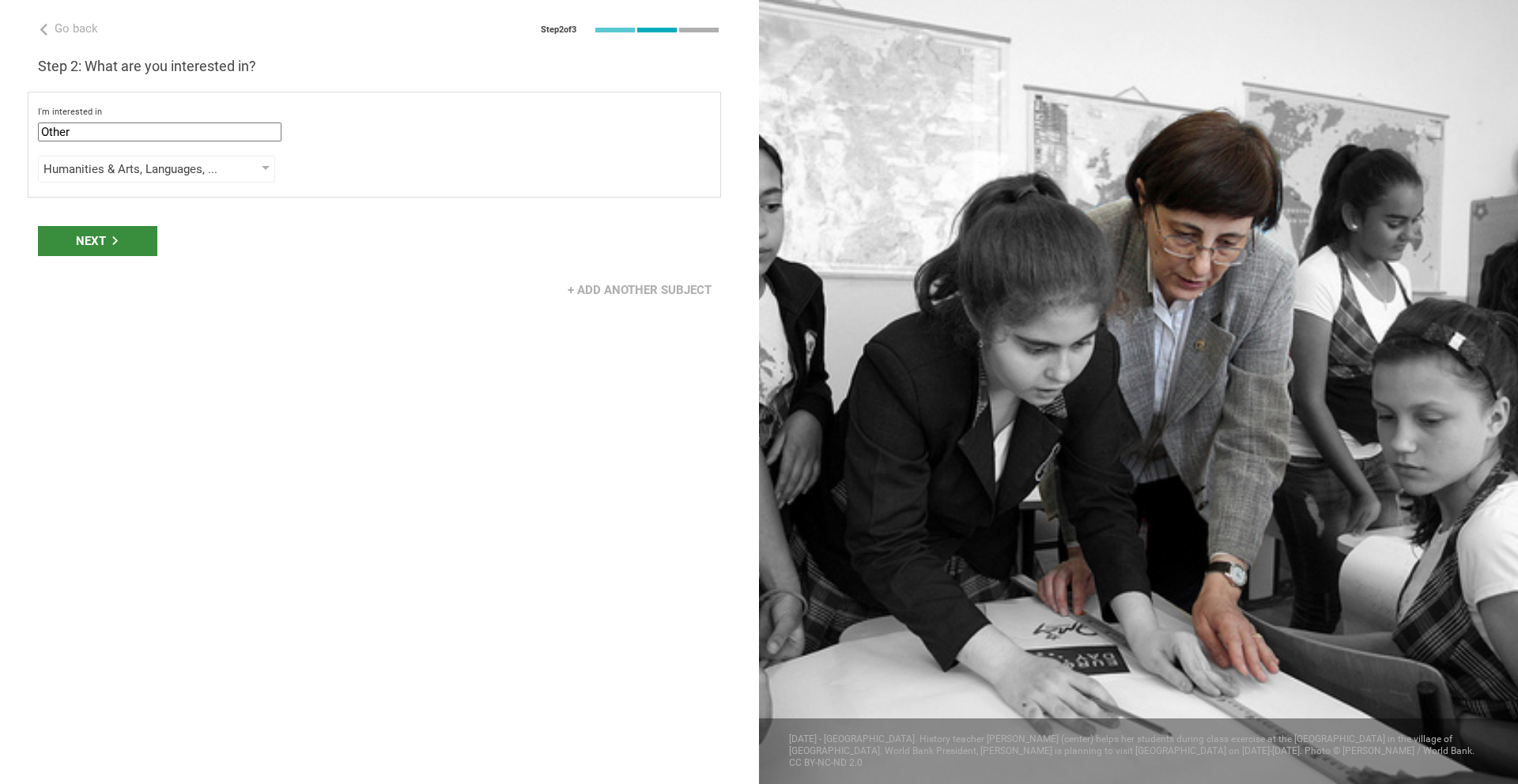
click at [140, 247] on div "Next" at bounding box center [97, 240] width 119 height 30
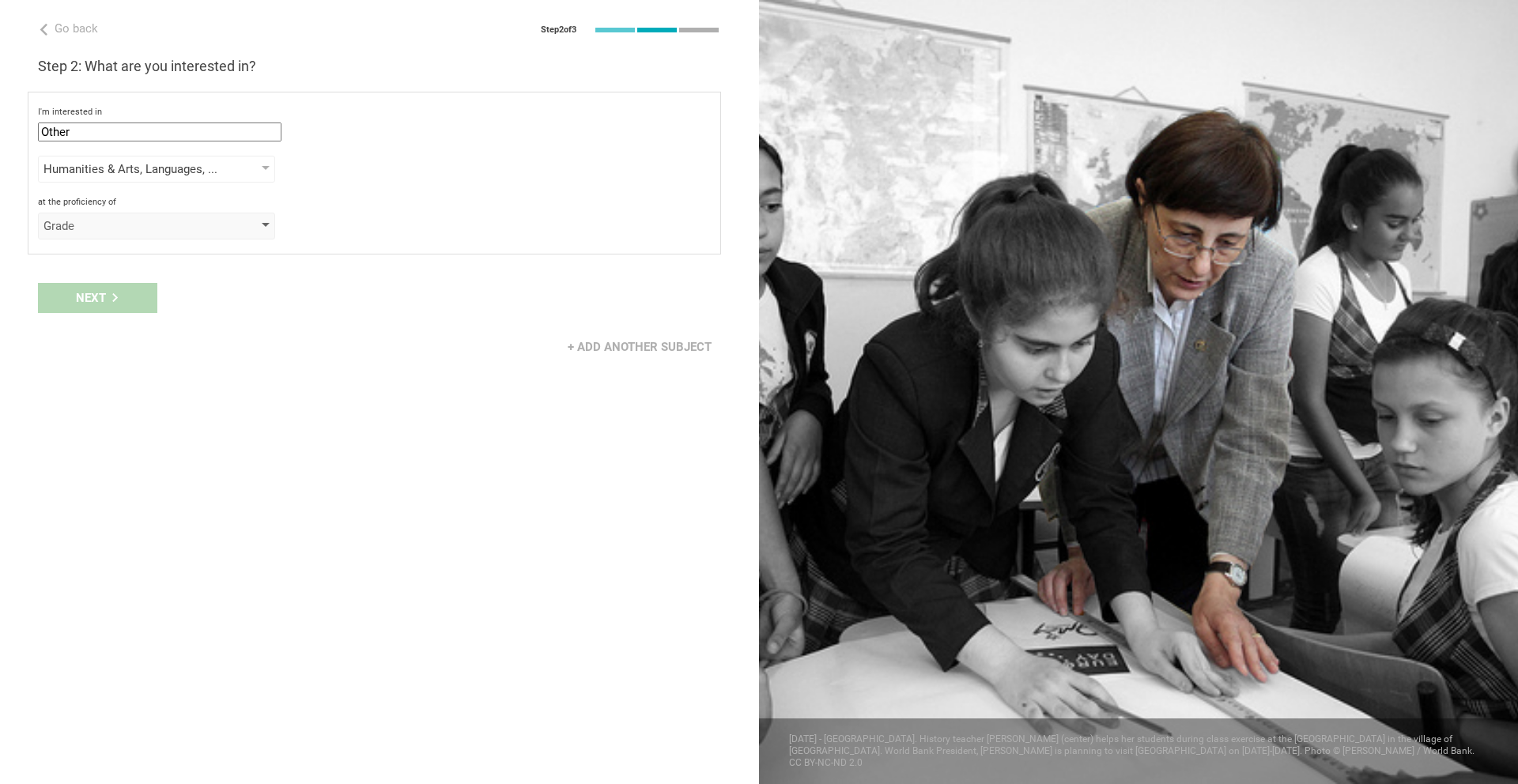
click at [153, 228] on div "Grade" at bounding box center [134, 226] width 181 height 16
click at [159, 246] on li "Grade" at bounding box center [157, 258] width 237 height 34
click at [142, 264] on div "select from grades" at bounding box center [134, 267] width 181 height 16
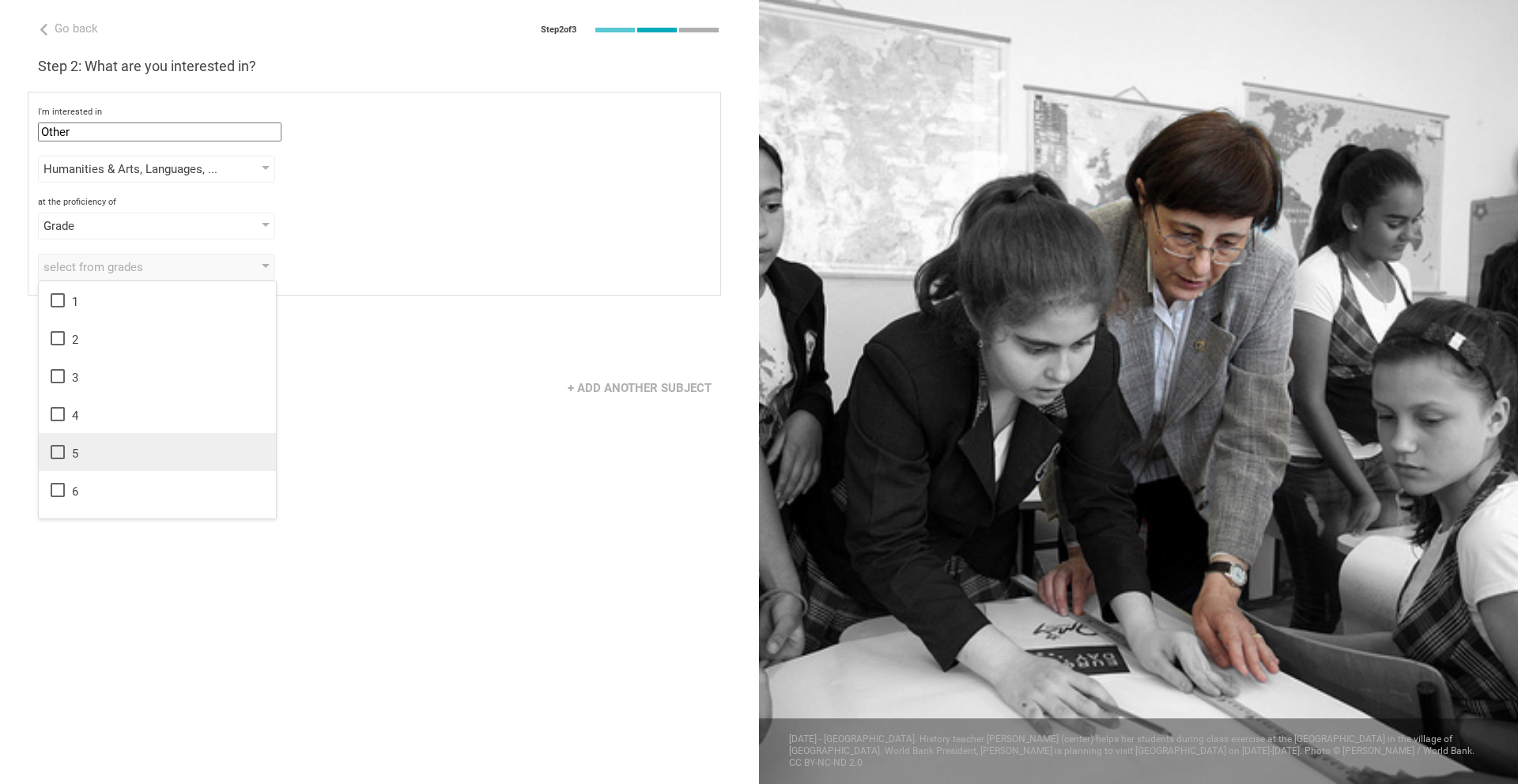
scroll to position [256, 0]
click at [104, 319] on li "8" at bounding box center [157, 309] width 237 height 38
click at [97, 352] on div "9" at bounding box center [157, 347] width 218 height 19
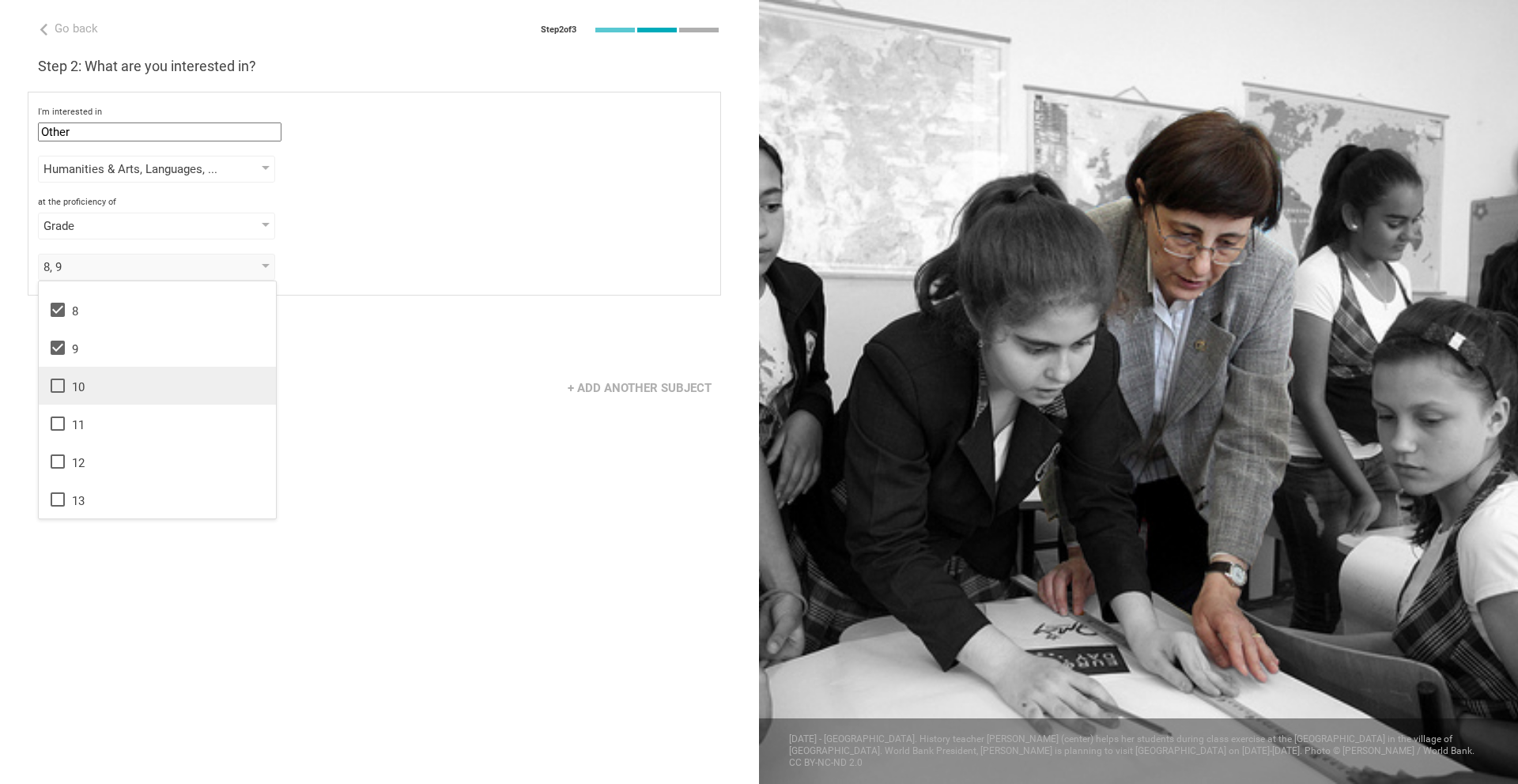
drag, startPoint x: 98, startPoint y: 385, endPoint x: 100, endPoint y: 414, distance: 29.1
click at [98, 385] on div "10" at bounding box center [157, 385] width 218 height 19
click at [105, 432] on div "11" at bounding box center [157, 423] width 218 height 19
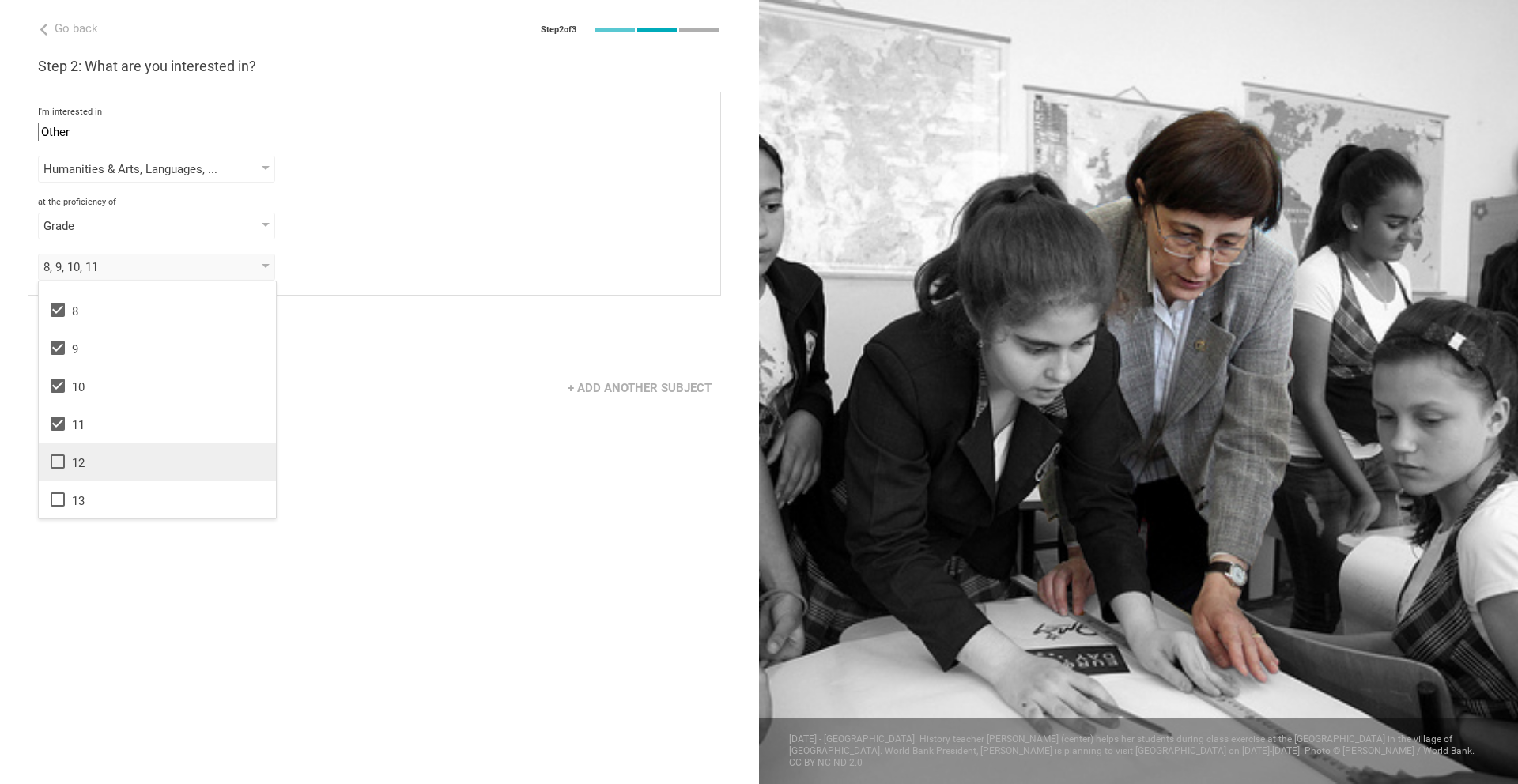
click at [106, 452] on div "12" at bounding box center [157, 462] width 218 height 19
click at [279, 525] on div "Go back Step 2 of 3 Welcome, Tony! You are almost all set. Just answer a few si…" at bounding box center [379, 392] width 759 height 784
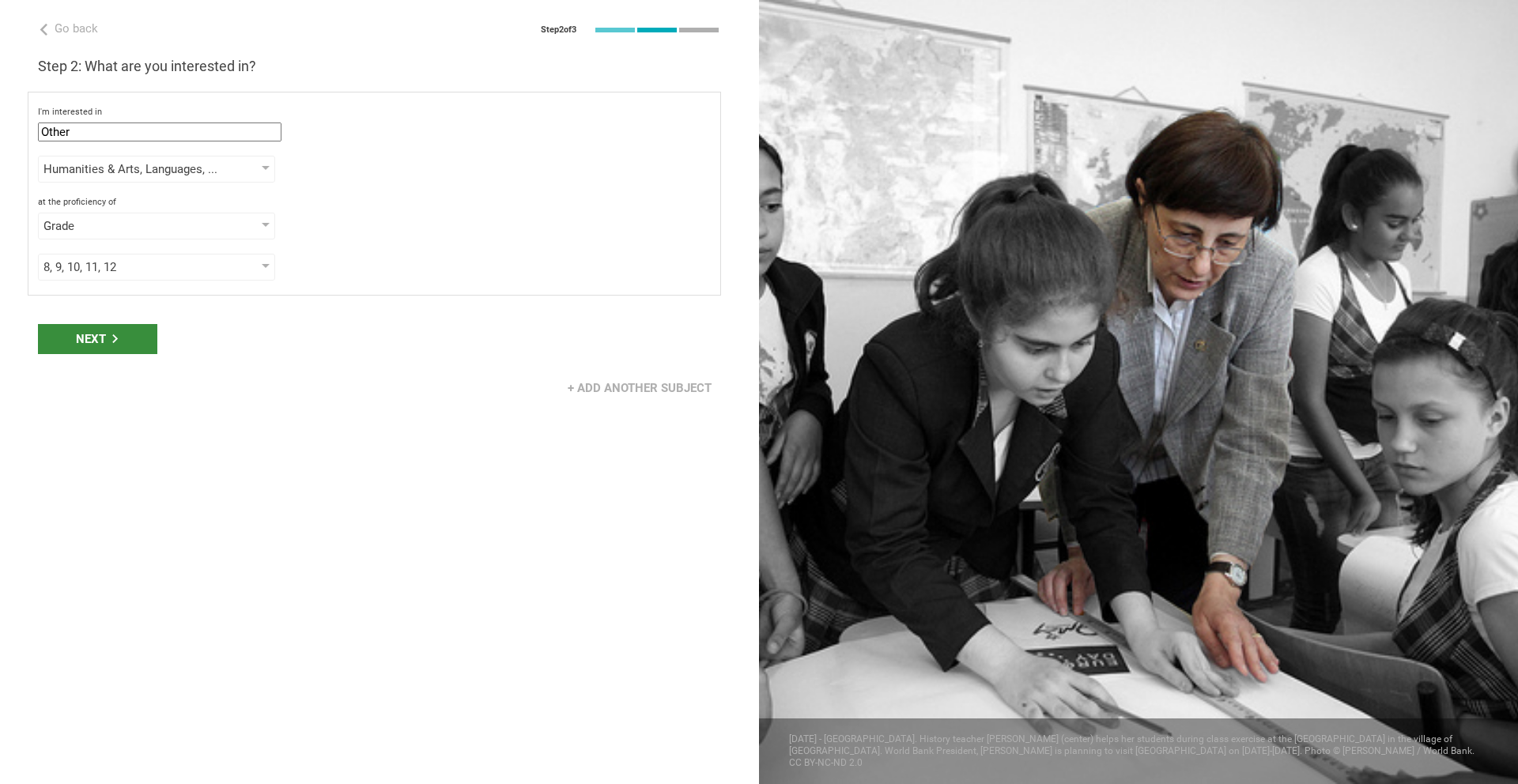
click at [112, 342] on div "Next" at bounding box center [97, 339] width 119 height 30
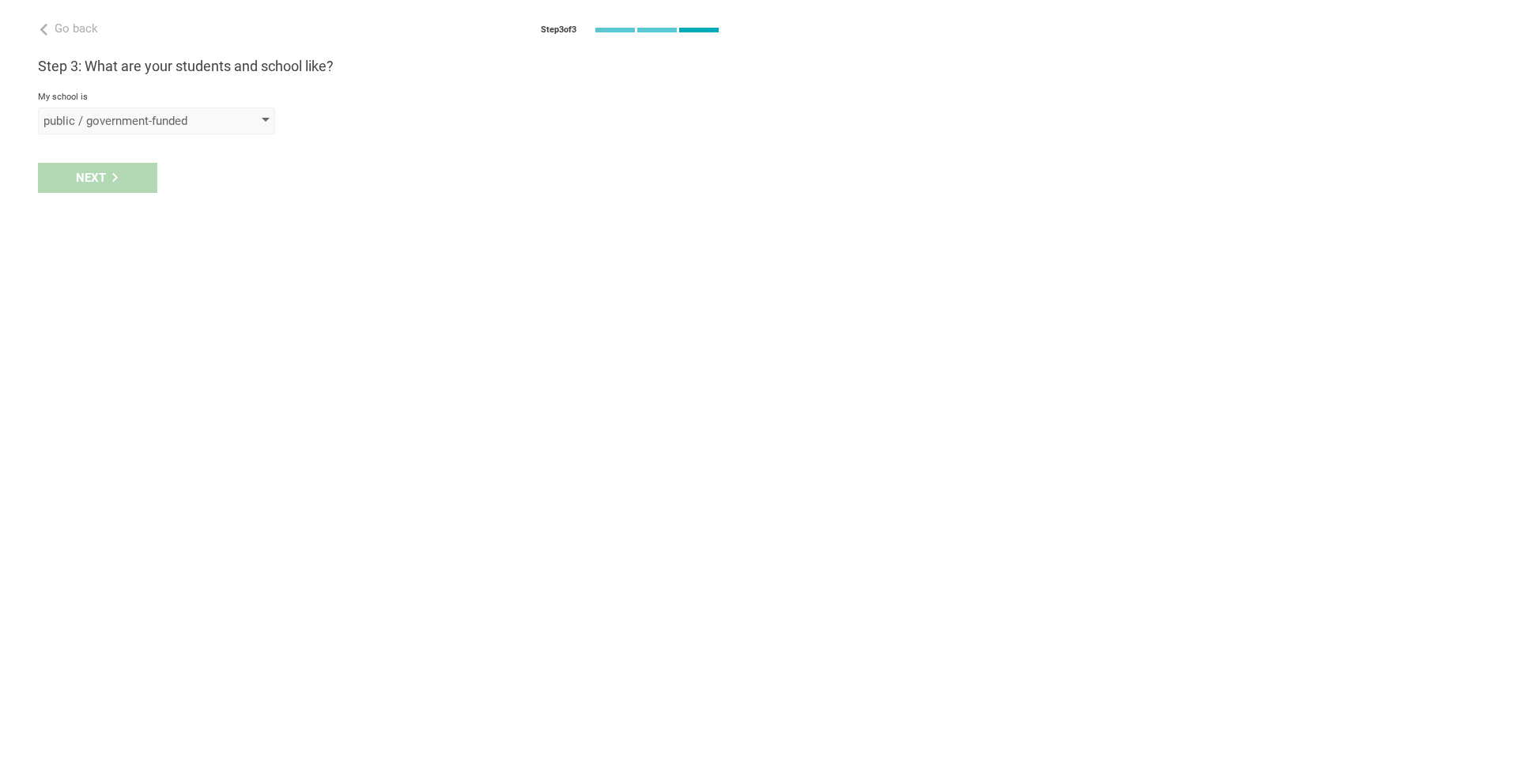
click at [238, 111] on div "public / government-funded" at bounding box center [156, 121] width 237 height 27
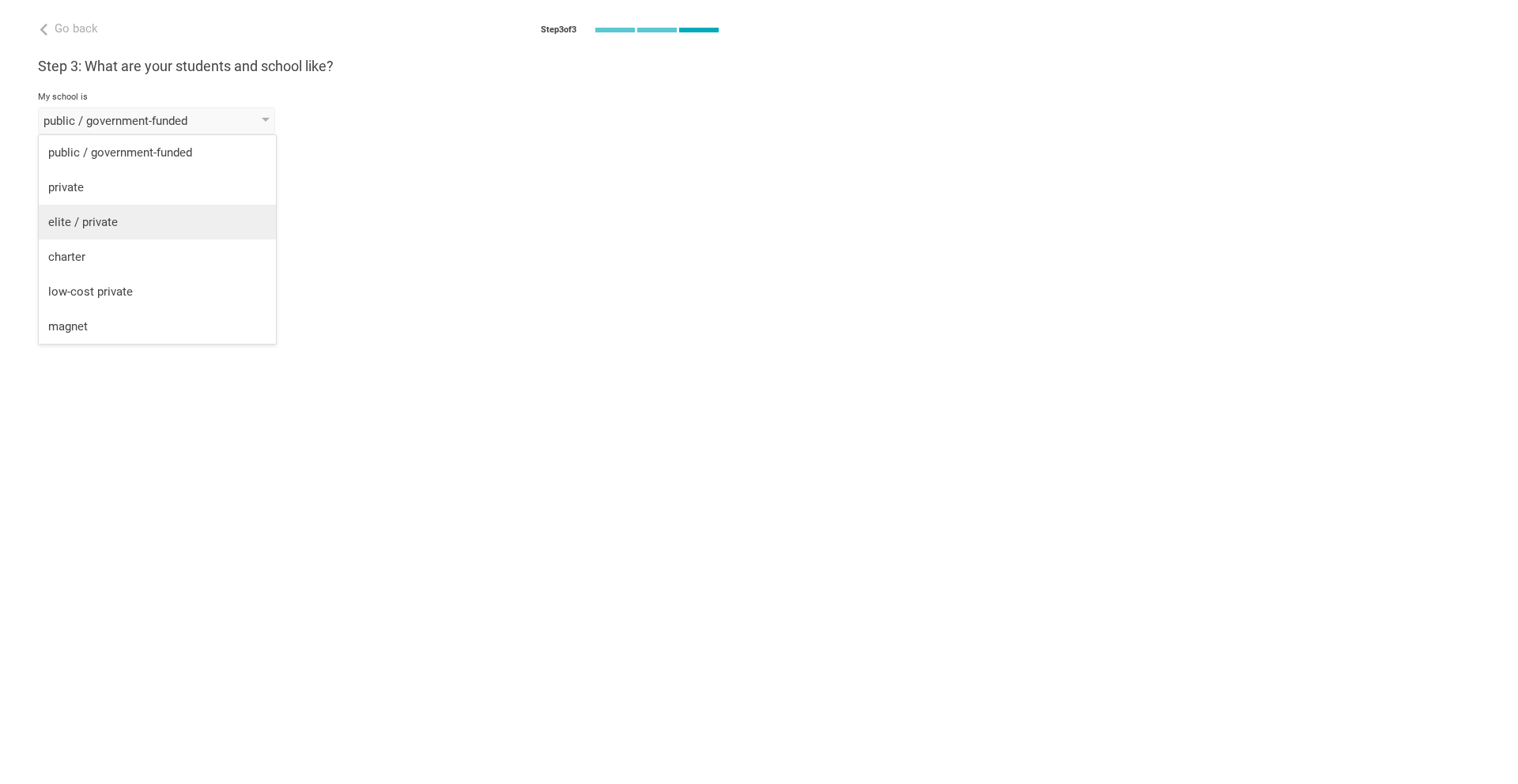
click at [222, 209] on li "elite / private" at bounding box center [157, 221] width 237 height 34
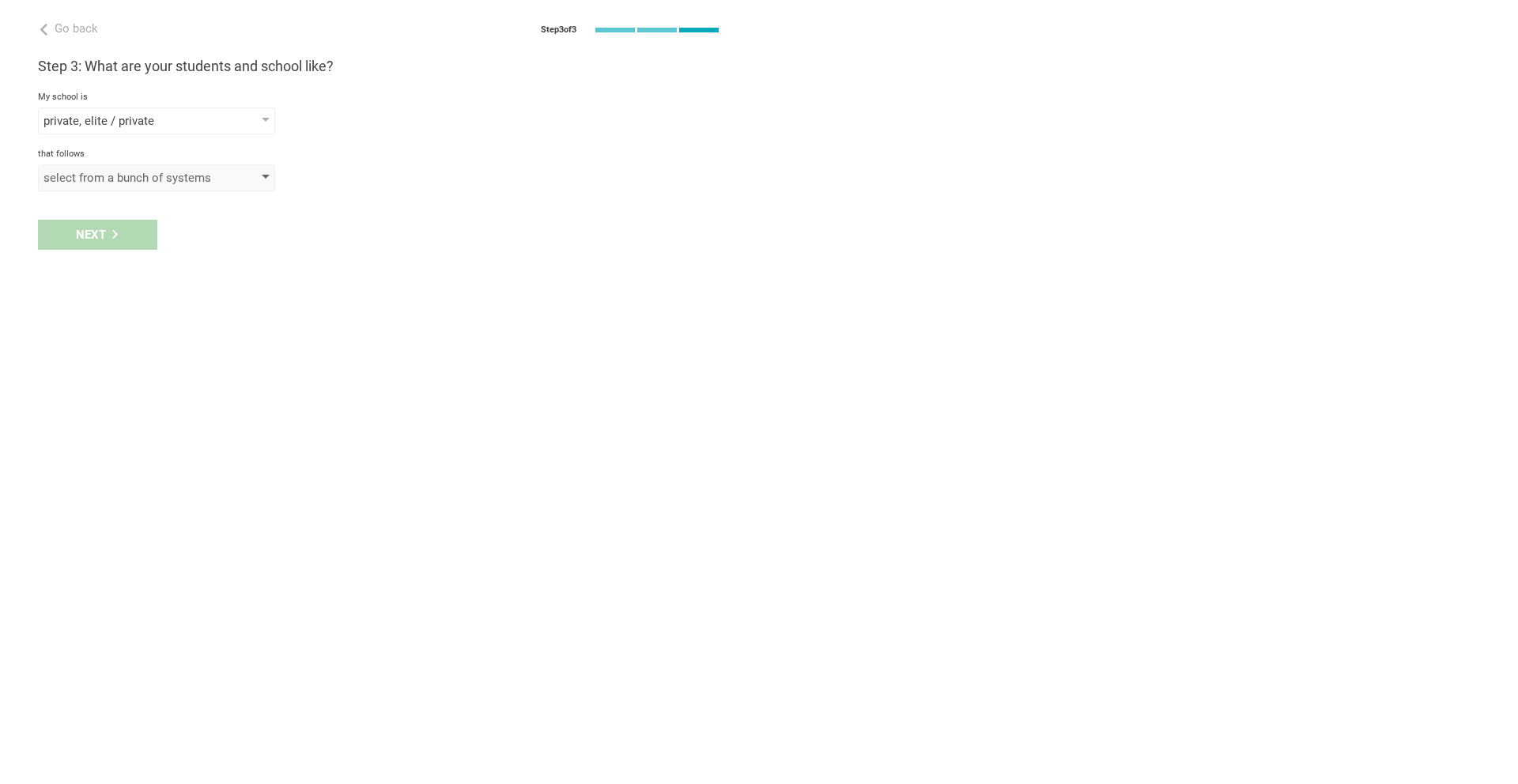
click at [217, 173] on div "select from a bunch of systems" at bounding box center [134, 177] width 181 height 16
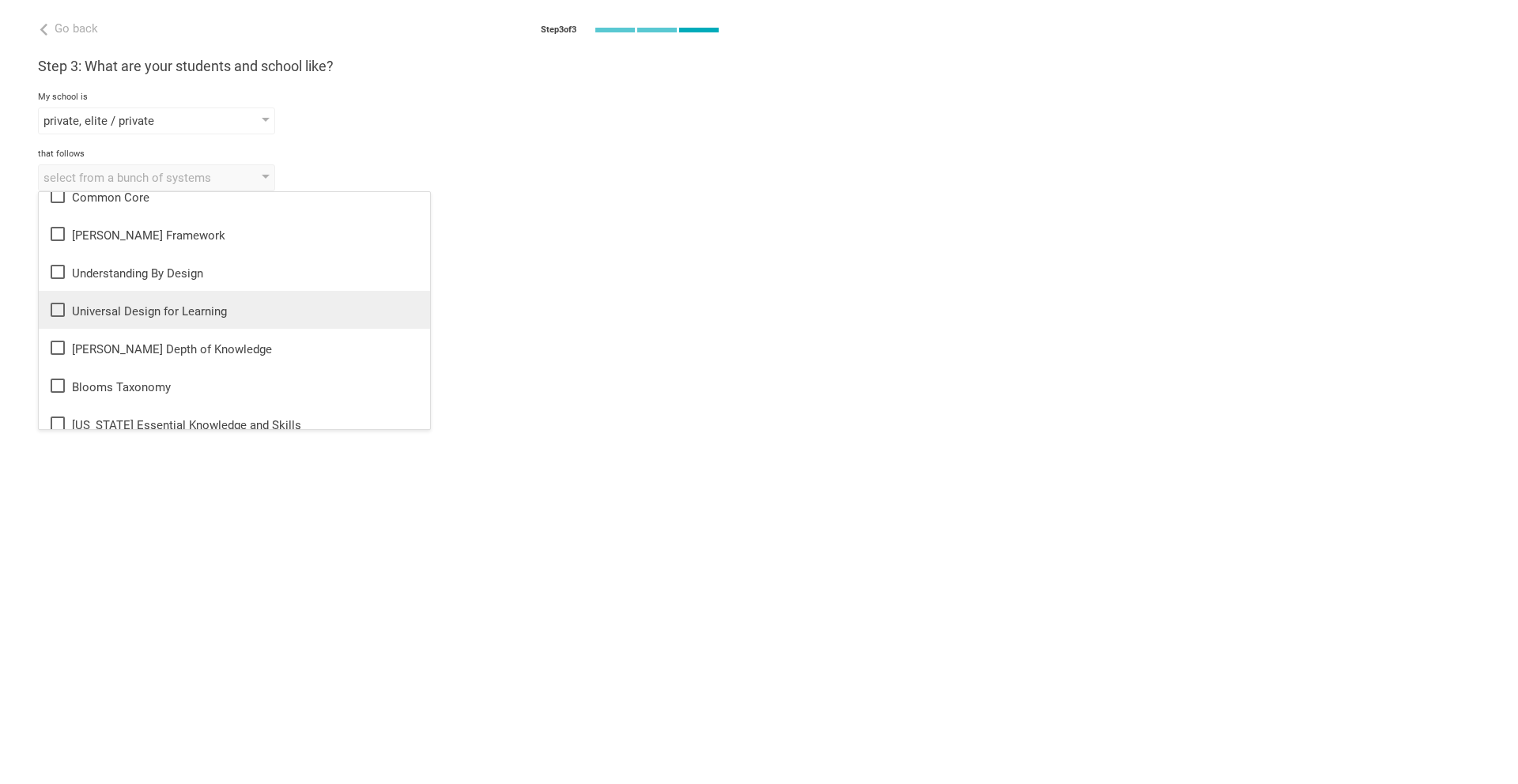
scroll to position [0, 0]
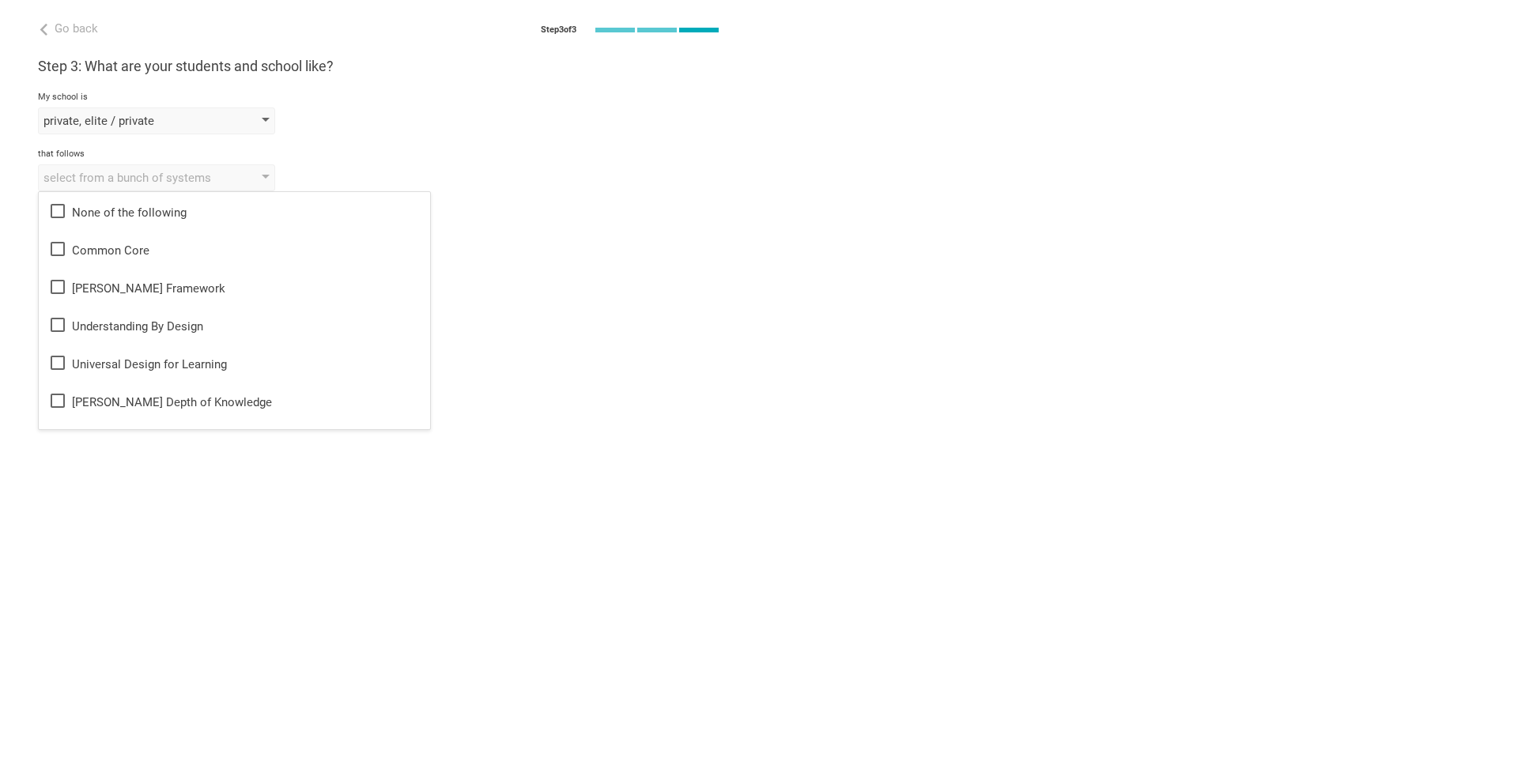
click at [257, 123] on div "private, elite / private" at bounding box center [156, 121] width 237 height 27
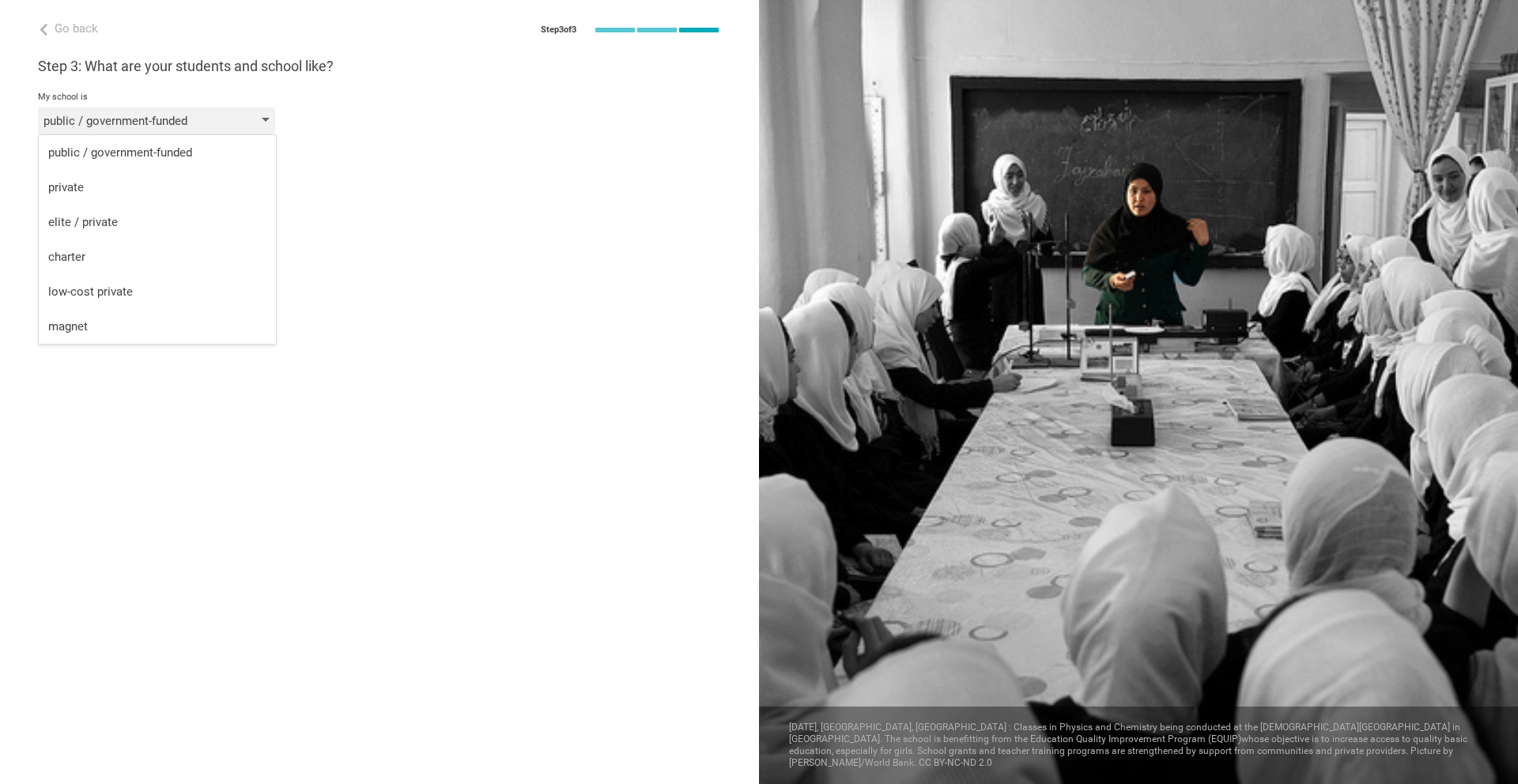
click at [257, 123] on div "public / government-funded" at bounding box center [156, 121] width 237 height 27
click at [219, 123] on div "public / government-funded" at bounding box center [134, 121] width 181 height 16
click at [185, 213] on li "elite / private" at bounding box center [157, 221] width 237 height 34
click at [182, 176] on div "select from a bunch of systems" at bounding box center [134, 177] width 181 height 16
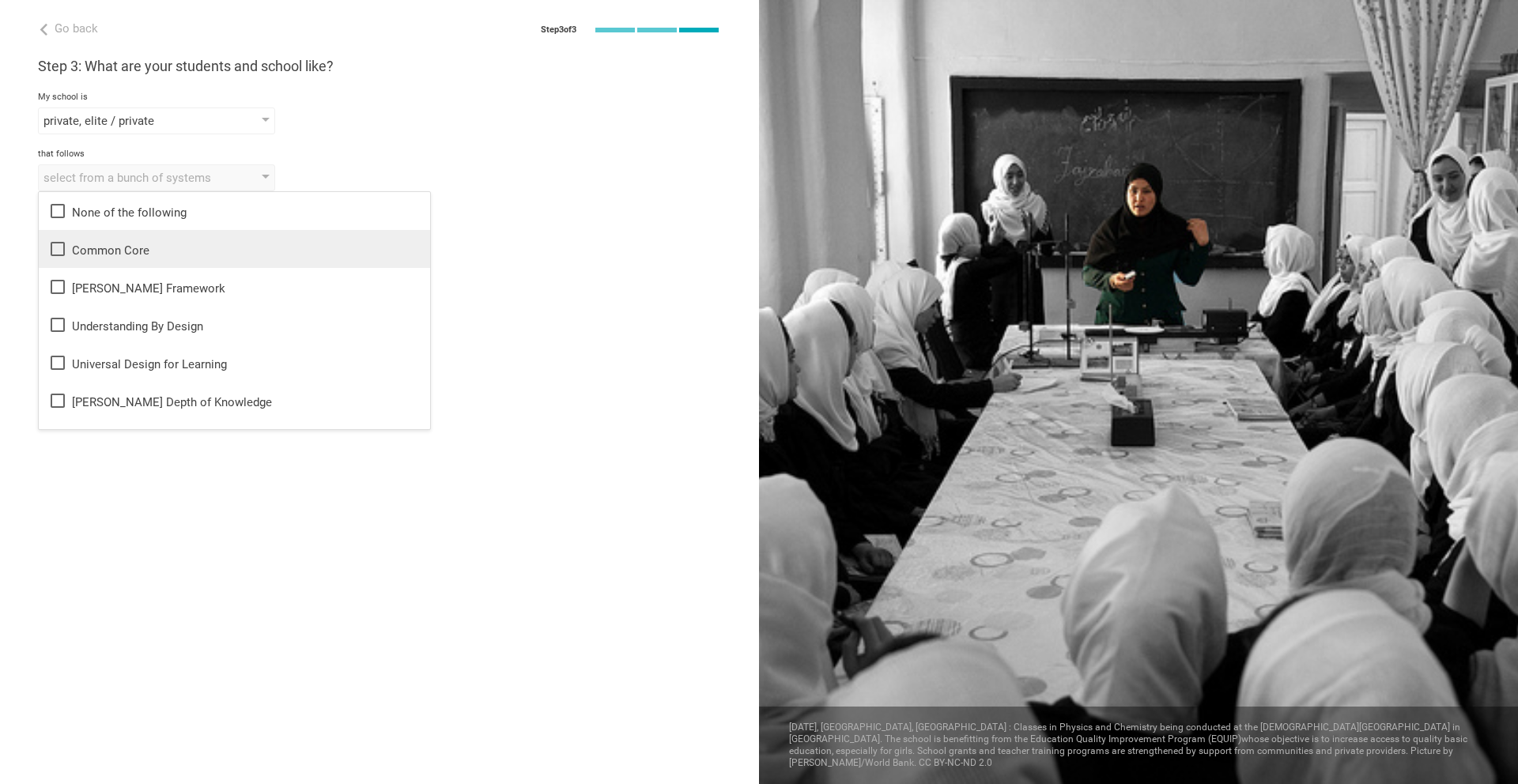
click at [159, 249] on div "Common Core" at bounding box center [234, 249] width 372 height 19
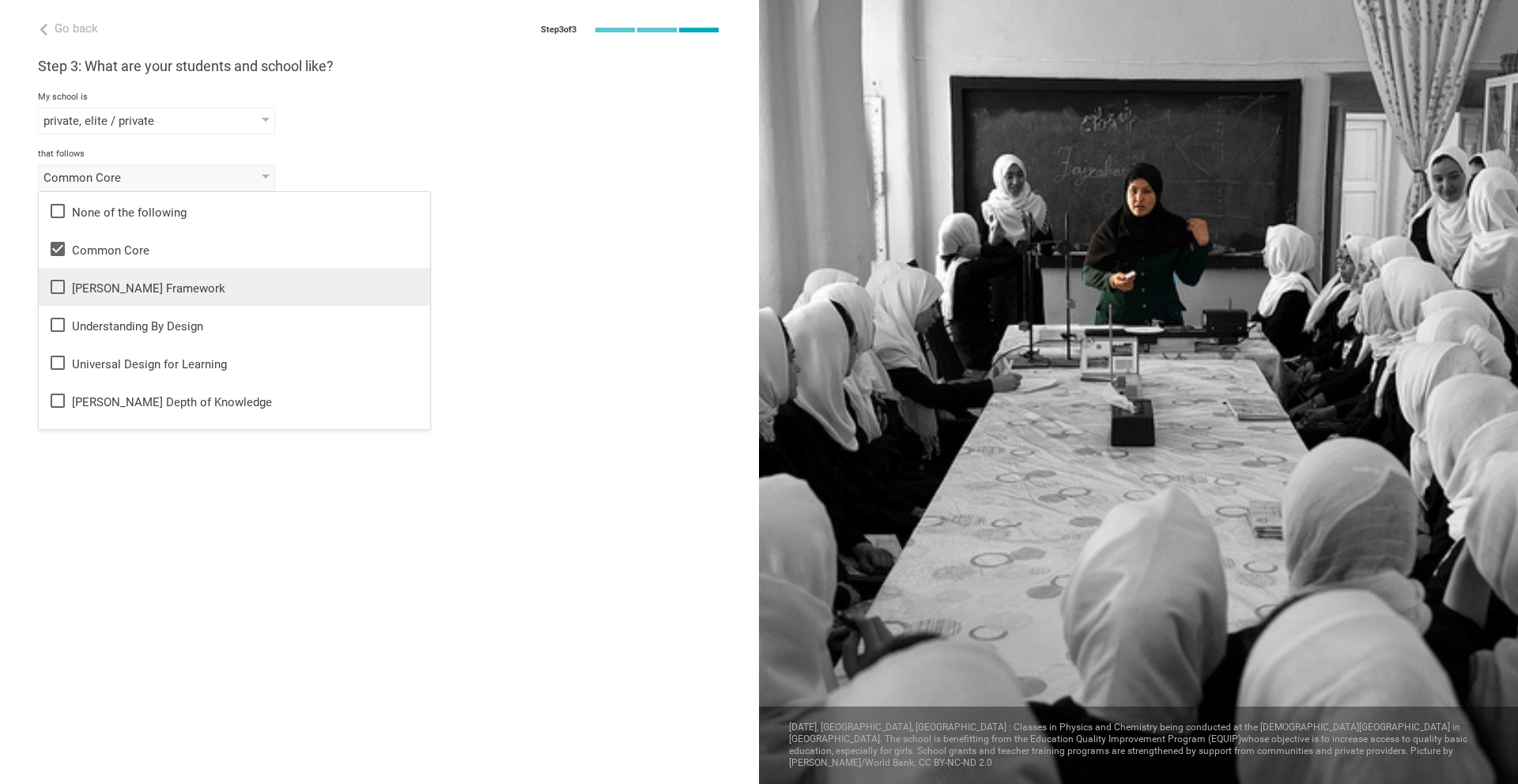
click at [177, 292] on div "Danielson Framework" at bounding box center [234, 287] width 372 height 19
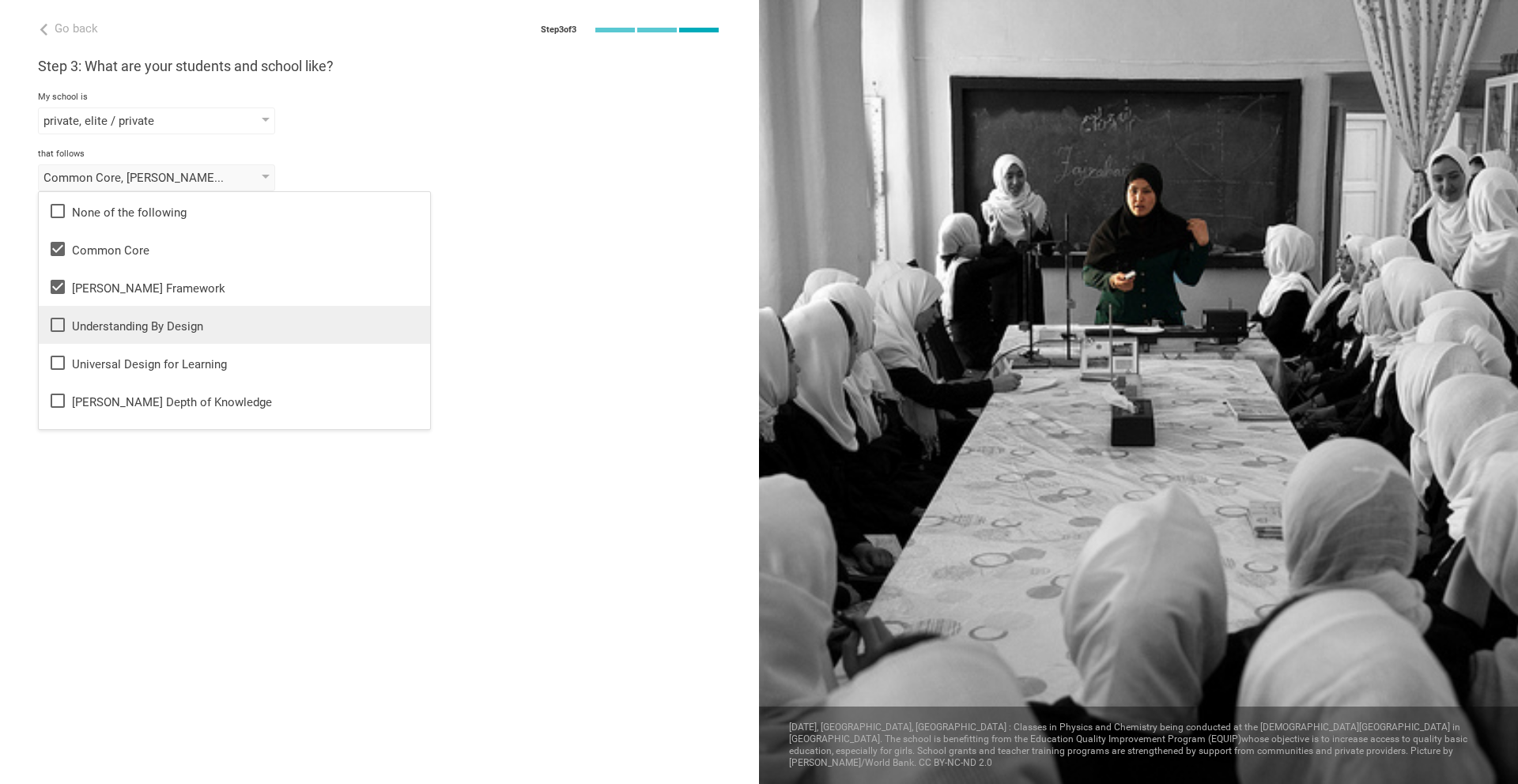
click at [192, 336] on li "Understanding By Design" at bounding box center [234, 325] width 391 height 38
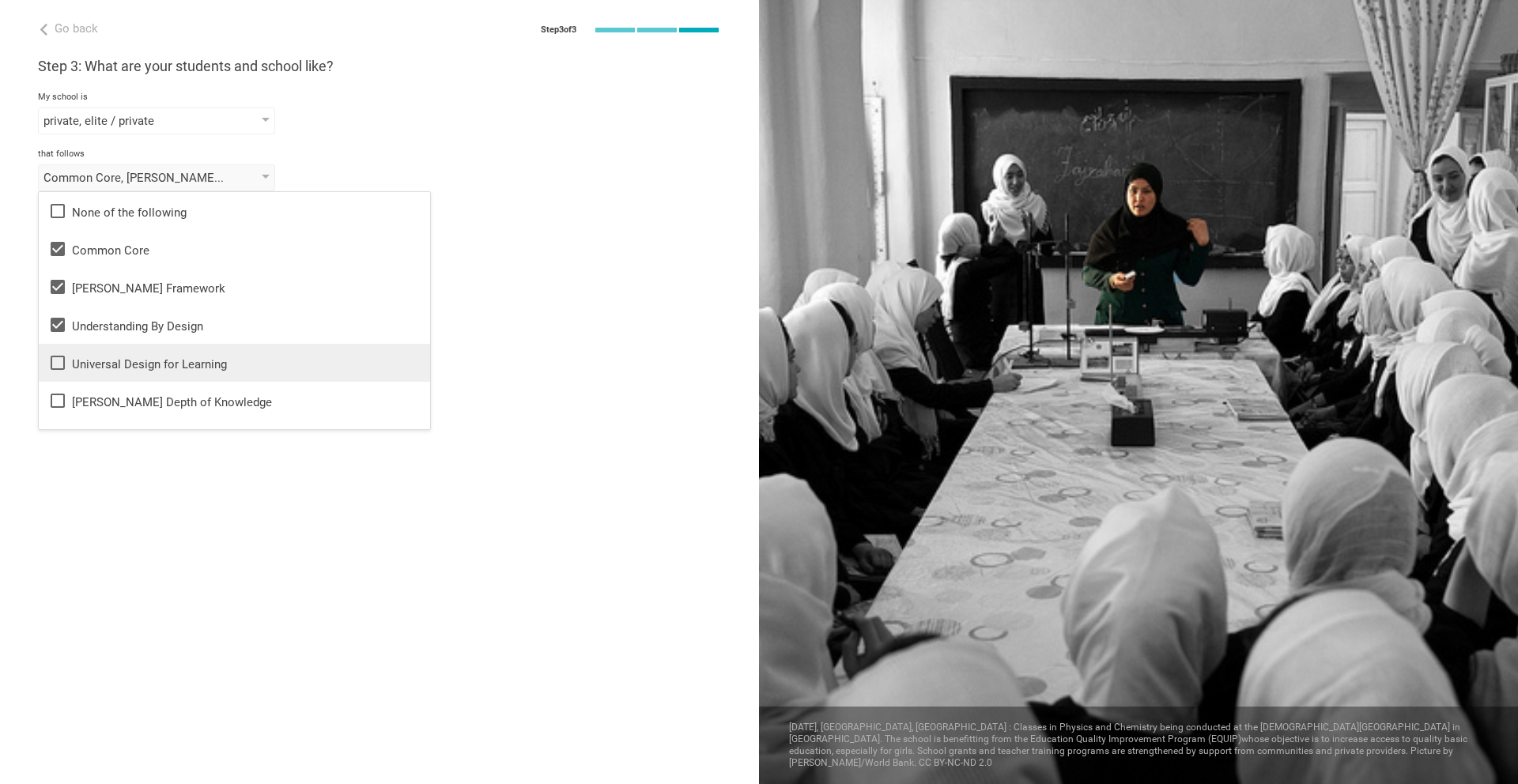
click at [215, 372] on li "Universal Design for Learning" at bounding box center [234, 363] width 391 height 38
click at [203, 364] on div "Universal Design for Learning" at bounding box center [234, 363] width 372 height 19
click at [531, 279] on div "Go back Step 3 of 3 Welcome, Tony! You are almost all set. Just answer a few si…" at bounding box center [379, 392] width 759 height 784
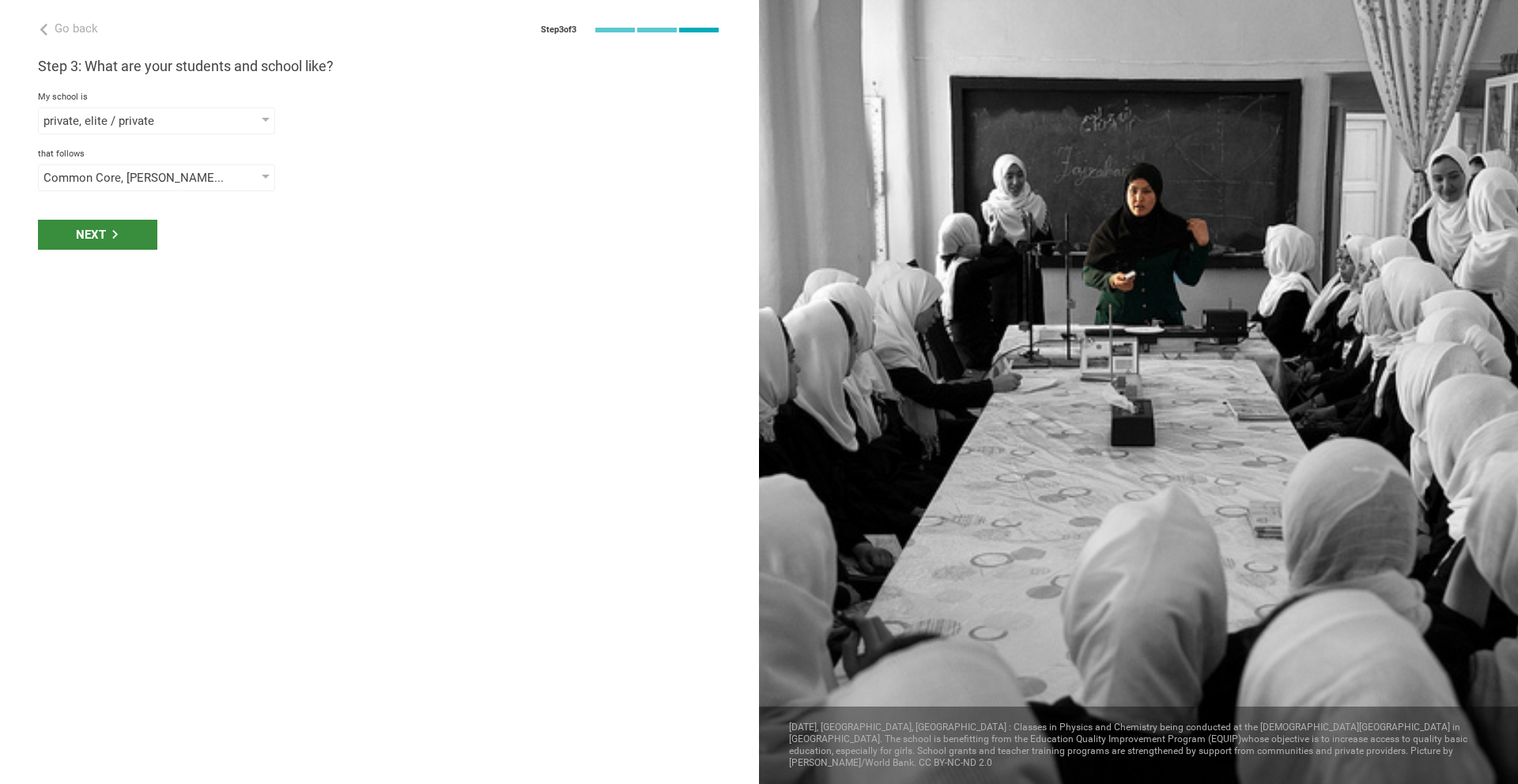
click at [119, 236] on div "Next" at bounding box center [97, 234] width 119 height 30
click at [119, 236] on div "select phrases that describe your student population" at bounding box center [134, 234] width 181 height 16
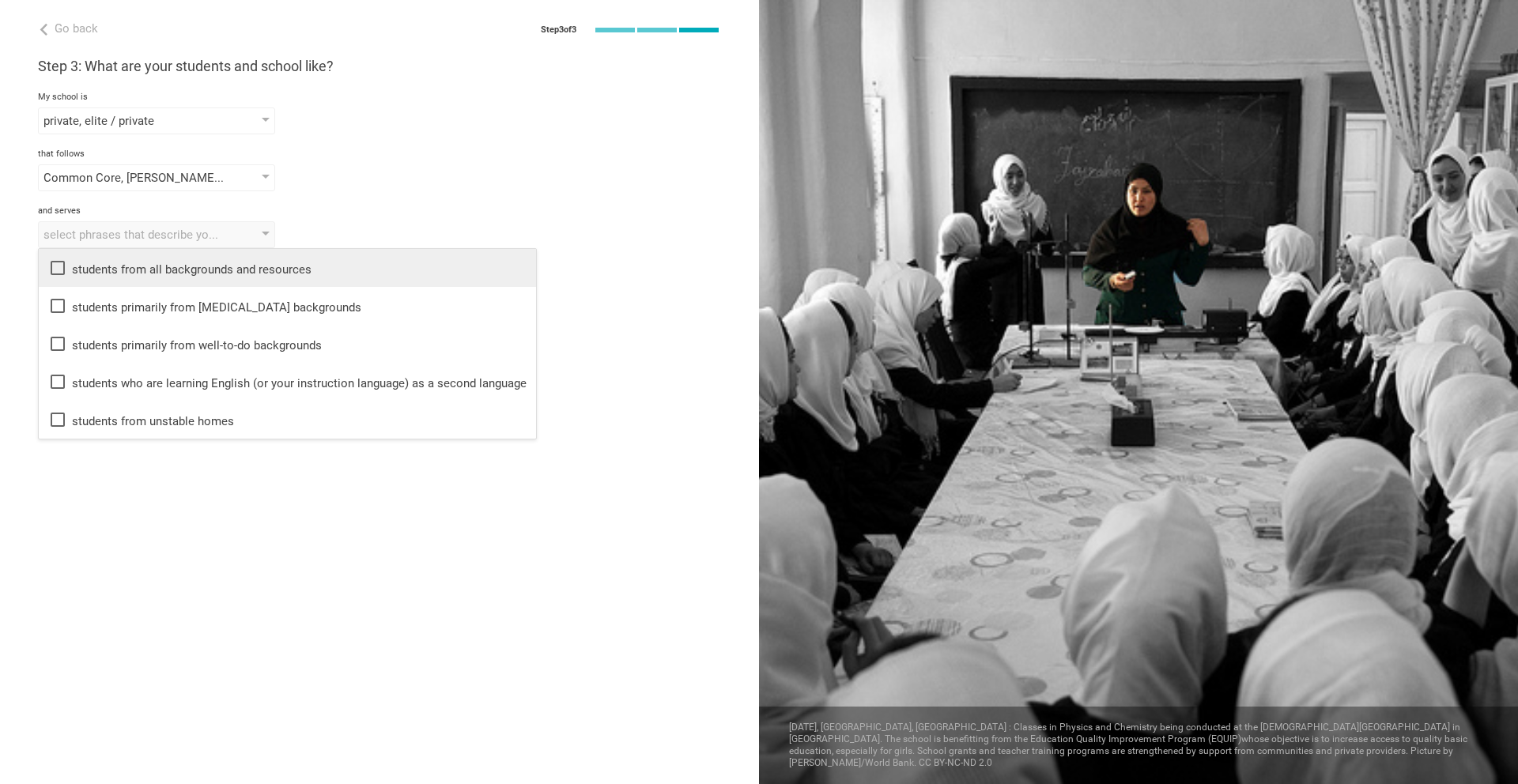
click at [198, 260] on div "students from all backgrounds and resources" at bounding box center [287, 268] width 478 height 19
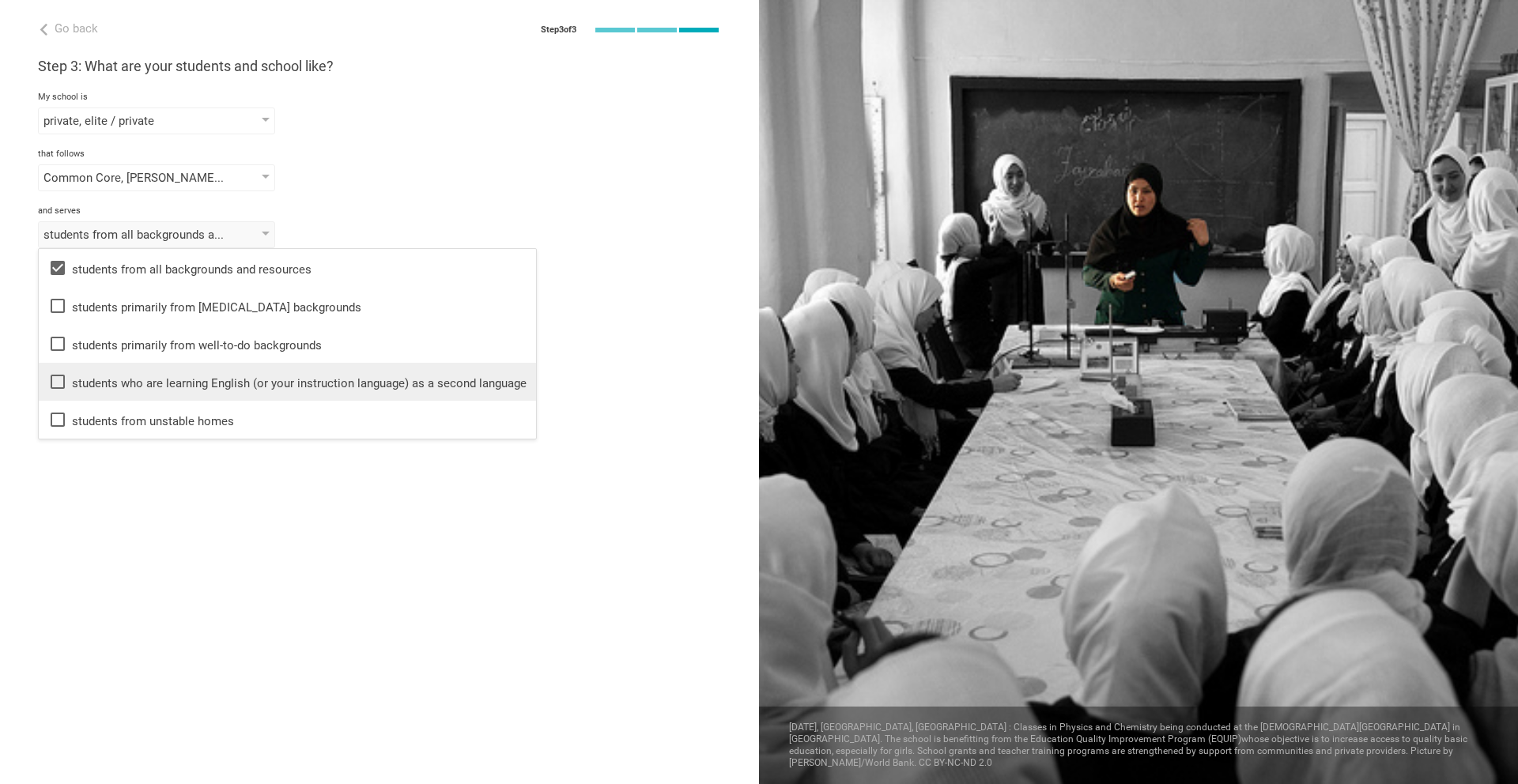
click at [195, 376] on div "students who are learning English (or your instruction language) as a second la…" at bounding box center [287, 382] width 478 height 19
click at [187, 476] on div "Go back Step 3 of 3 Welcome, Tony! You are almost all set. Just answer a few si…" at bounding box center [379, 392] width 759 height 784
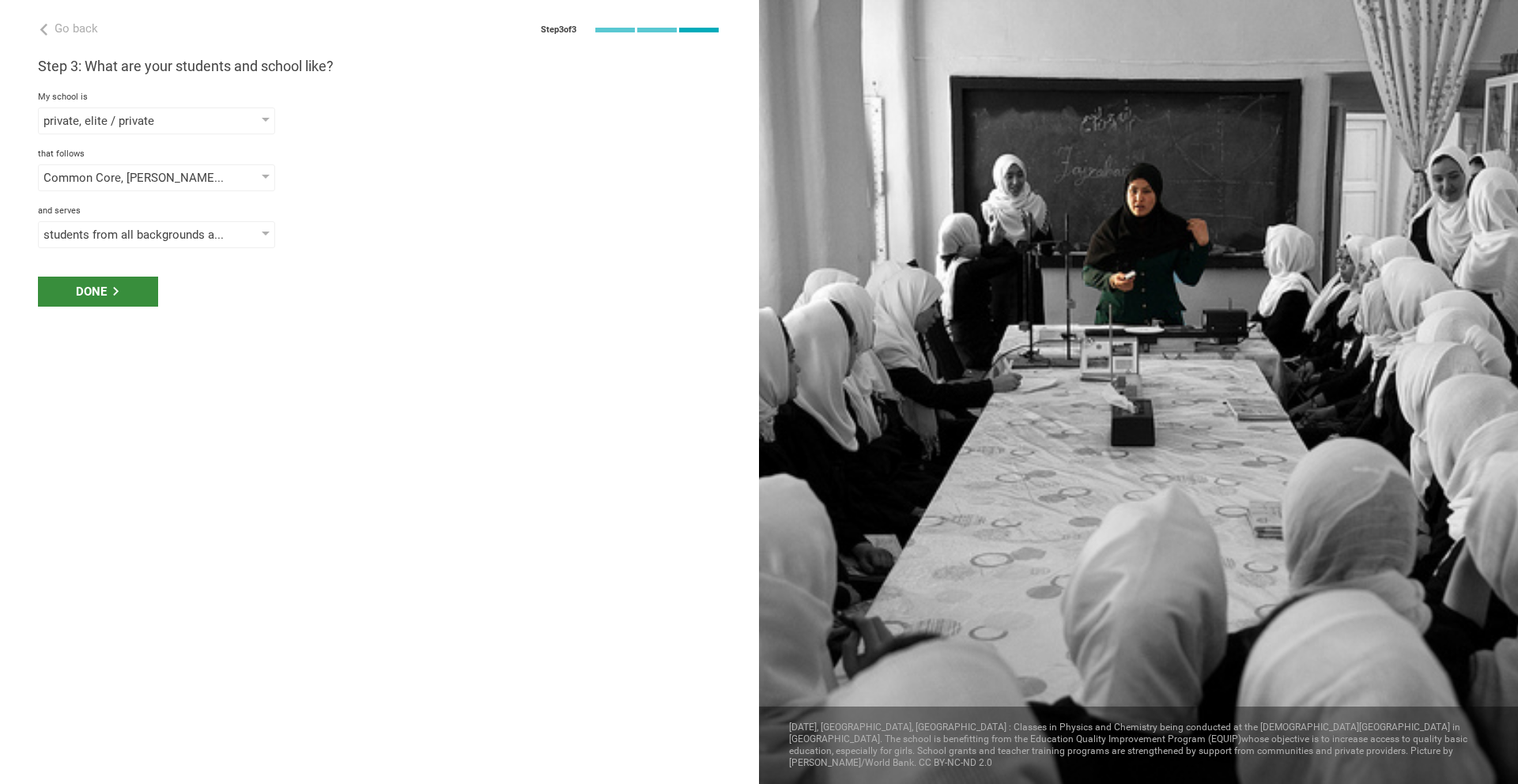
click at [123, 305] on div "Done" at bounding box center [97, 291] width 120 height 30
click at [109, 293] on div "Done" at bounding box center [97, 291] width 120 height 30
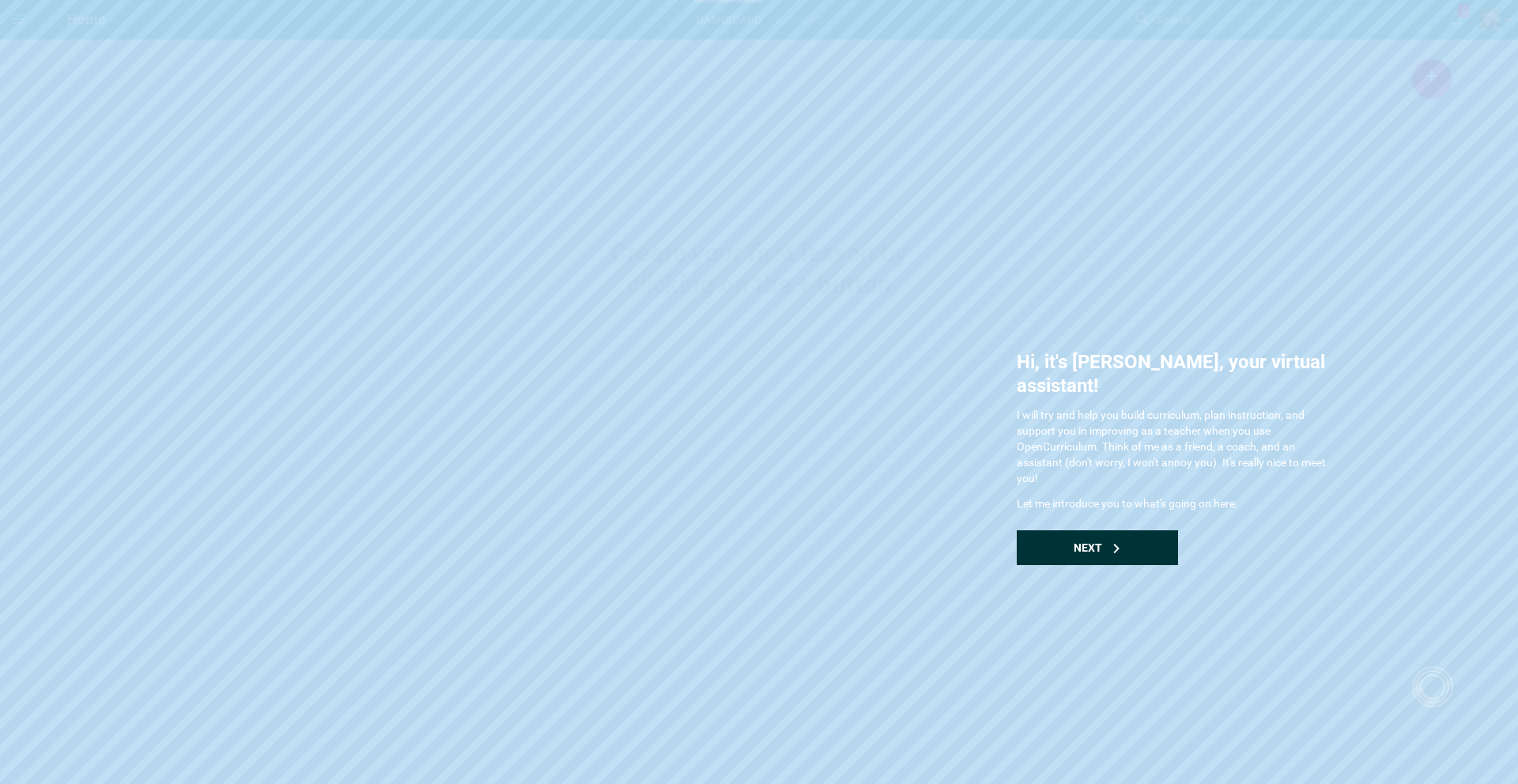
click at [1117, 533] on div "Next" at bounding box center [1096, 547] width 161 height 34
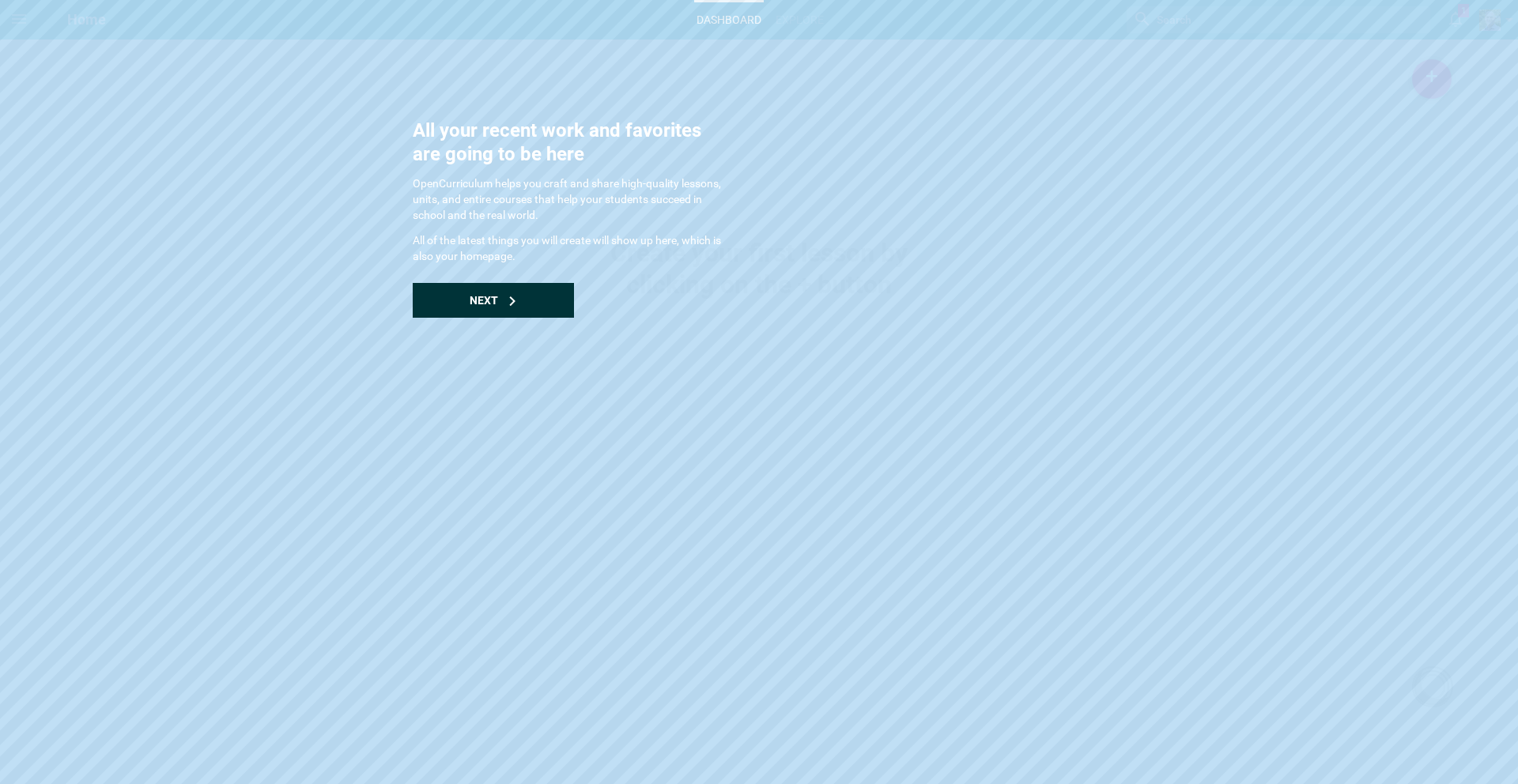
click at [511, 301] on icon at bounding box center [512, 301] width 9 height 9
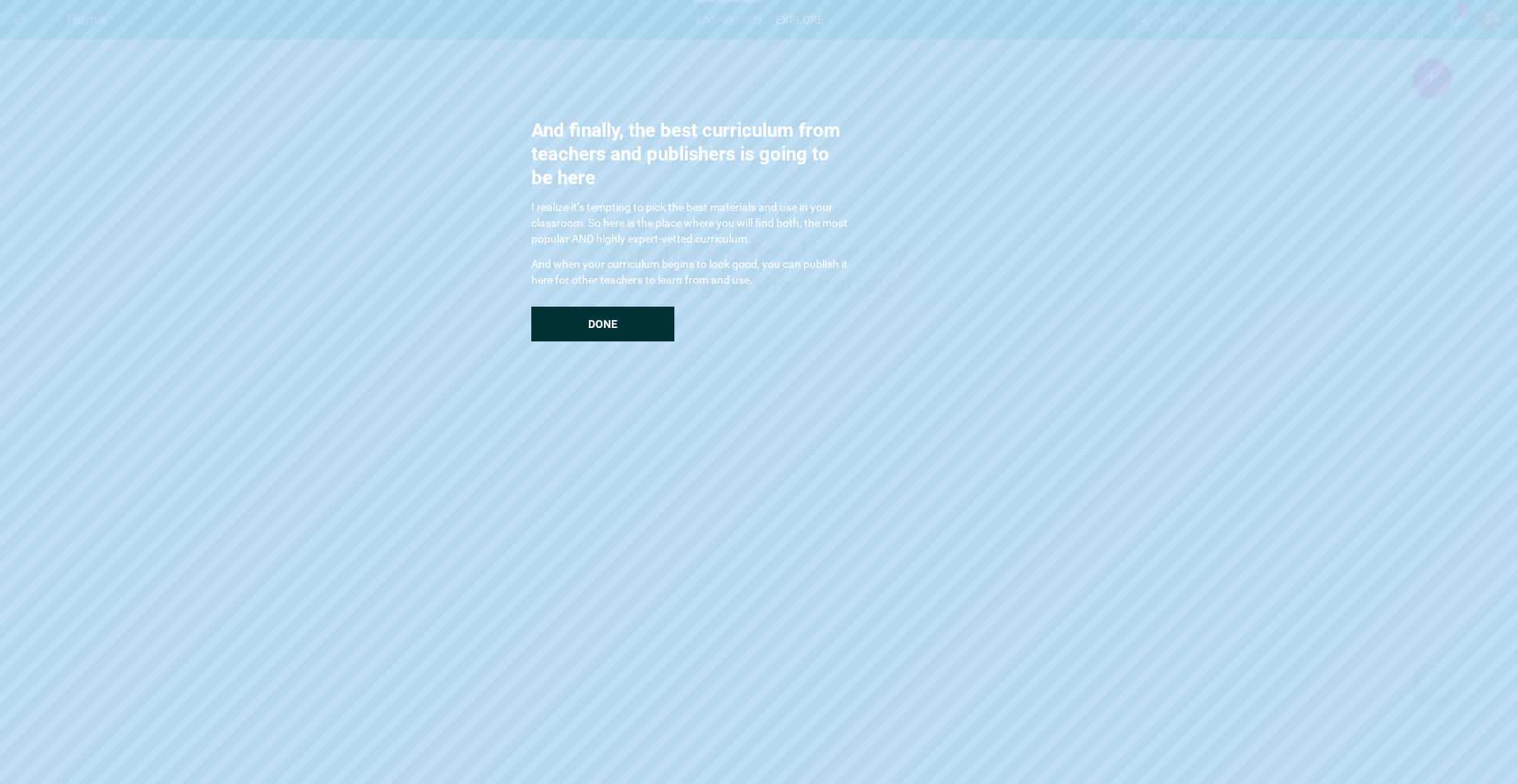
click at [575, 321] on div "Done" at bounding box center [603, 324] width 143 height 34
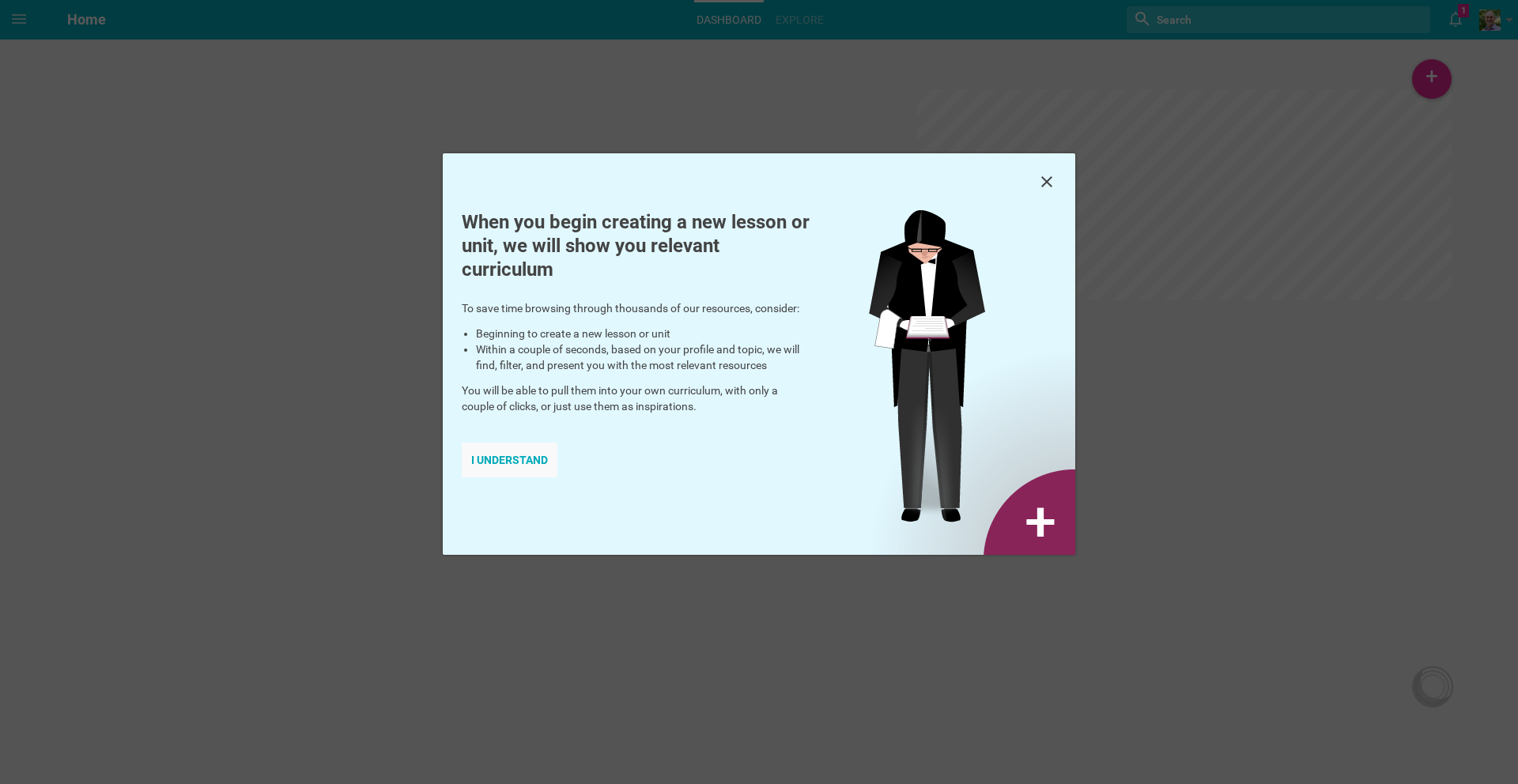
click at [528, 455] on div "I understand" at bounding box center [509, 460] width 96 height 34
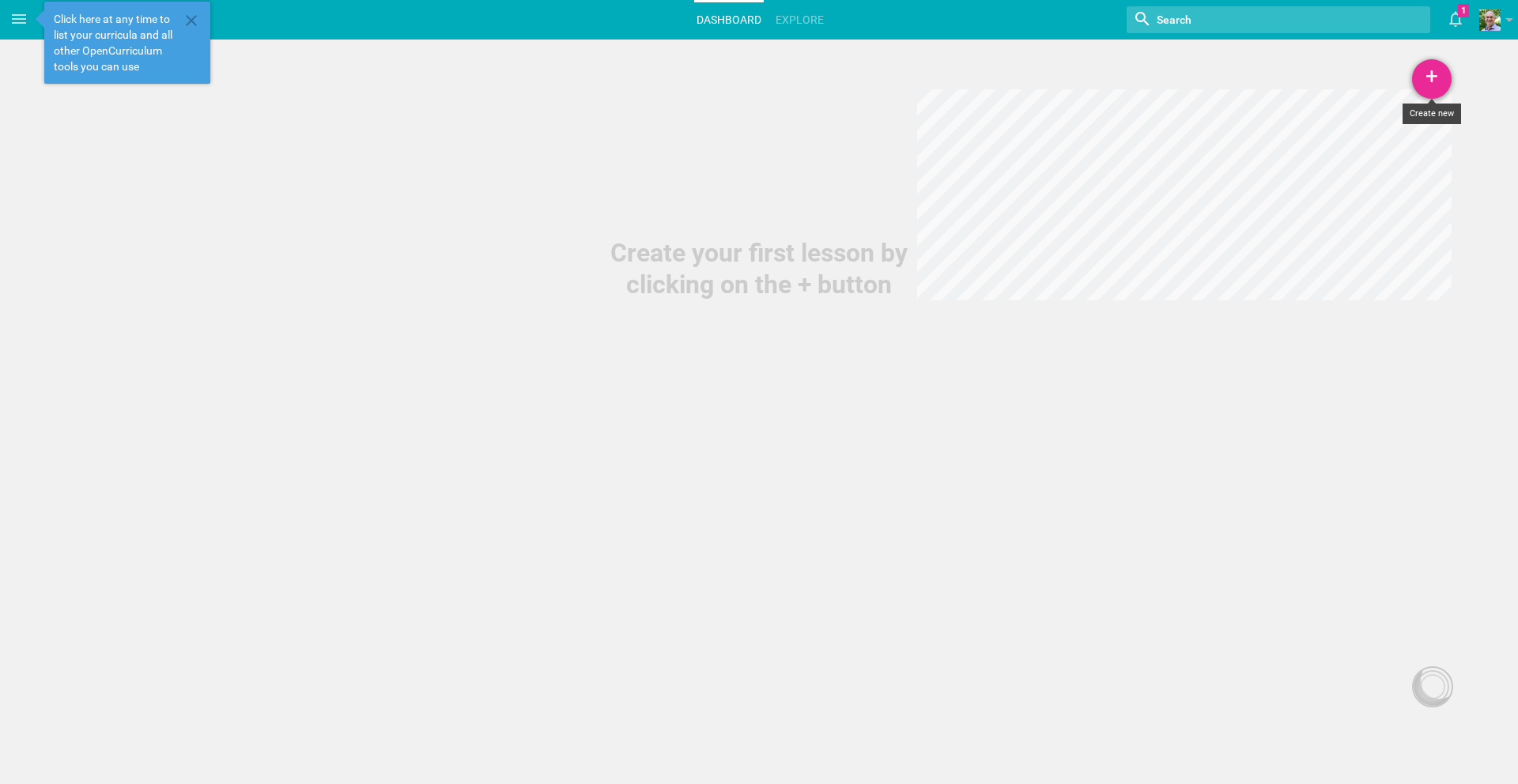
click at [1442, 72] on div "+" at bounding box center [1432, 79] width 40 height 40
click at [1488, 14] on span at bounding box center [1490, 20] width 22 height 22
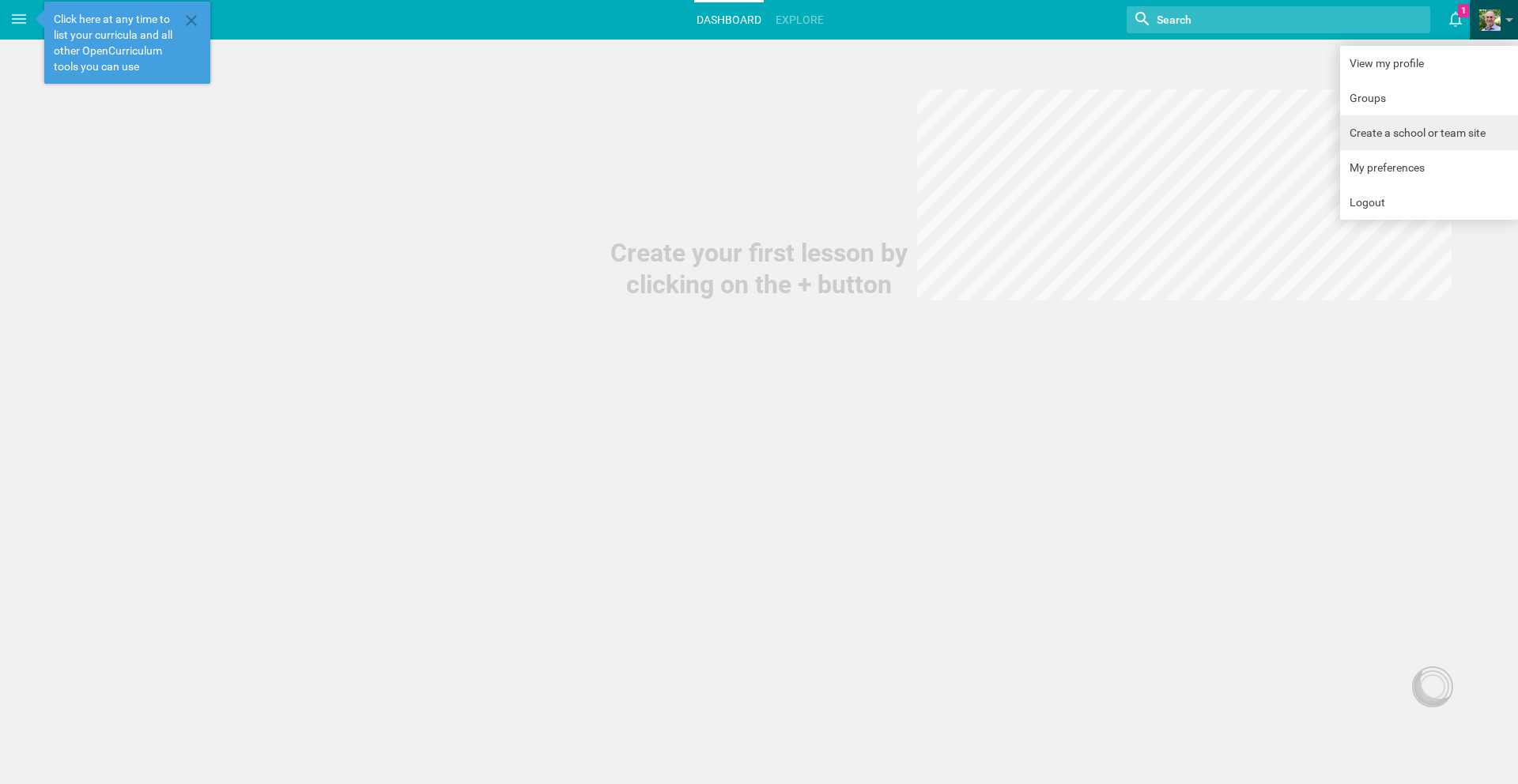
click at [1406, 135] on link "Create a school or team site" at bounding box center [1428, 133] width 178 height 34
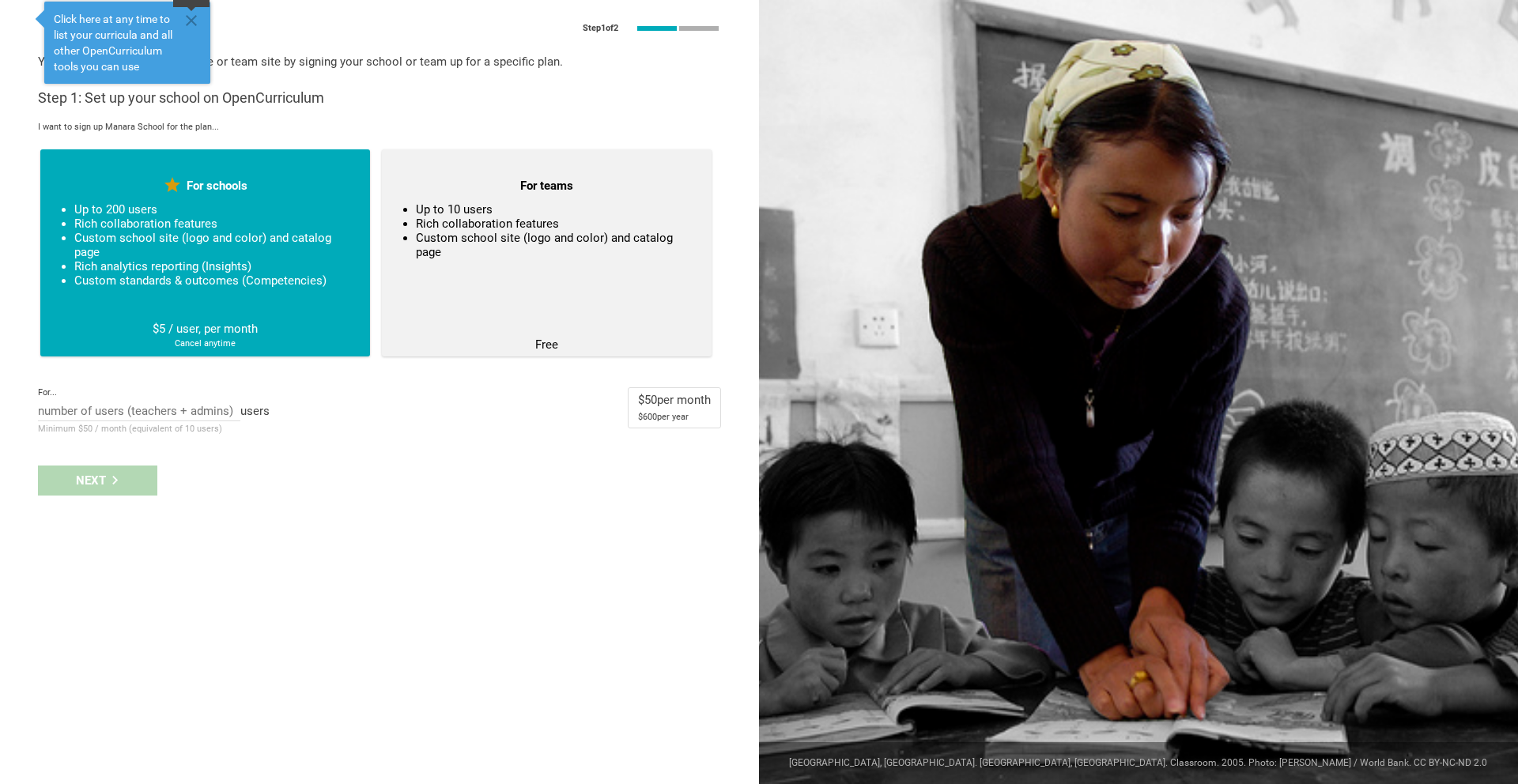
click at [188, 16] on icon at bounding box center [191, 20] width 11 height 11
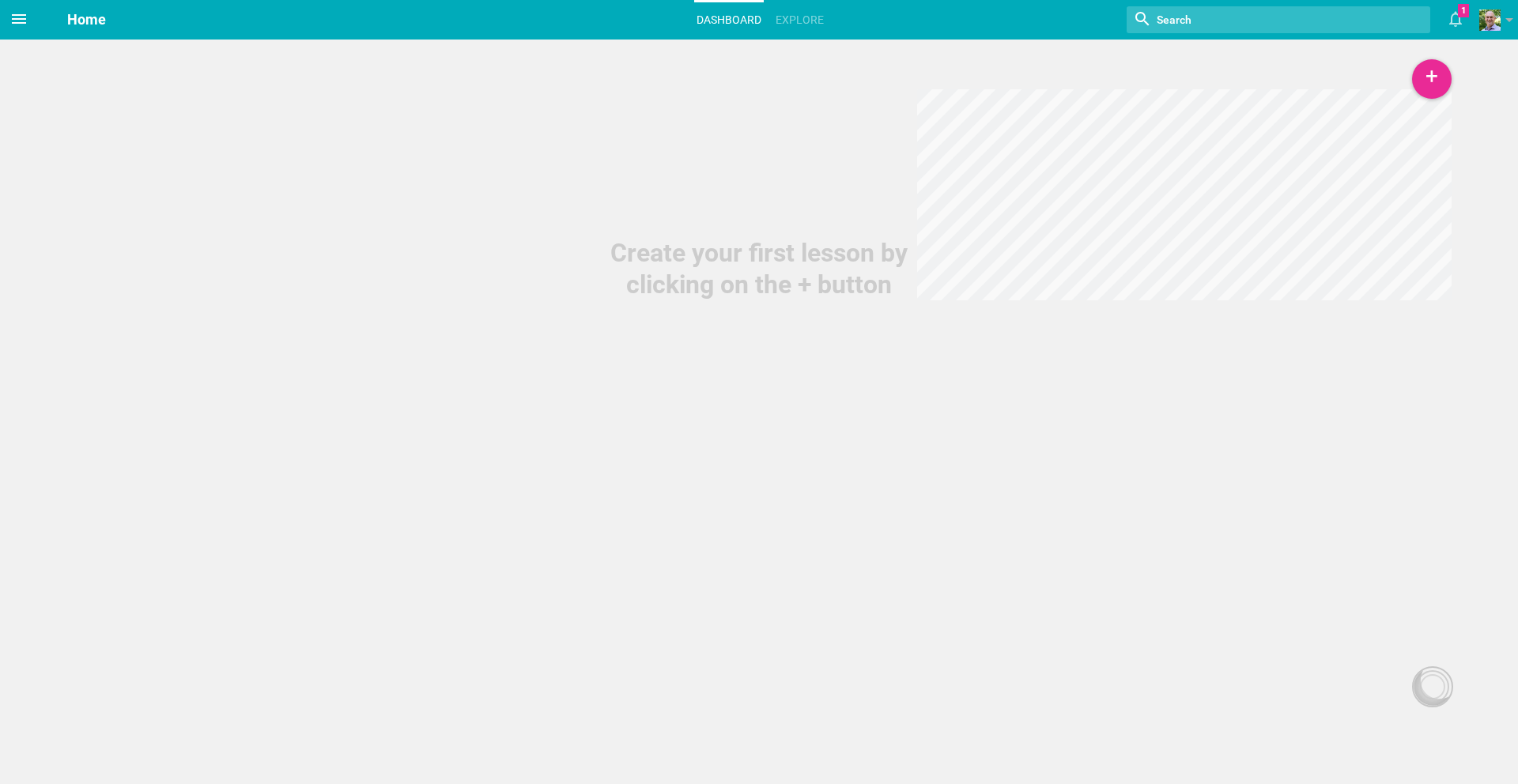
click at [15, 17] on icon at bounding box center [19, 19] width 19 height 19
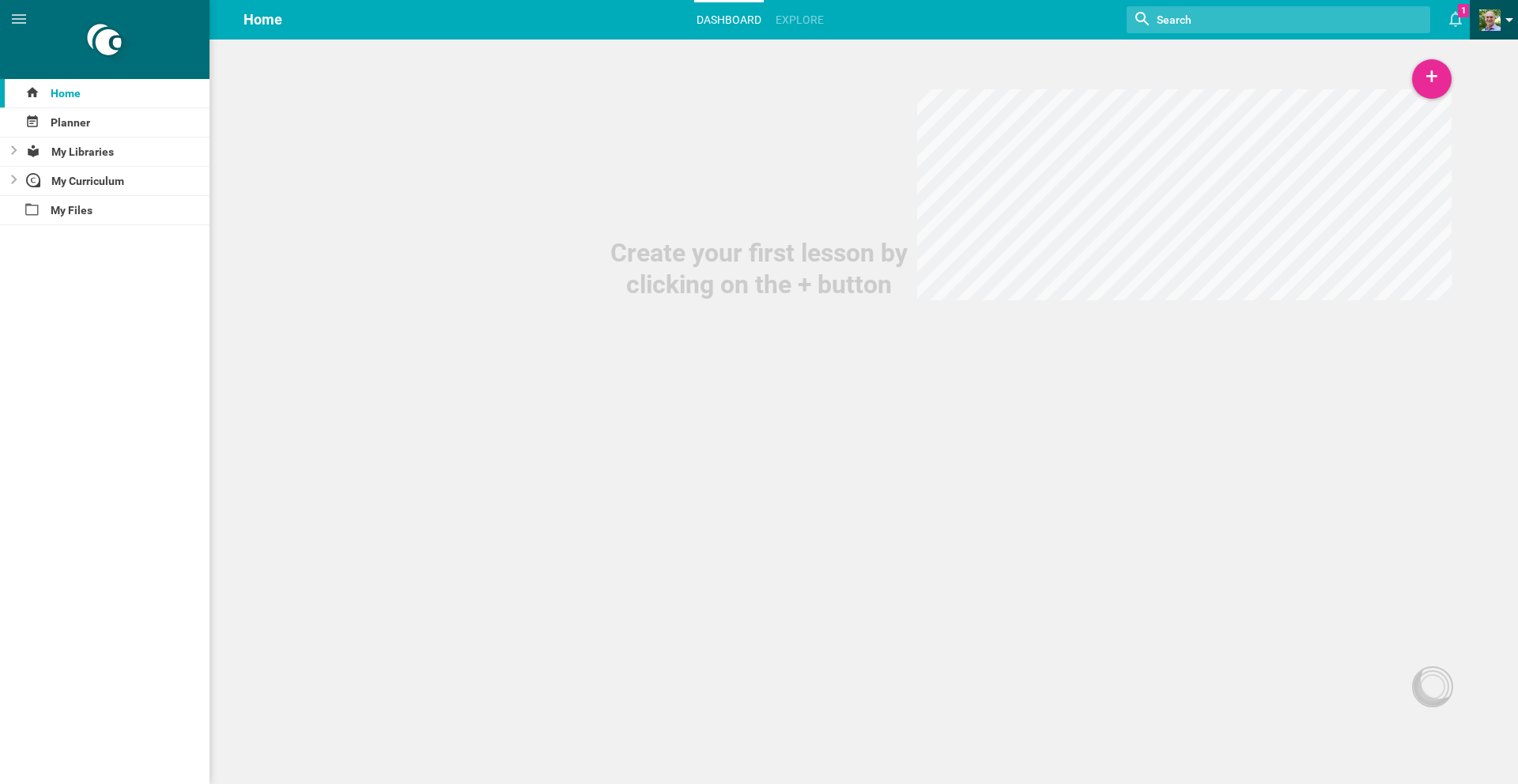
click at [1496, 26] on span at bounding box center [1490, 20] width 22 height 22
click at [1396, 174] on link "My preferences" at bounding box center [1428, 167] width 178 height 34
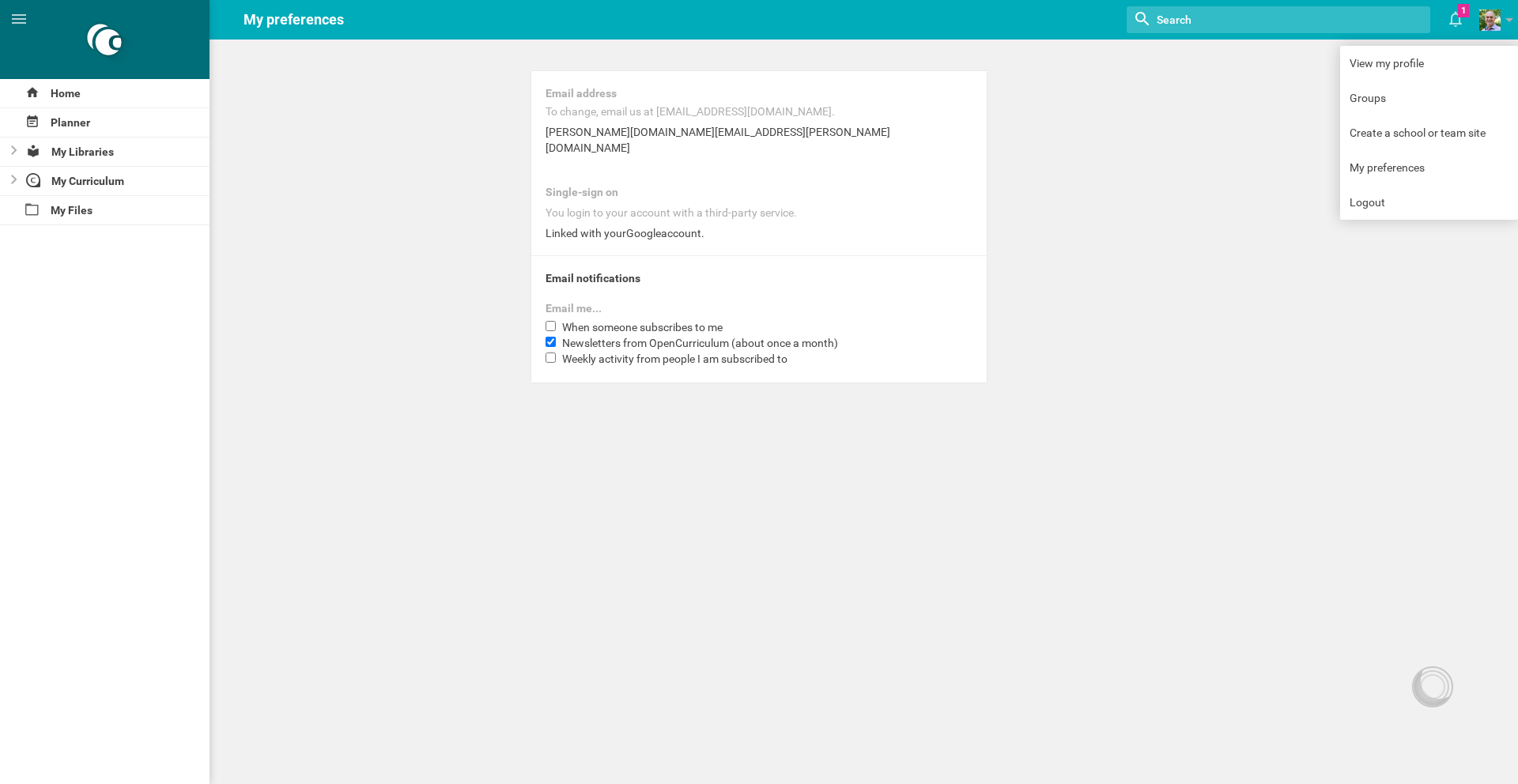
click at [603, 337] on span "Newsletters from OpenCurriculum (about once a month)" at bounding box center [700, 343] width 276 height 13
click at [556, 337] on input "Newsletters from OpenCurriculum (about once a month)" at bounding box center [551, 342] width 10 height 10
checkbox input "false"
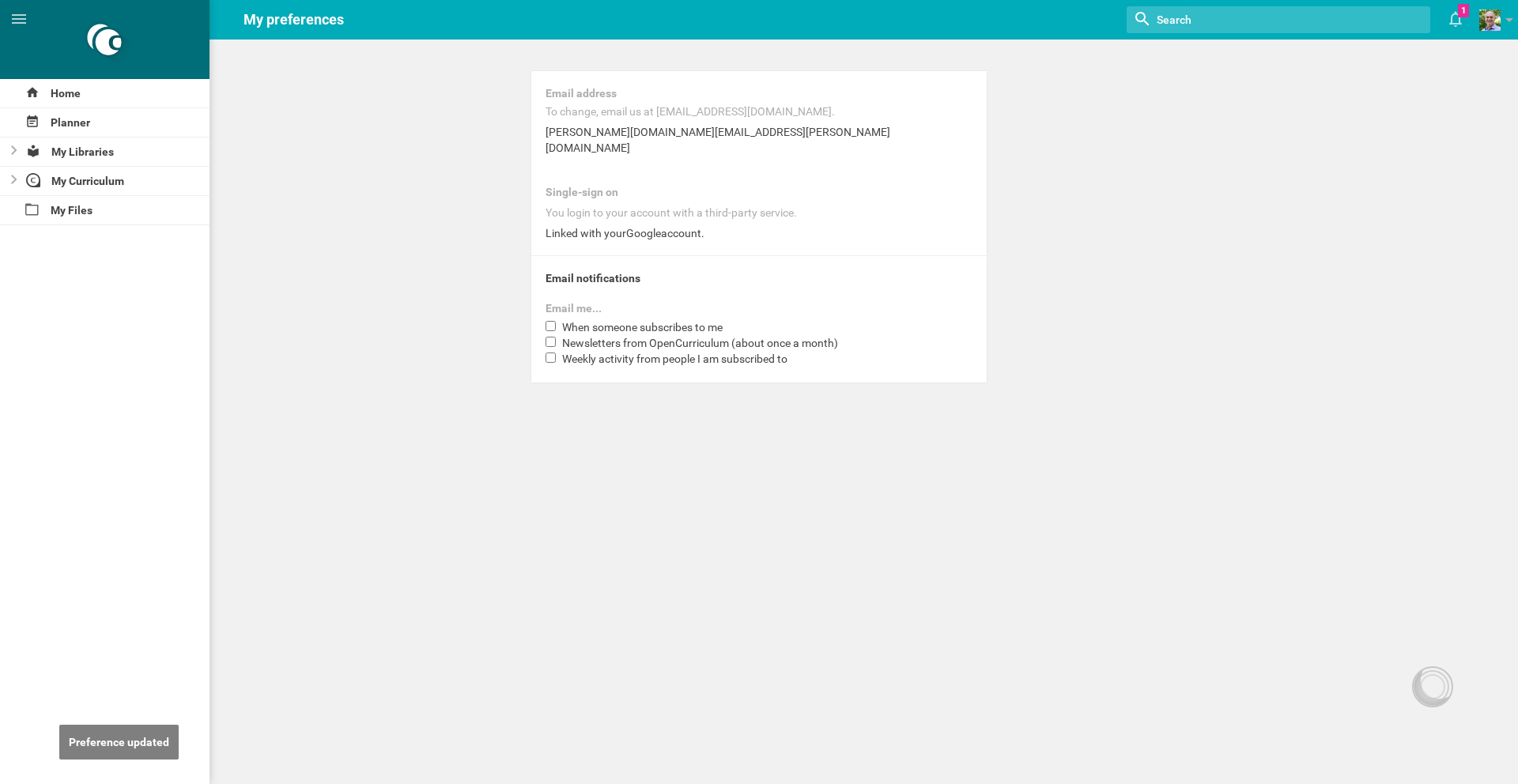
click at [1196, 227] on div "Email address To change, email us at [EMAIL_ADDRESS][DOMAIN_NAME]. [PERSON_NAME…" at bounding box center [759, 191] width 1518 height 383
click at [1447, 24] on icon at bounding box center [1455, 19] width 28 height 38
click at [1513, 16] on link at bounding box center [1498, 20] width 39 height 40
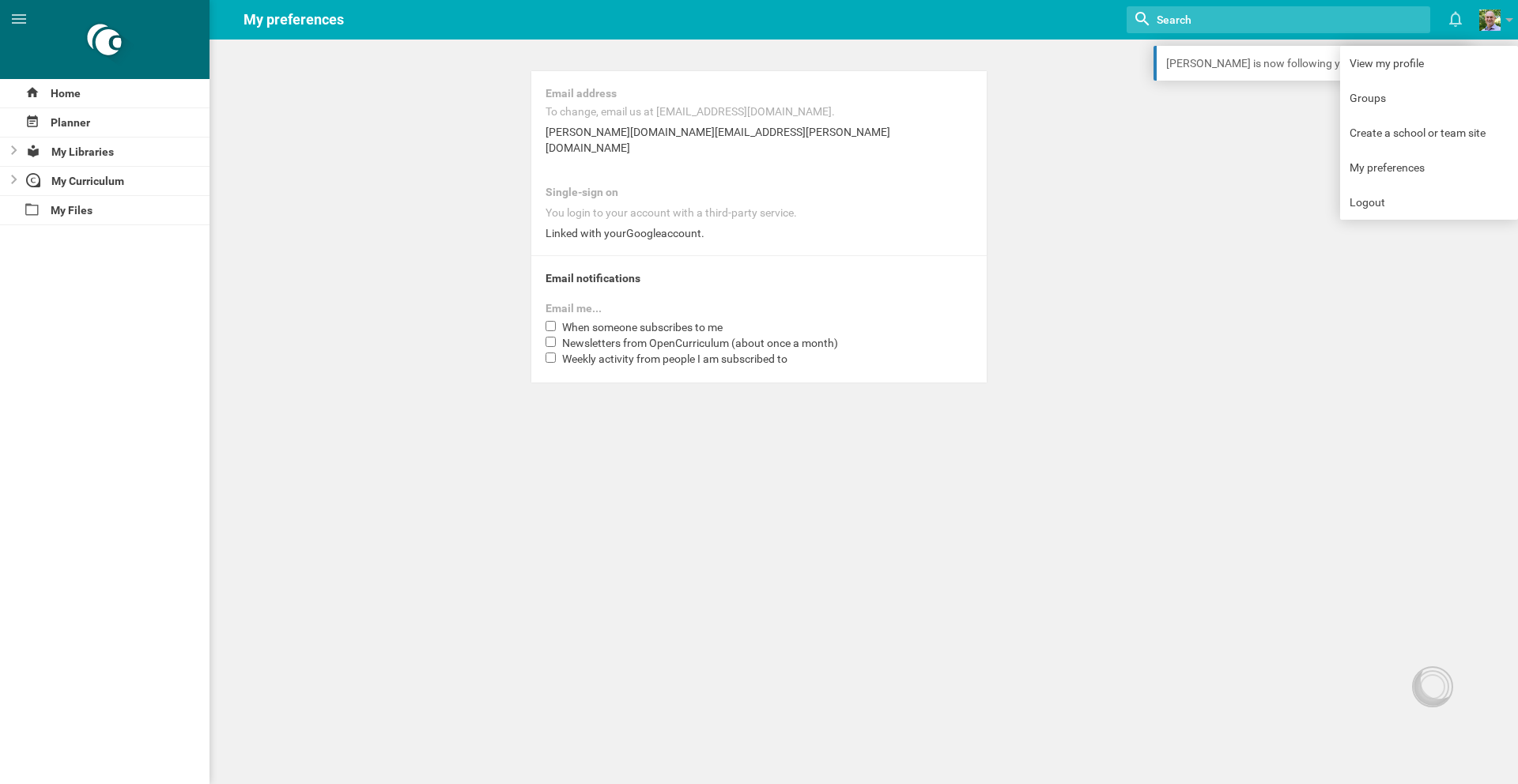
click at [1224, 84] on div "Email address To change, email us at [EMAIL_ADDRESS][DOMAIN_NAME]. [PERSON_NAME…" at bounding box center [759, 191] width 1518 height 383
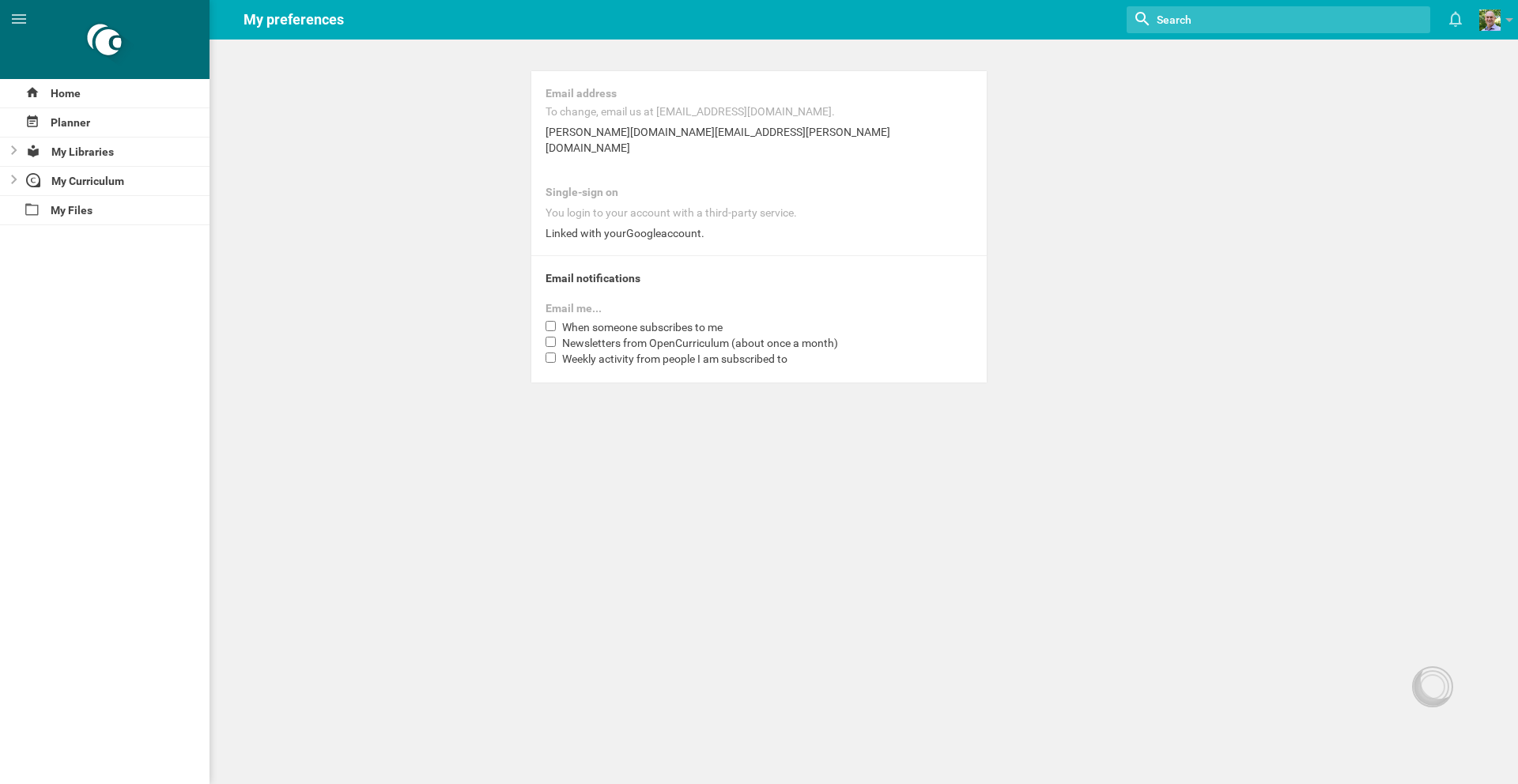
click at [1218, 68] on div "Email address To change, email us at [EMAIL_ADDRESS][DOMAIN_NAME]. [PERSON_NAME…" at bounding box center [759, 191] width 1518 height 383
click at [1453, 26] on icon at bounding box center [1455, 19] width 28 height 38
click at [1243, 62] on link "[PERSON_NAME] is now following you" at bounding box center [1311, 63] width 316 height 34
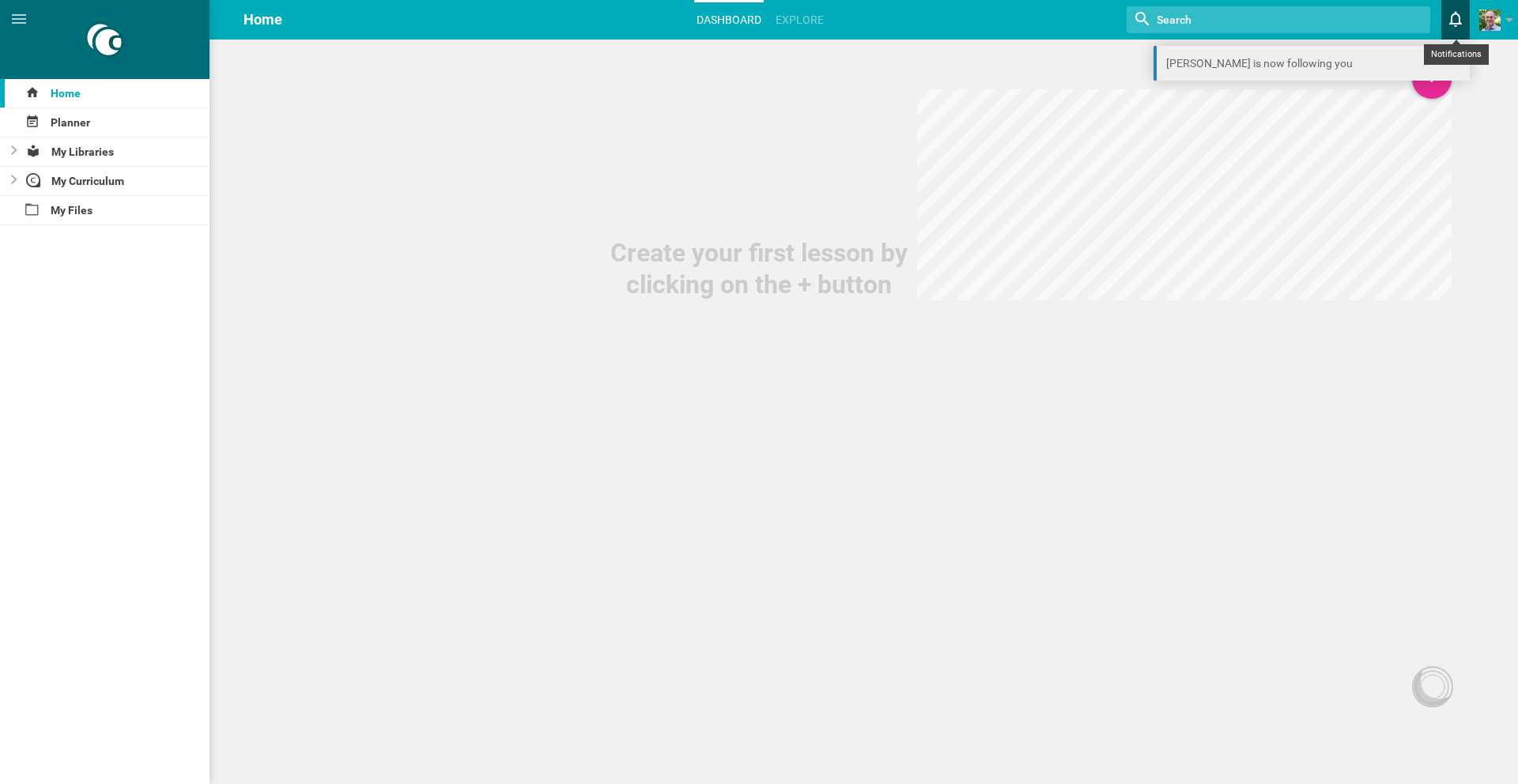
click at [1347, 54] on link "[PERSON_NAME] is now following you" at bounding box center [1311, 63] width 316 height 34
click at [1515, 14] on link at bounding box center [1498, 20] width 39 height 40
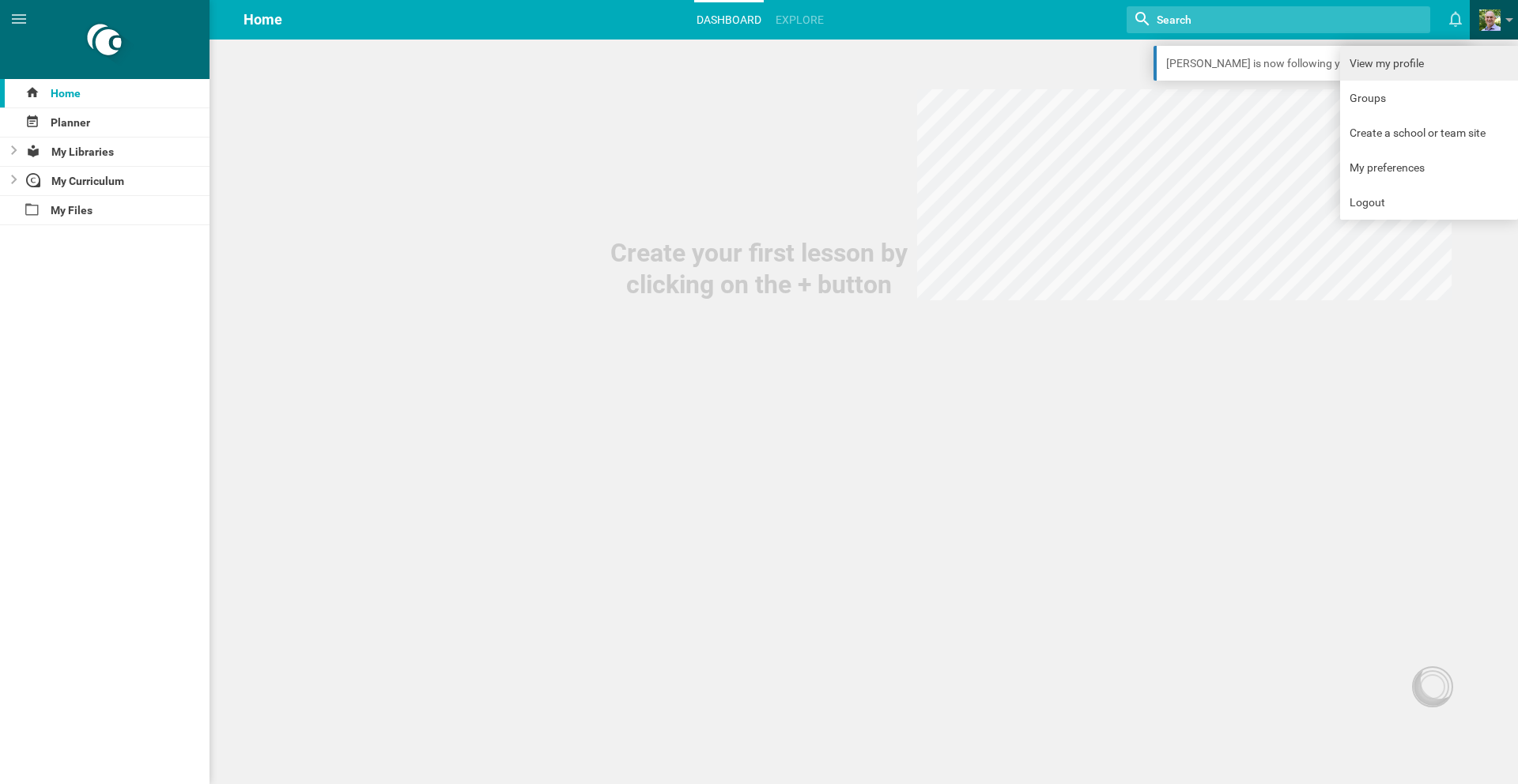
click at [1456, 62] on link "View my profile" at bounding box center [1428, 63] width 178 height 34
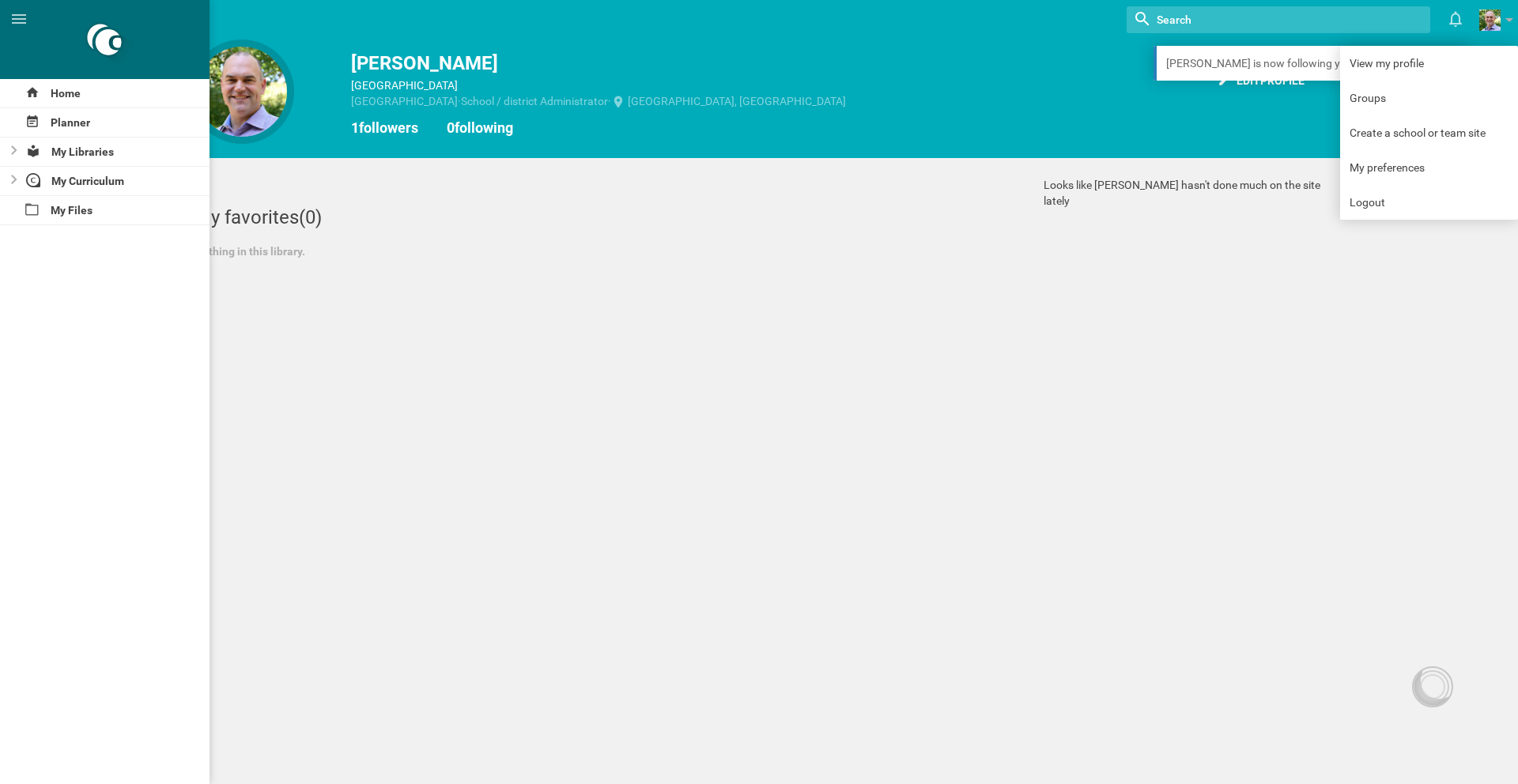
click at [792, 281] on div "My favorites (0) Nothing in this library." at bounding box center [588, 232] width 796 height 110
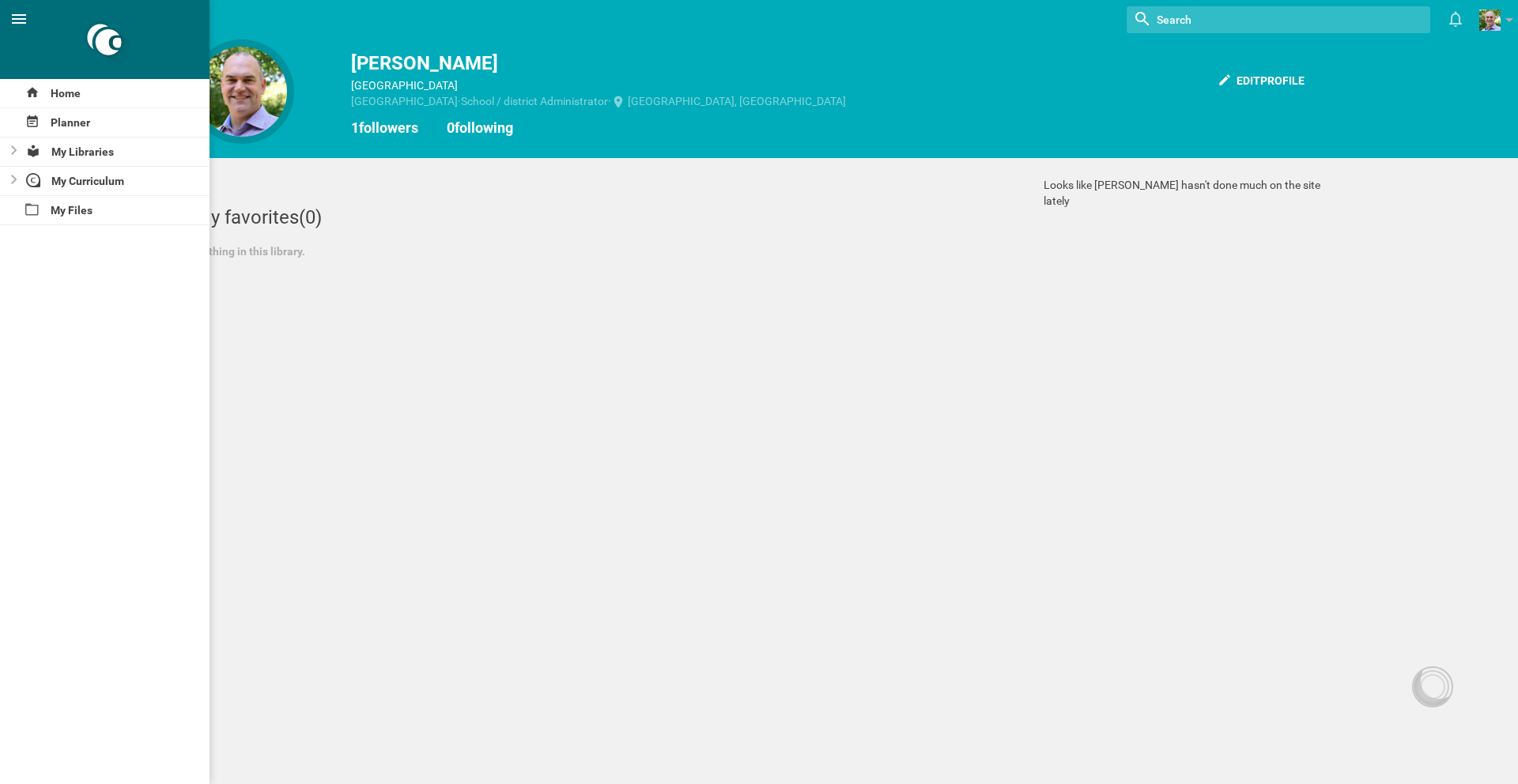
click at [25, 16] on icon at bounding box center [19, 19] width 19 height 19
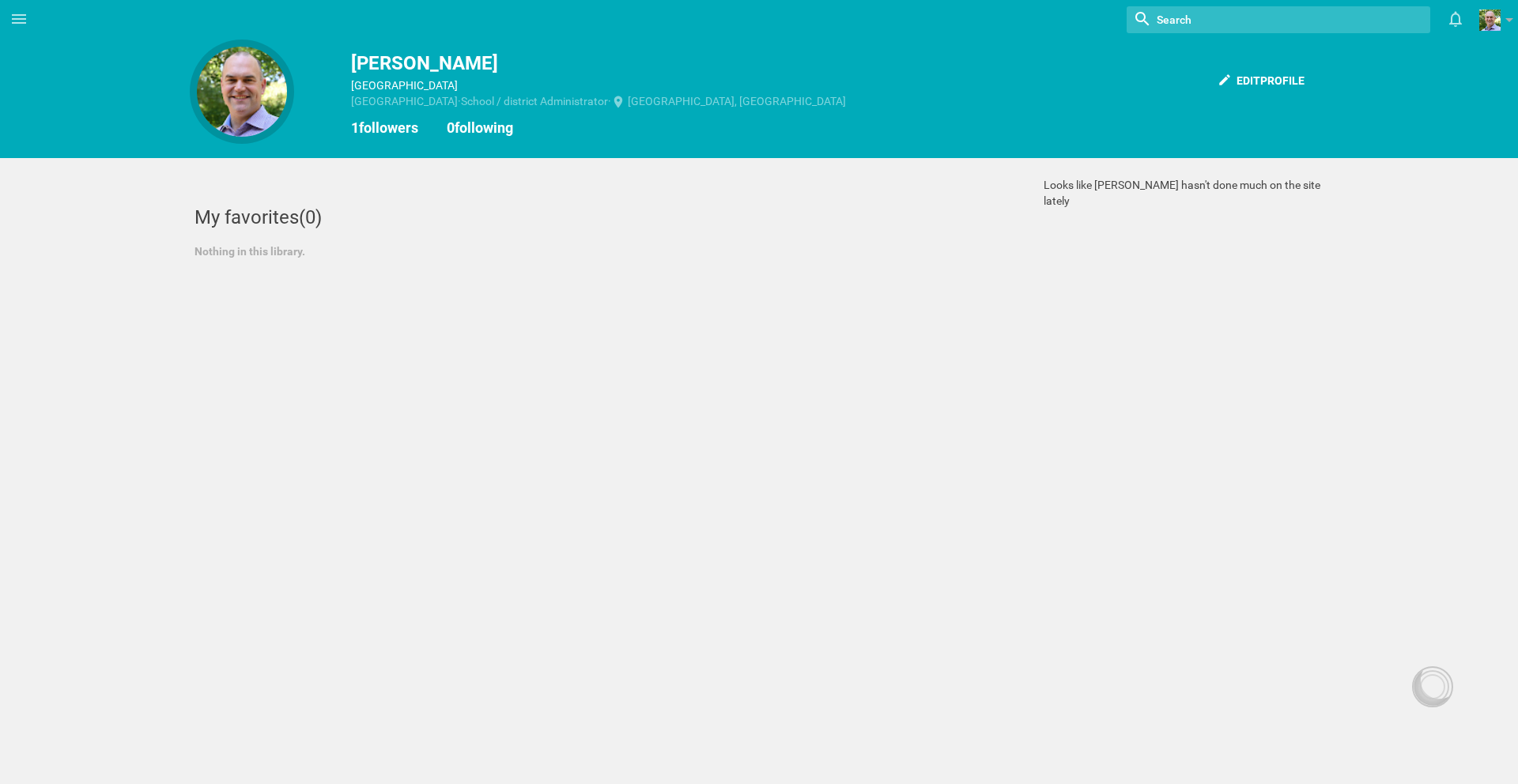
click at [416, 61] on div "[PERSON_NAME]" at bounding box center [759, 63] width 1138 height 28
click at [1430, 683] on div at bounding box center [1432, 686] width 25 height 25
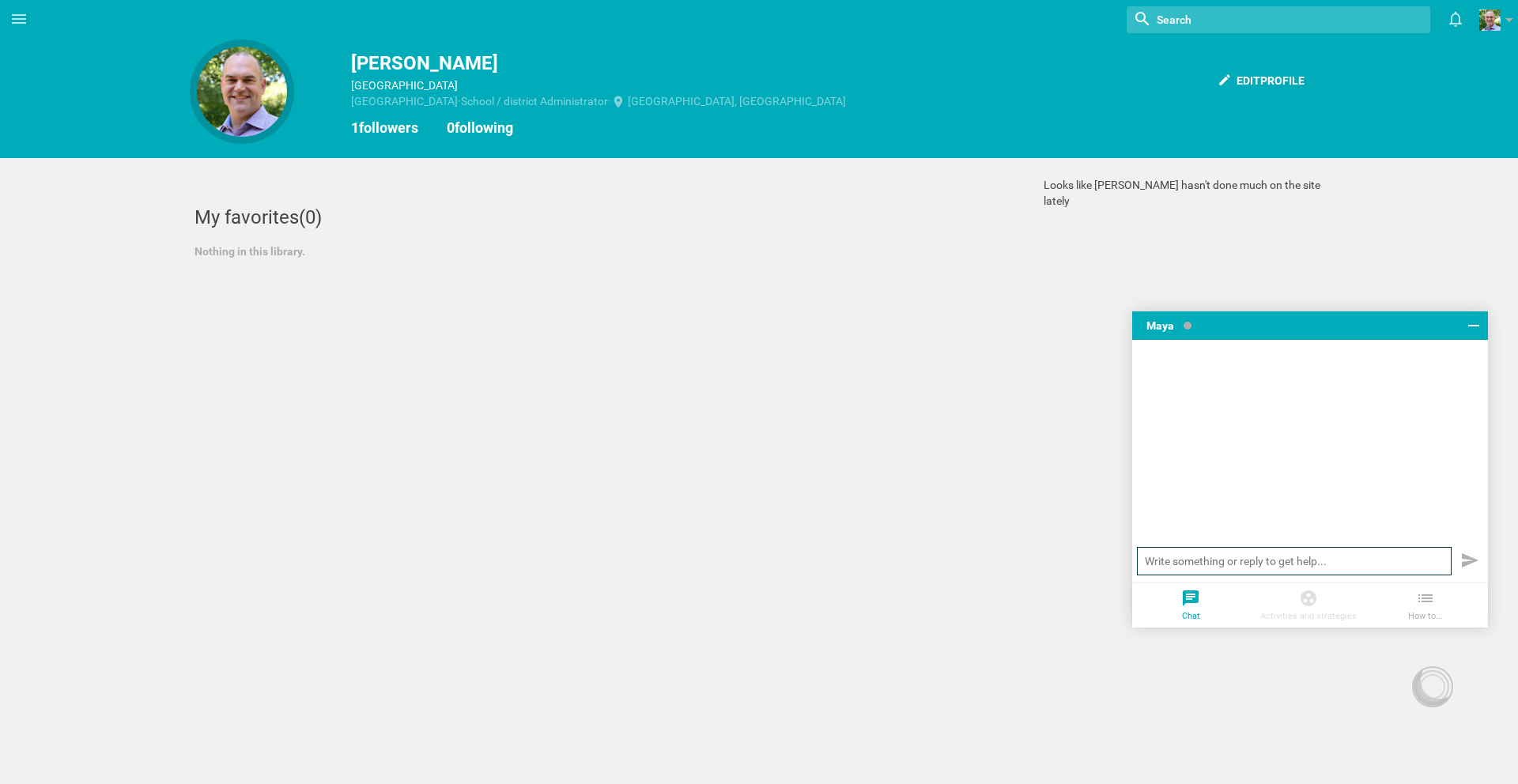
click at [1280, 566] on input "text" at bounding box center [1294, 561] width 315 height 28
type input "How can I speak to a sales representative to know if Open Curriculum is right f…"
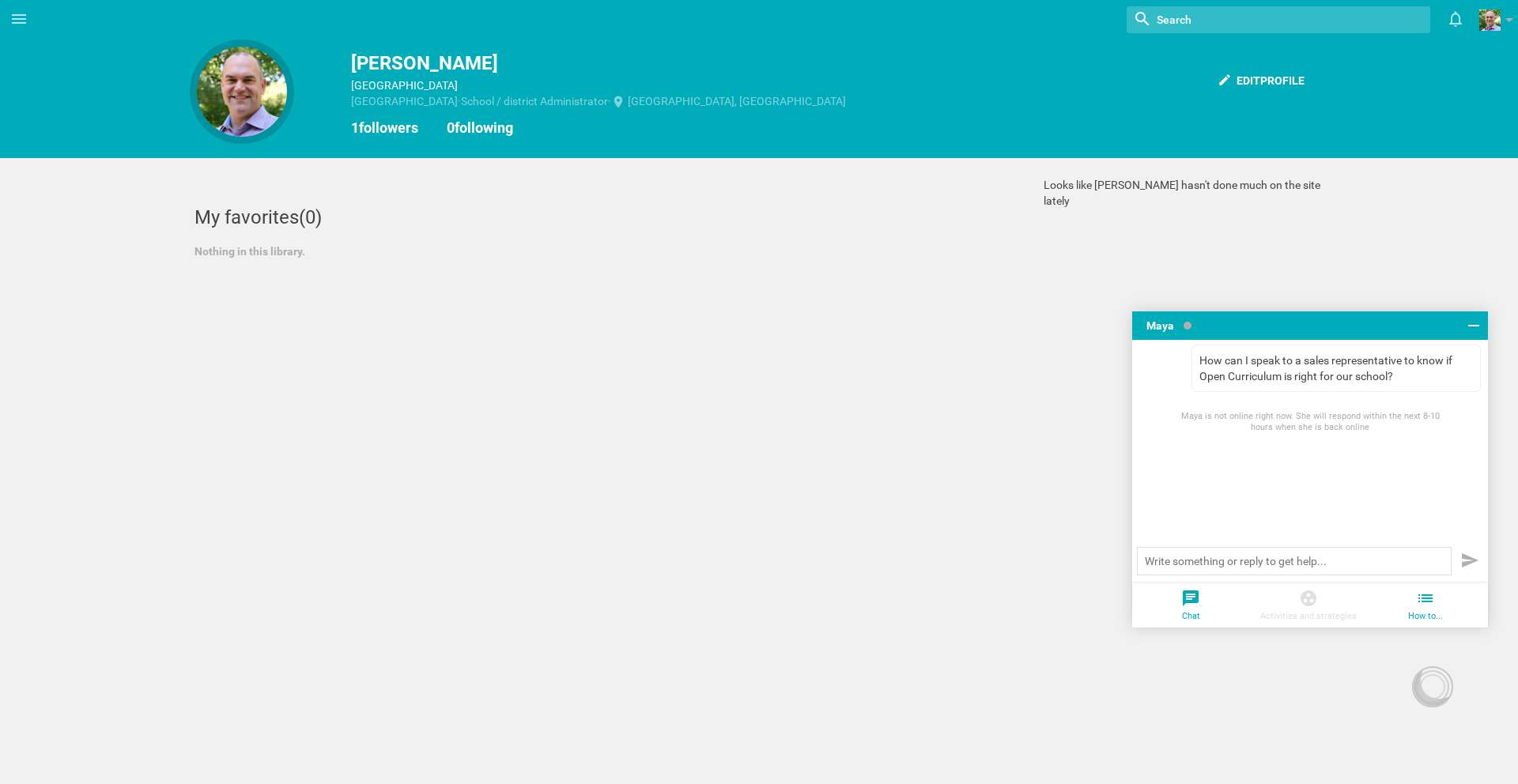
click at [1436, 605] on div at bounding box center [1425, 600] width 118 height 22
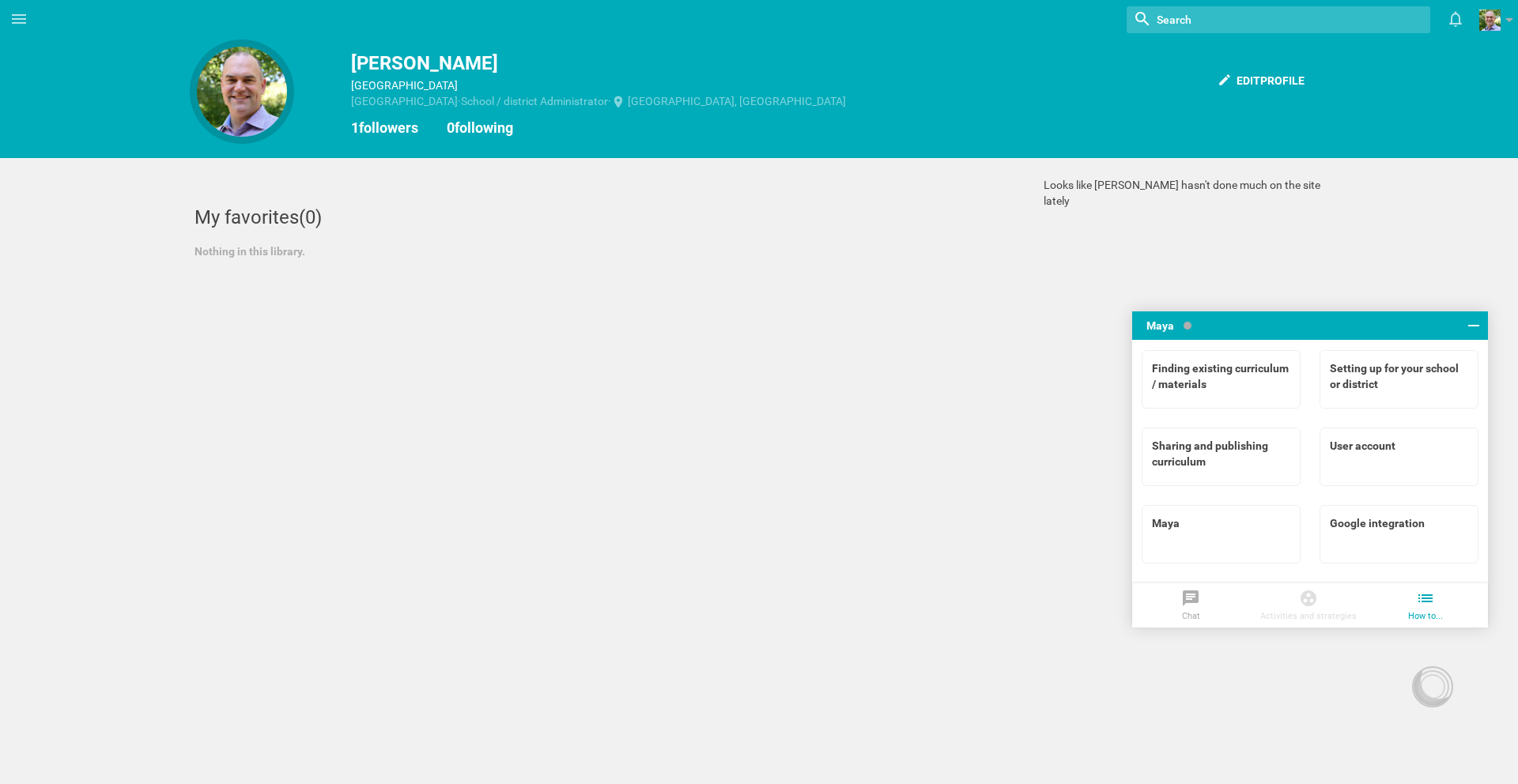
scroll to position [152, 0]
click at [1251, 530] on div "Maya" at bounding box center [1221, 526] width 138 height 16
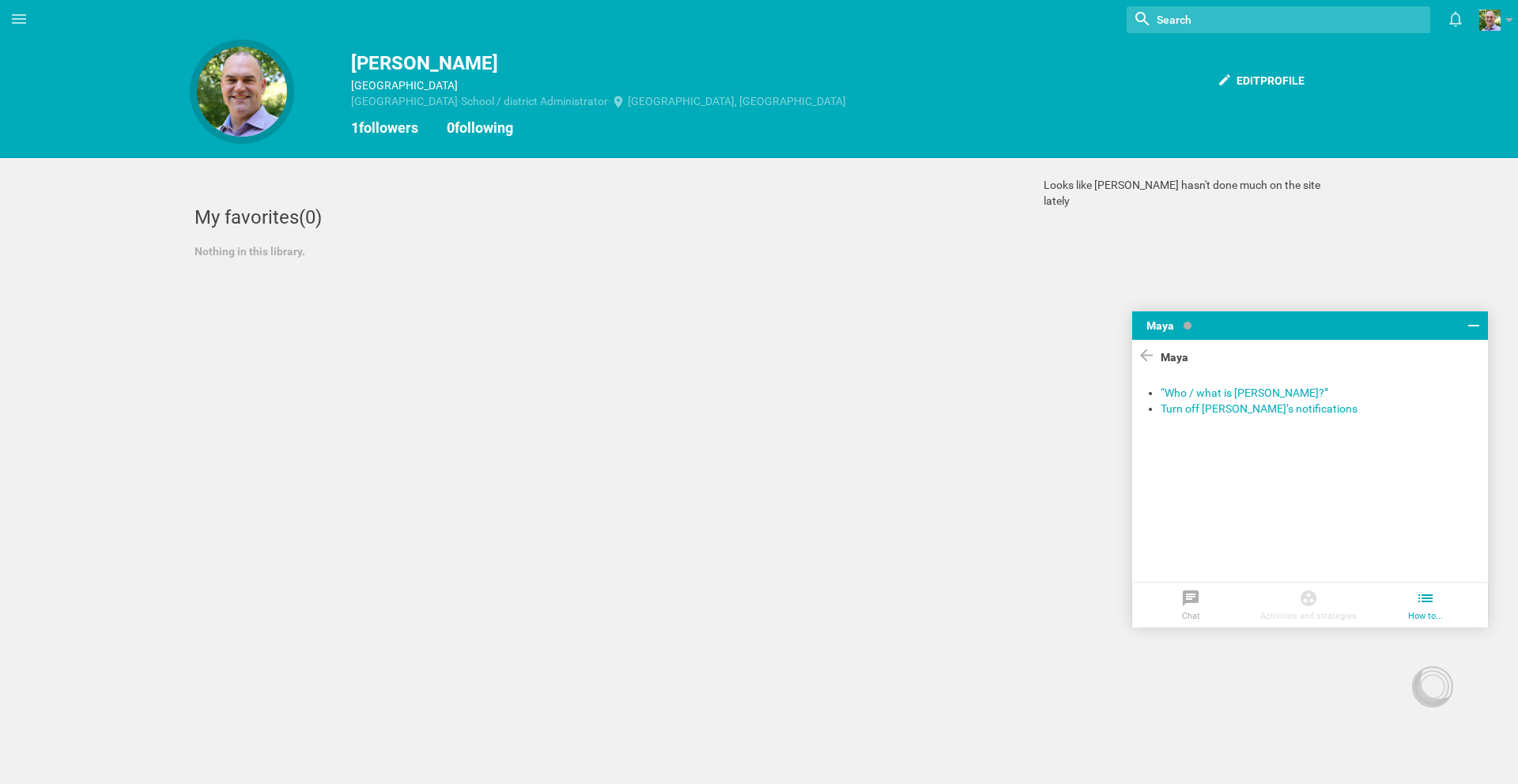
click at [1439, 613] on li "How to..." at bounding box center [1425, 605] width 118 height 44
click at [1432, 613] on li "How to..." at bounding box center [1425, 605] width 118 height 44
click at [1427, 594] on icon at bounding box center [1425, 598] width 15 height 8
click at [979, 328] on div "Home Planner My Libraries My Curriculum My Files Nothing found with term "" Moe…" at bounding box center [759, 392] width 1518 height 784
